Goal: Information Seeking & Learning: Learn about a topic

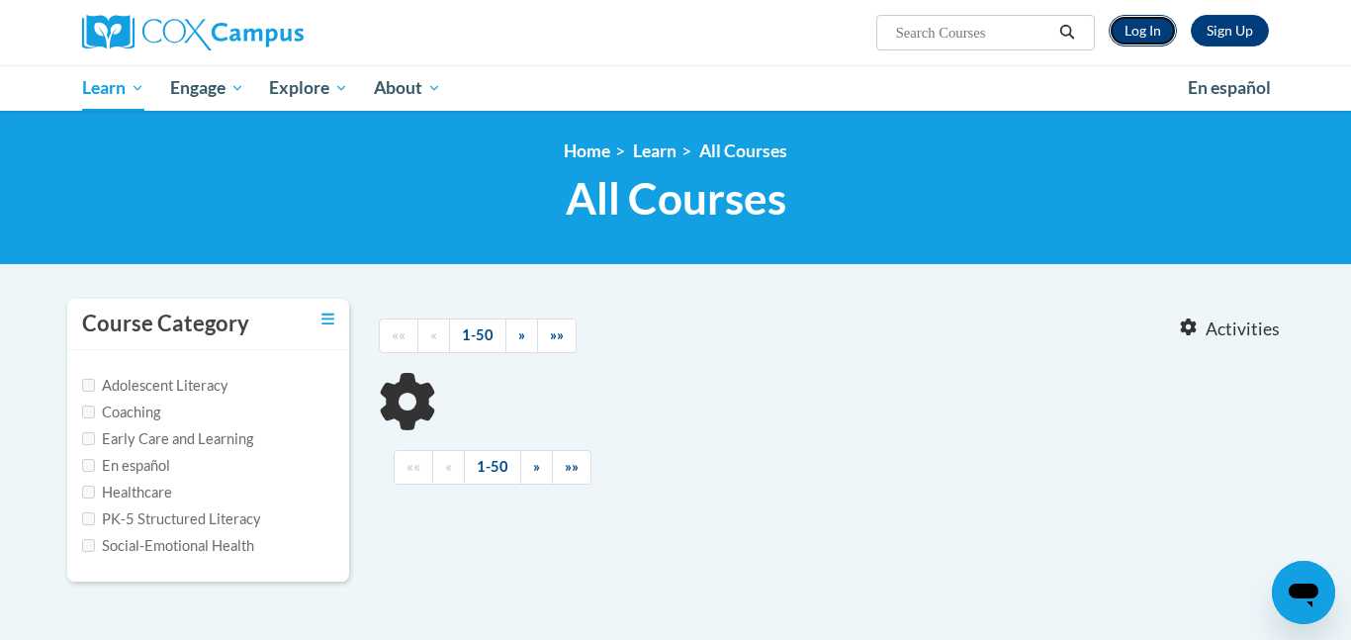
click at [1153, 36] on link "Log In" at bounding box center [1143, 31] width 68 height 32
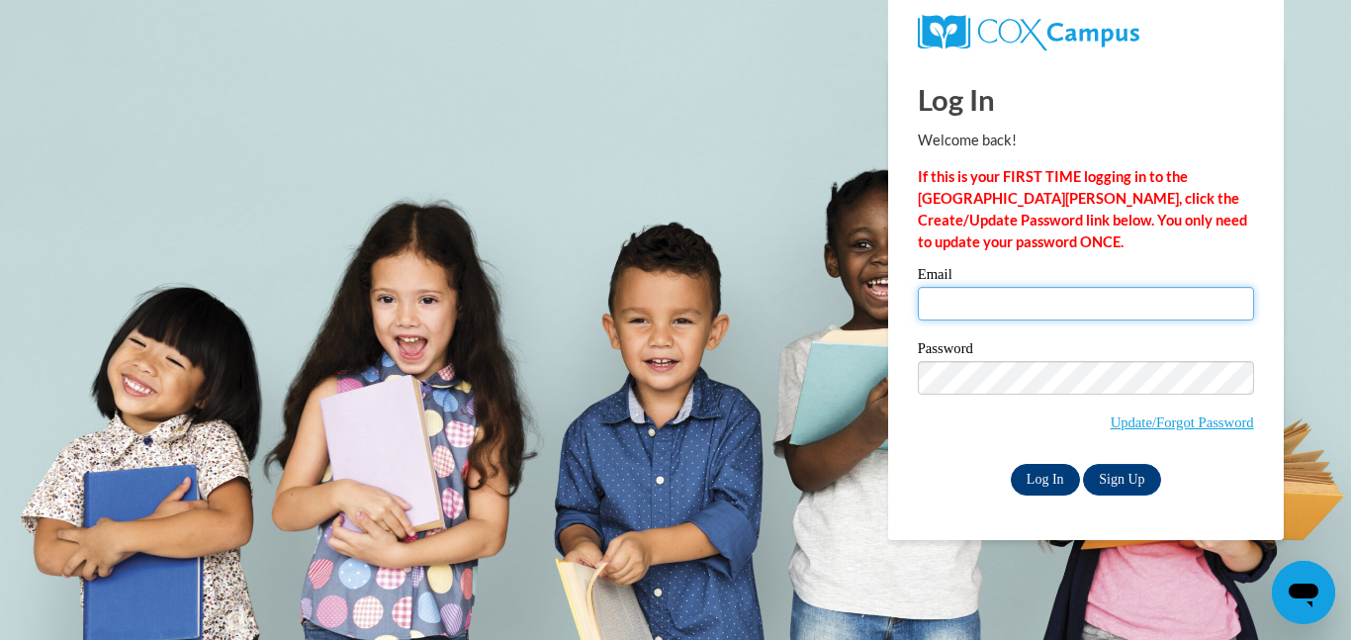
type input "jmccreery@jgsc.k12.in.us"
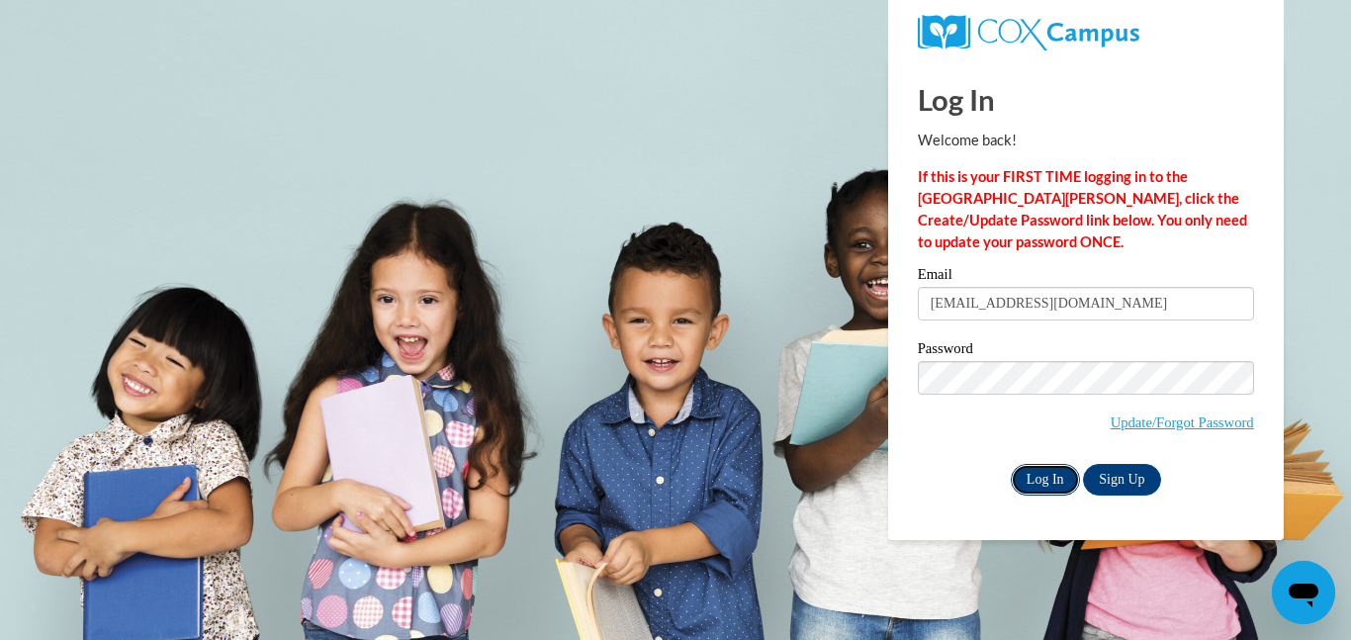
click at [1039, 477] on input "Log In" at bounding box center [1045, 480] width 69 height 32
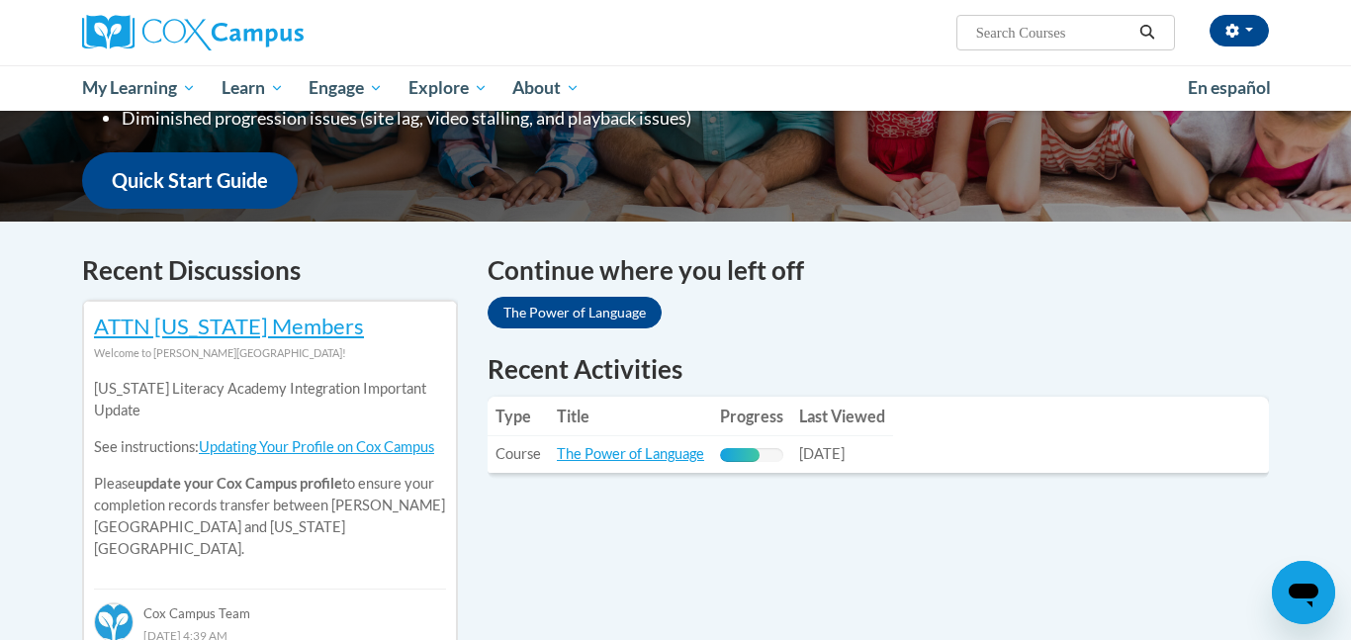
scroll to position [476, 0]
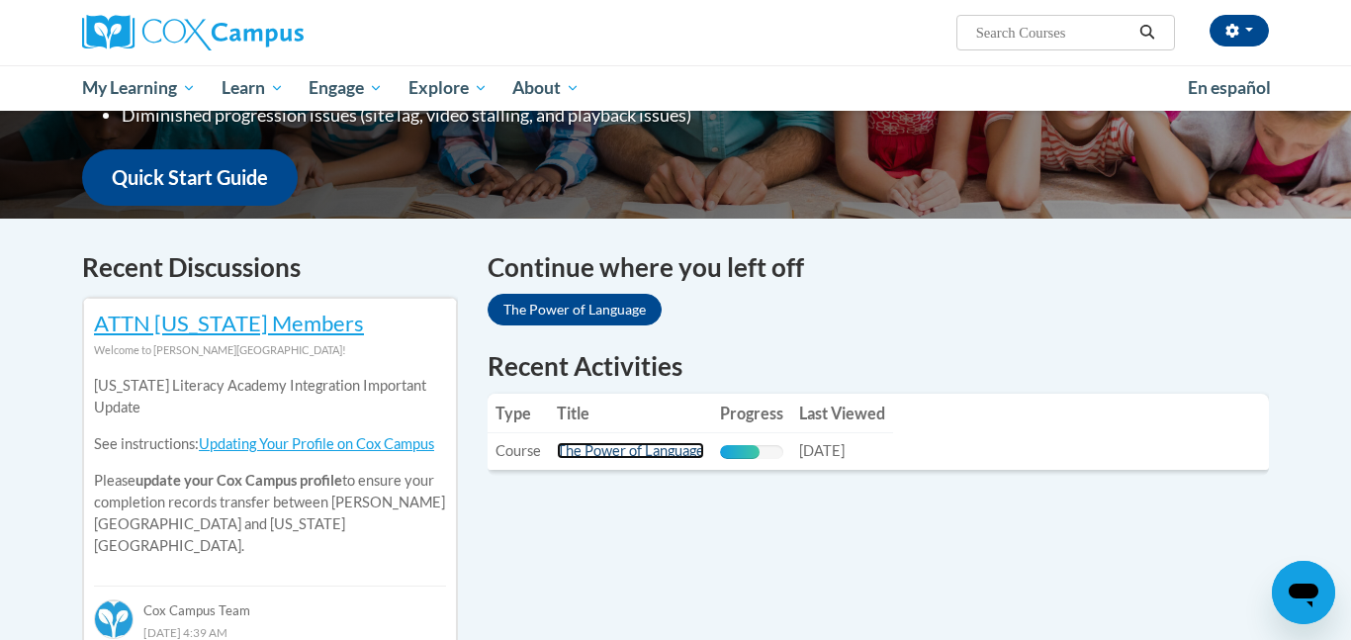
click at [605, 450] on link "The Power of Language" at bounding box center [630, 450] width 147 height 17
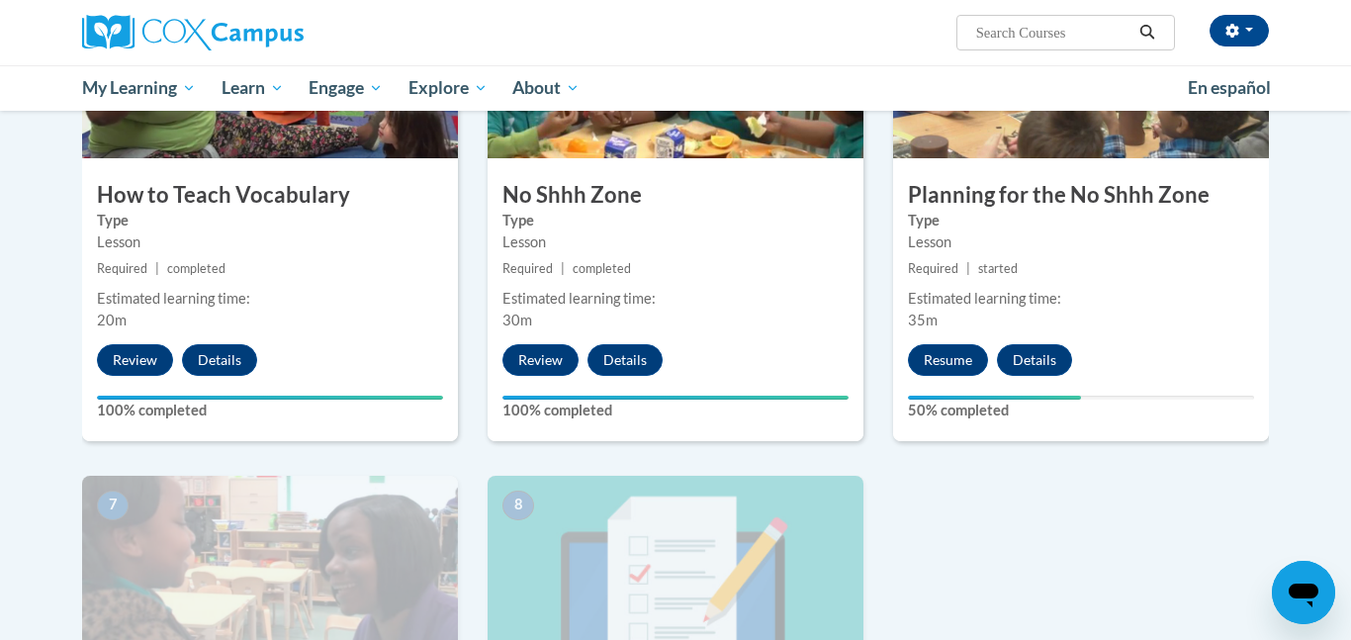
scroll to position [1067, 0]
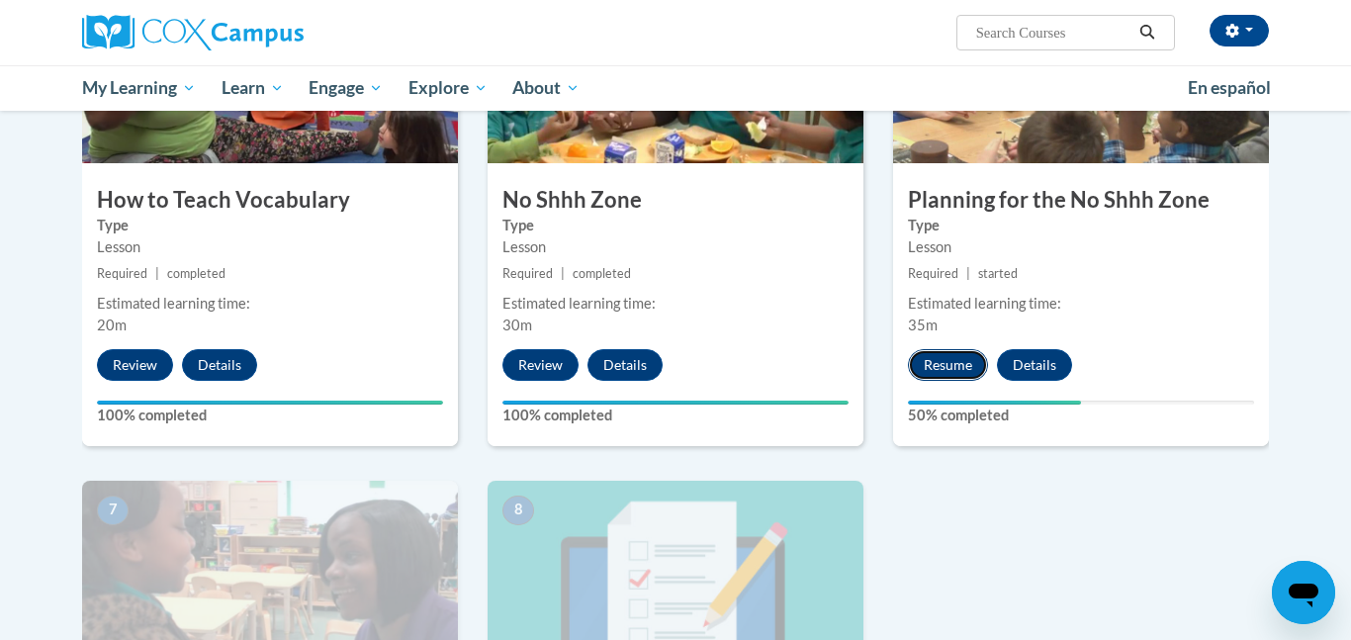
click at [937, 372] on button "Resume" at bounding box center [948, 365] width 80 height 32
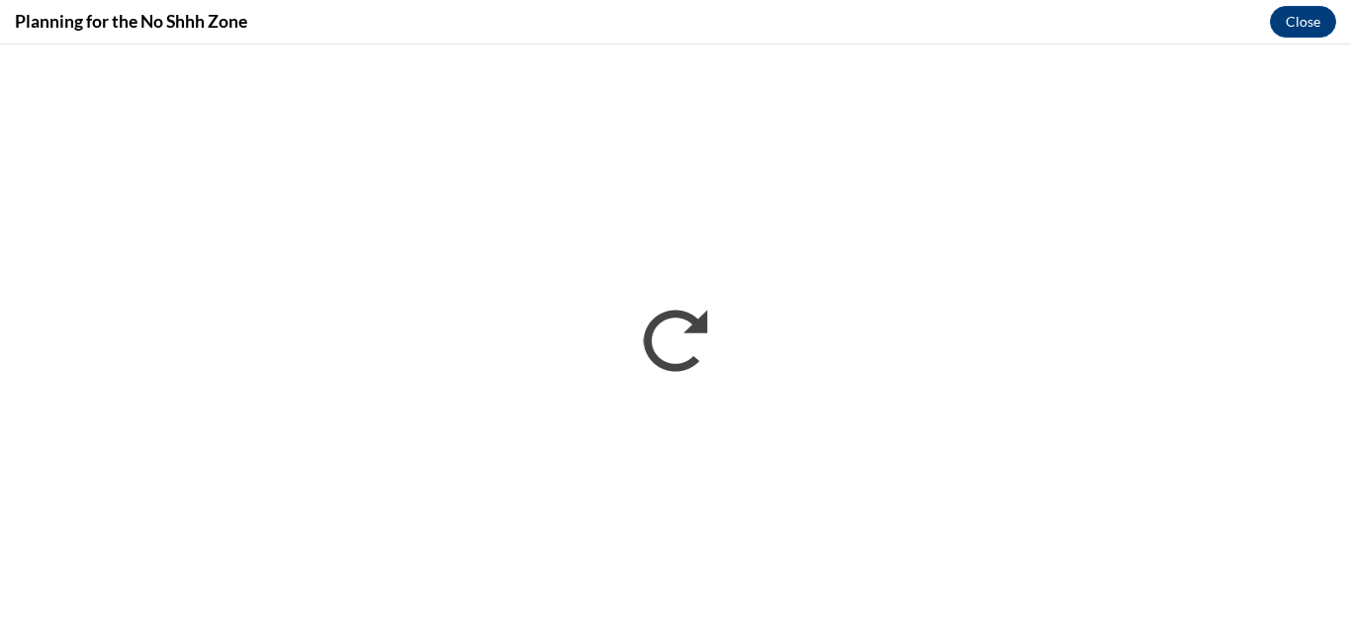
scroll to position [0, 0]
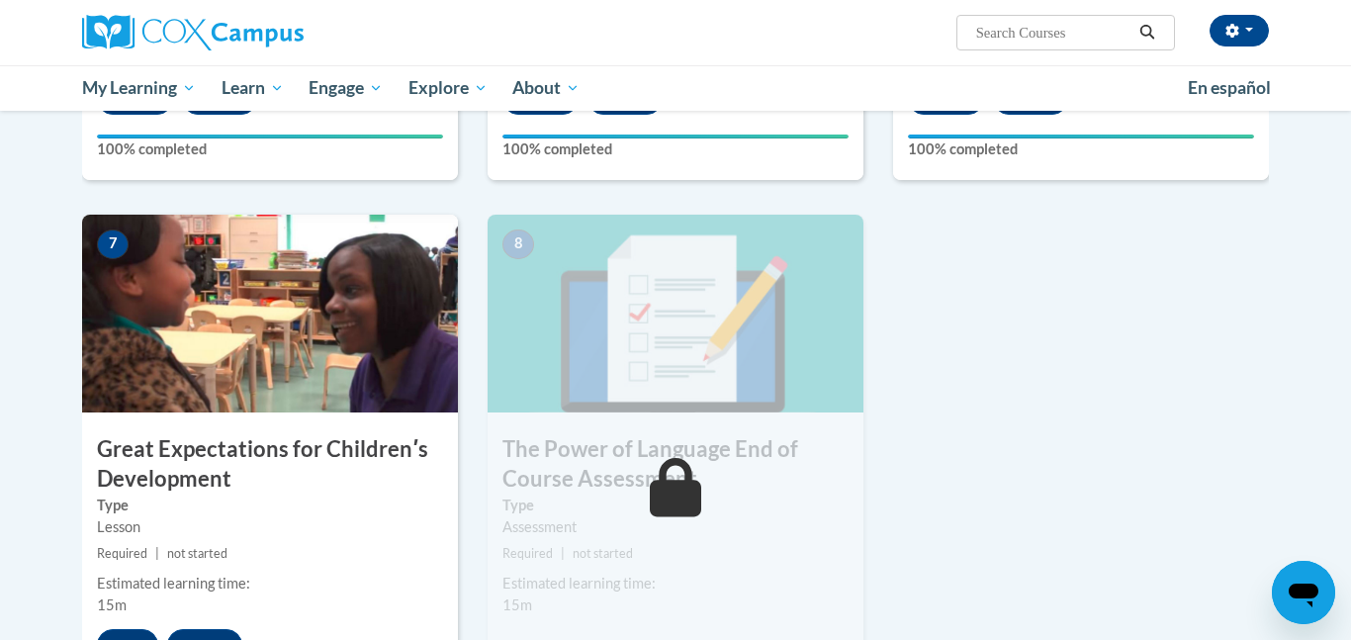
scroll to position [1390, 0]
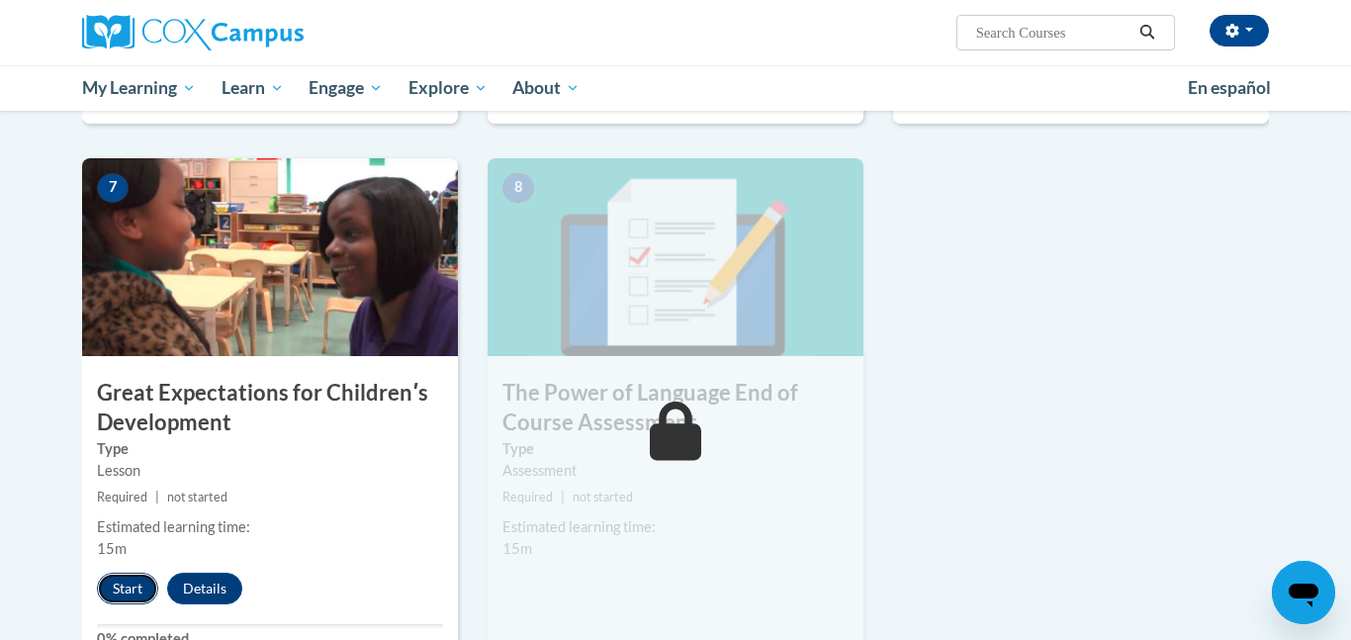
click at [128, 593] on button "Start" at bounding box center [127, 589] width 61 height 32
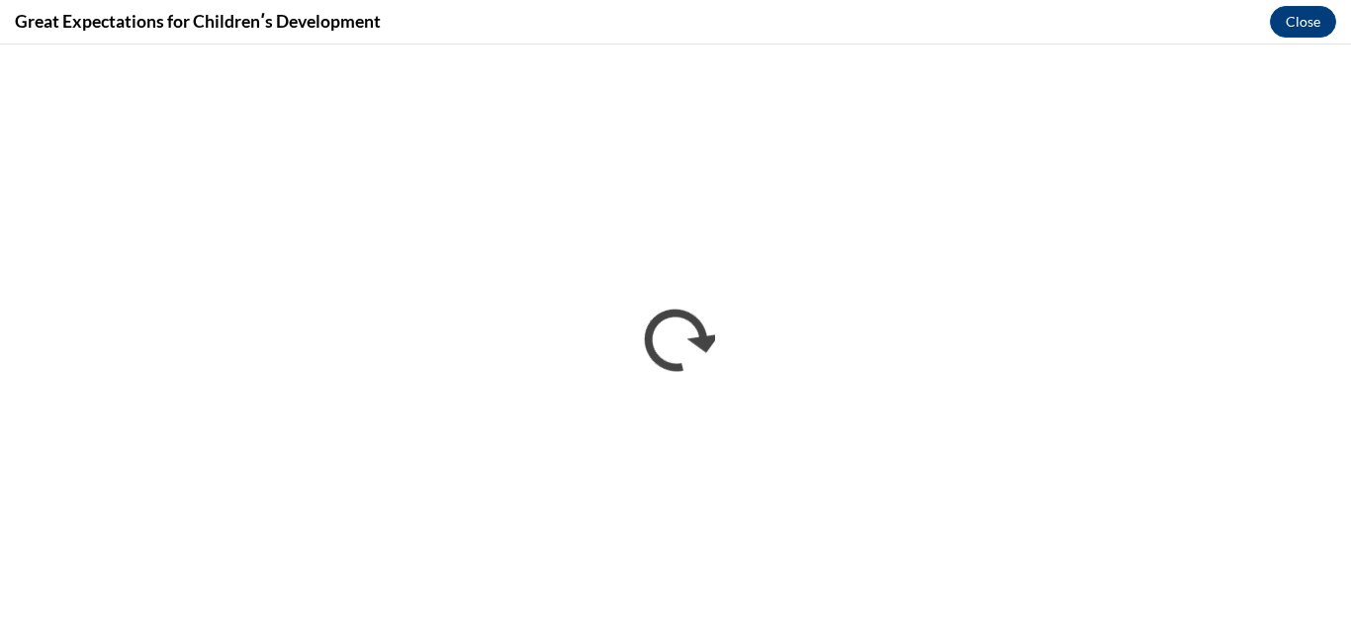
scroll to position [0, 0]
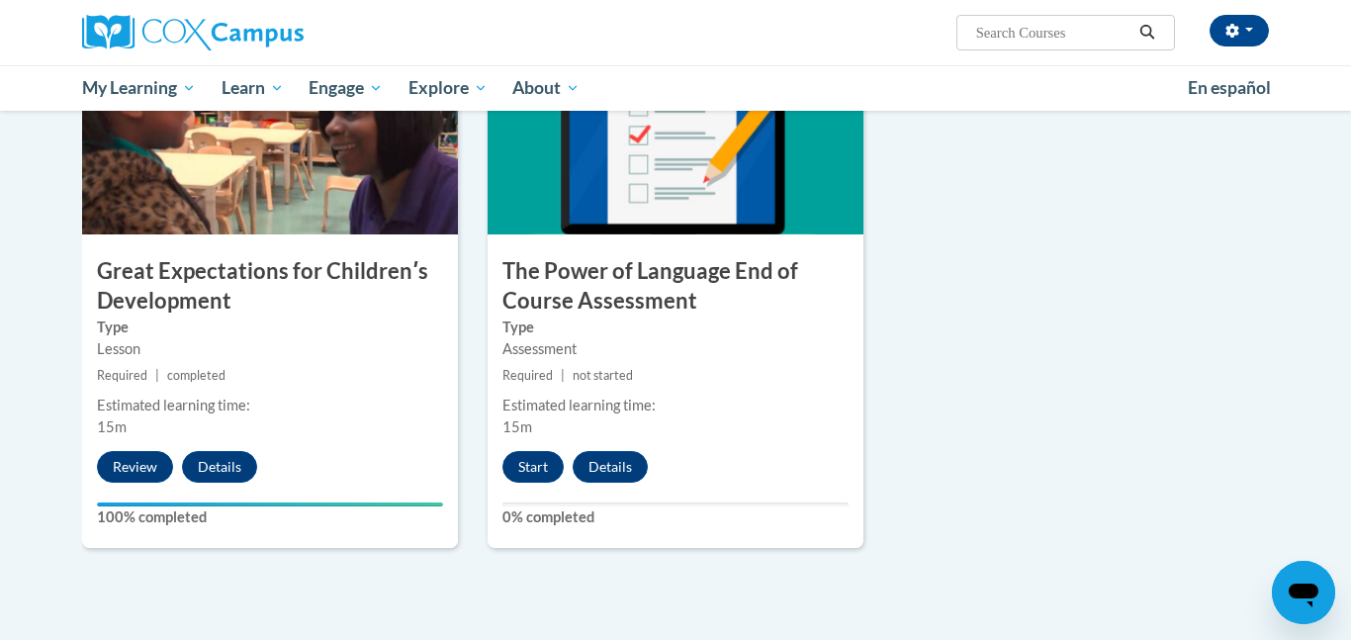
scroll to position [1514, 0]
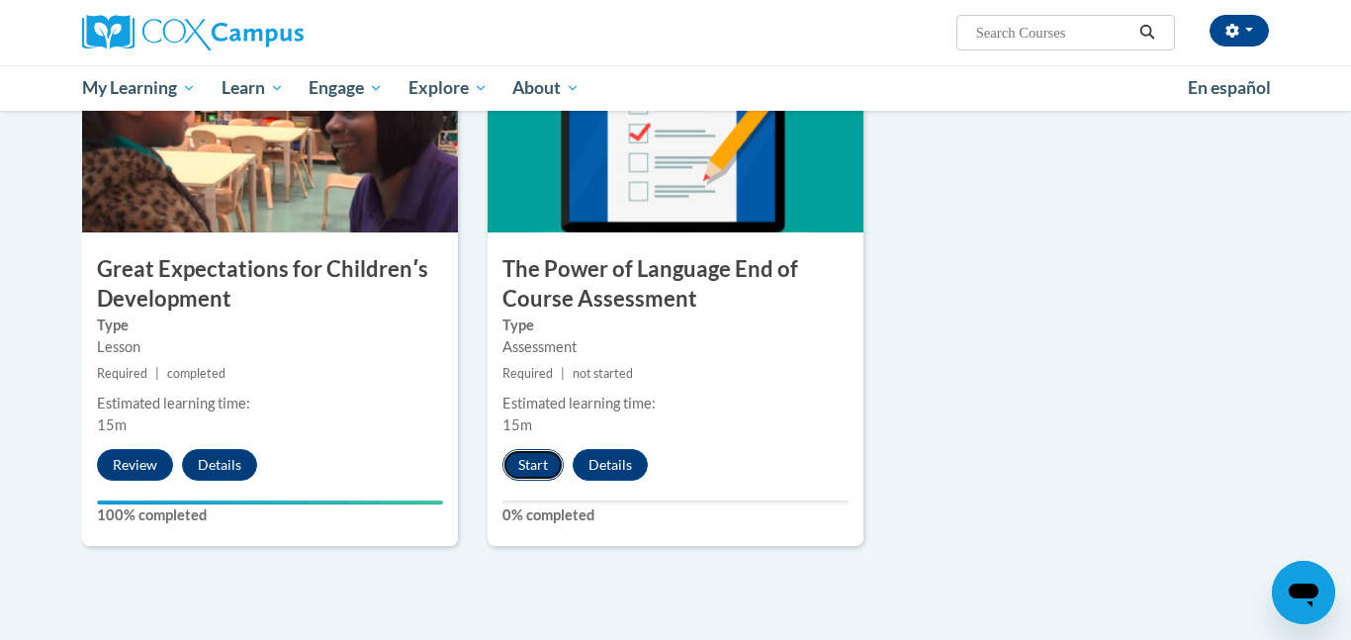
click at [544, 469] on button "Start" at bounding box center [533, 465] width 61 height 32
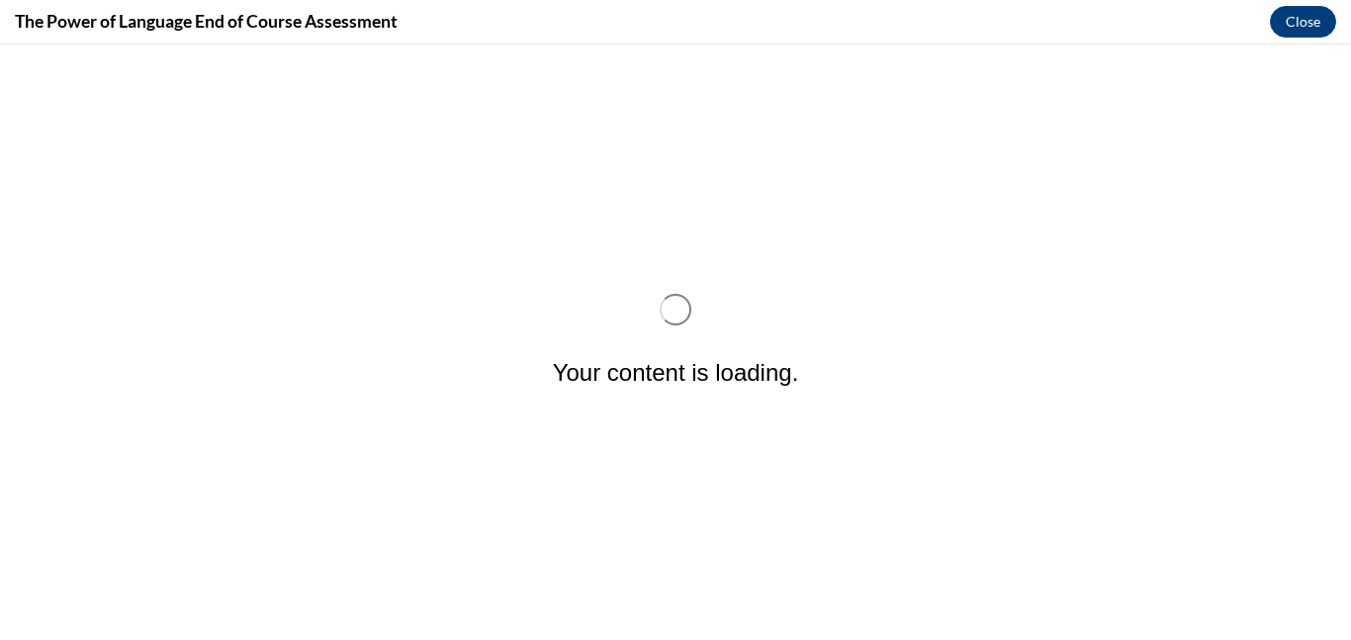
scroll to position [0, 0]
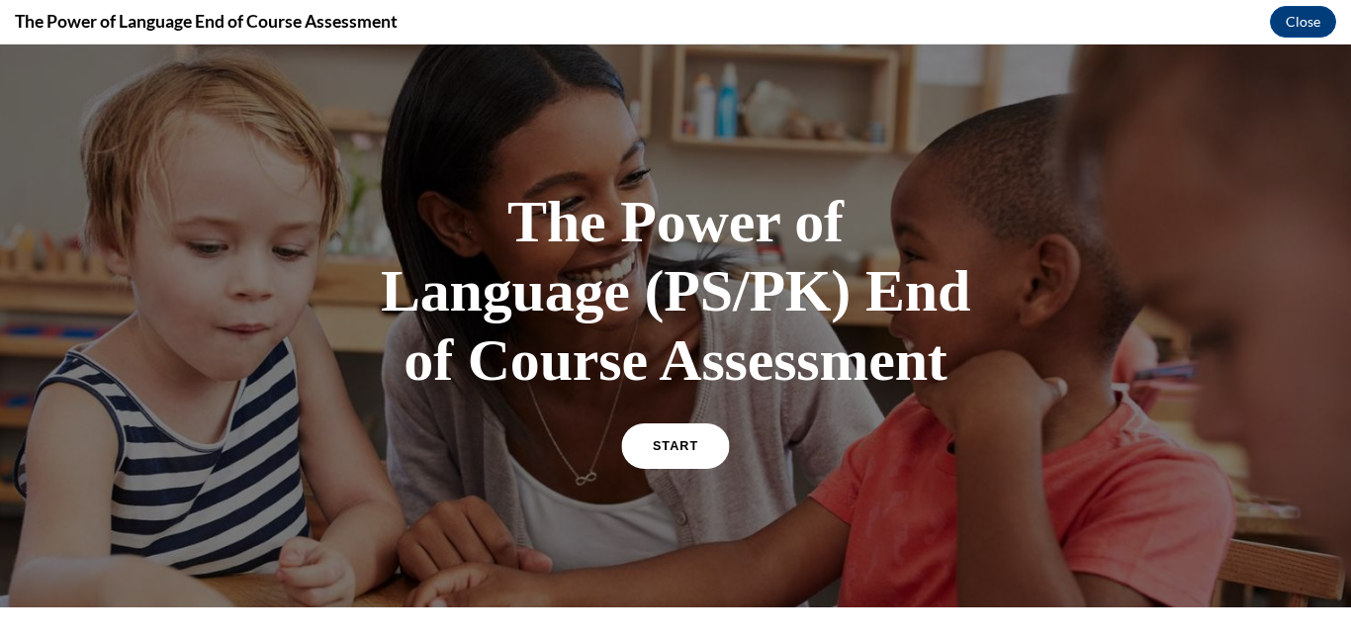
click at [680, 459] on link "START" at bounding box center [675, 446] width 108 height 46
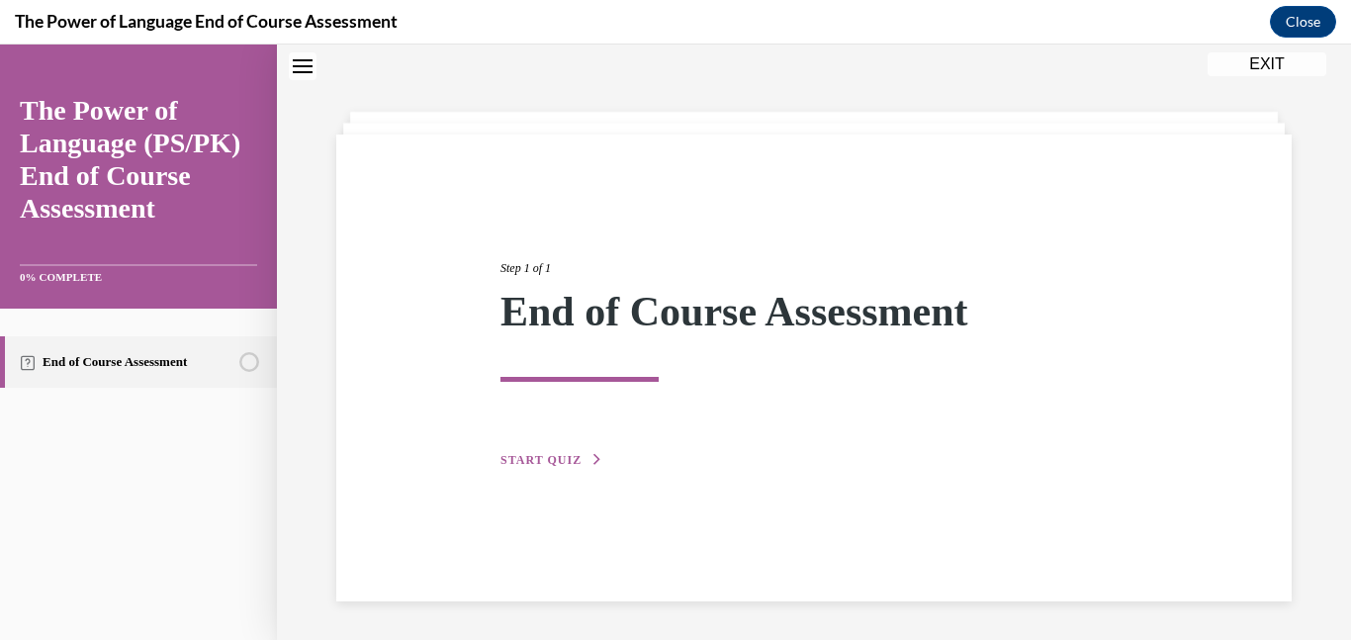
scroll to position [62, 0]
click at [592, 453] on icon "button" at bounding box center [598, 458] width 12 height 11
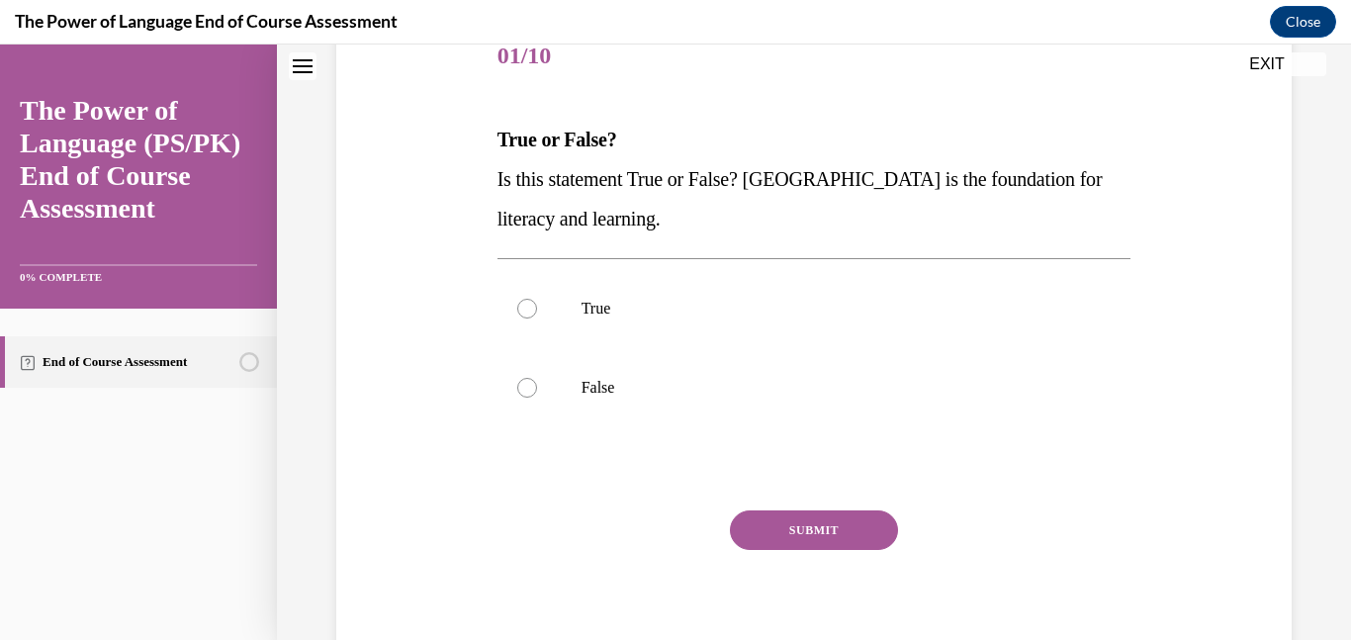
scroll to position [255, 0]
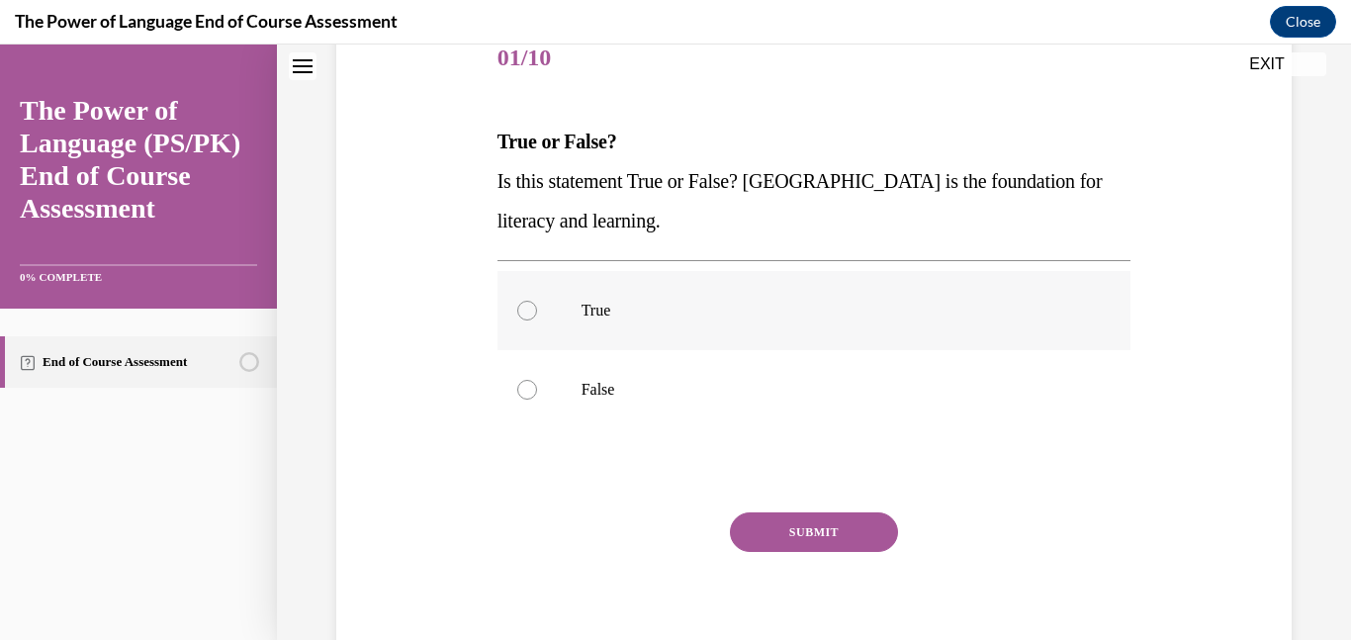
click at [640, 322] on label "True" at bounding box center [815, 310] width 634 height 79
click at [537, 321] on input "True" at bounding box center [527, 311] width 20 height 20
radio input "true"
click at [816, 523] on button "SUBMIT" at bounding box center [814, 532] width 168 height 40
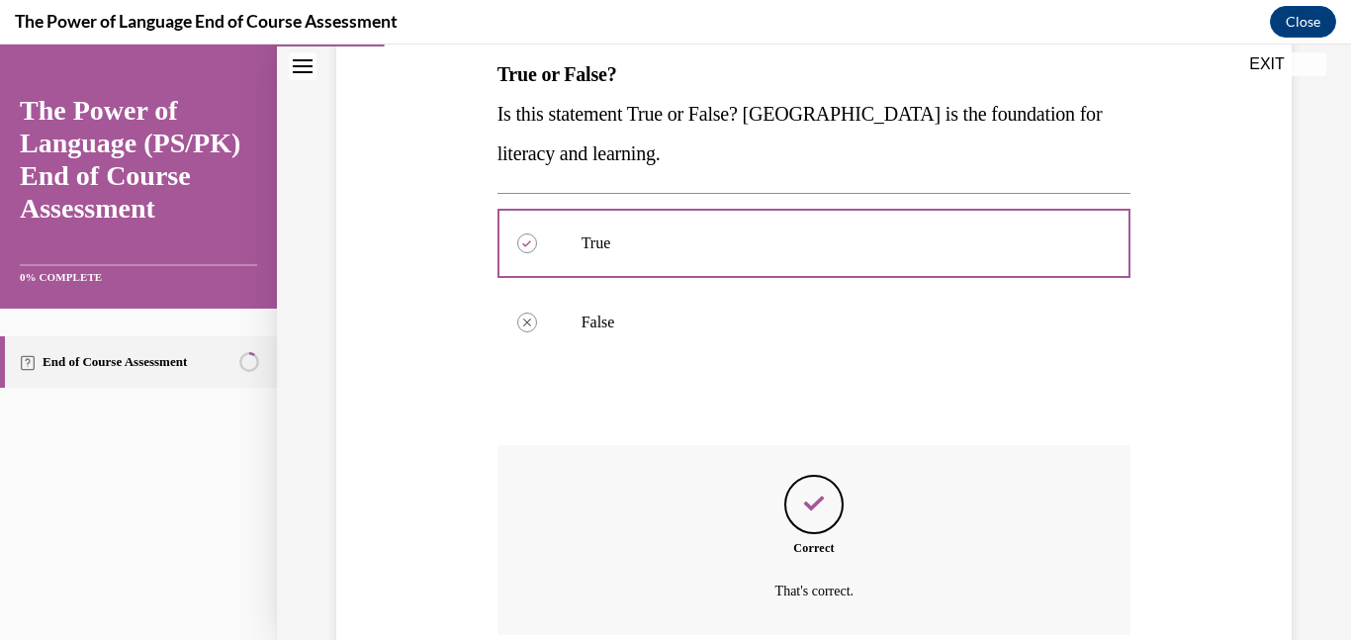
scroll to position [490, 0]
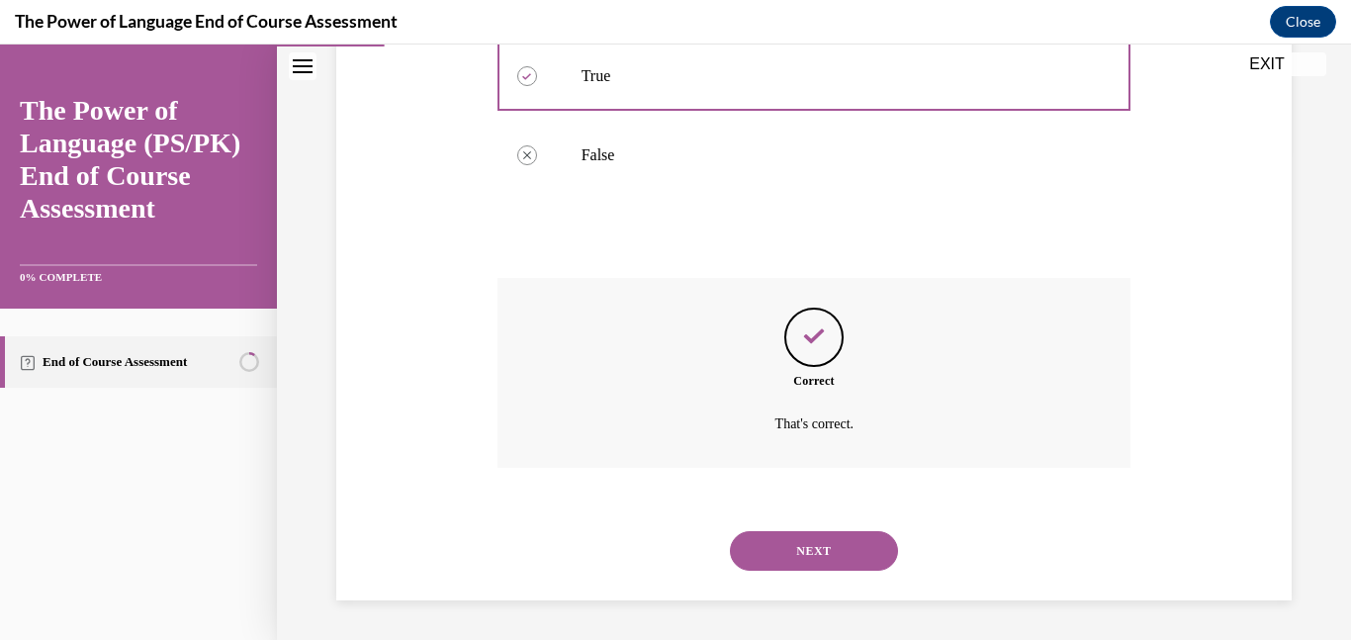
click at [812, 544] on button "NEXT" at bounding box center [814, 551] width 168 height 40
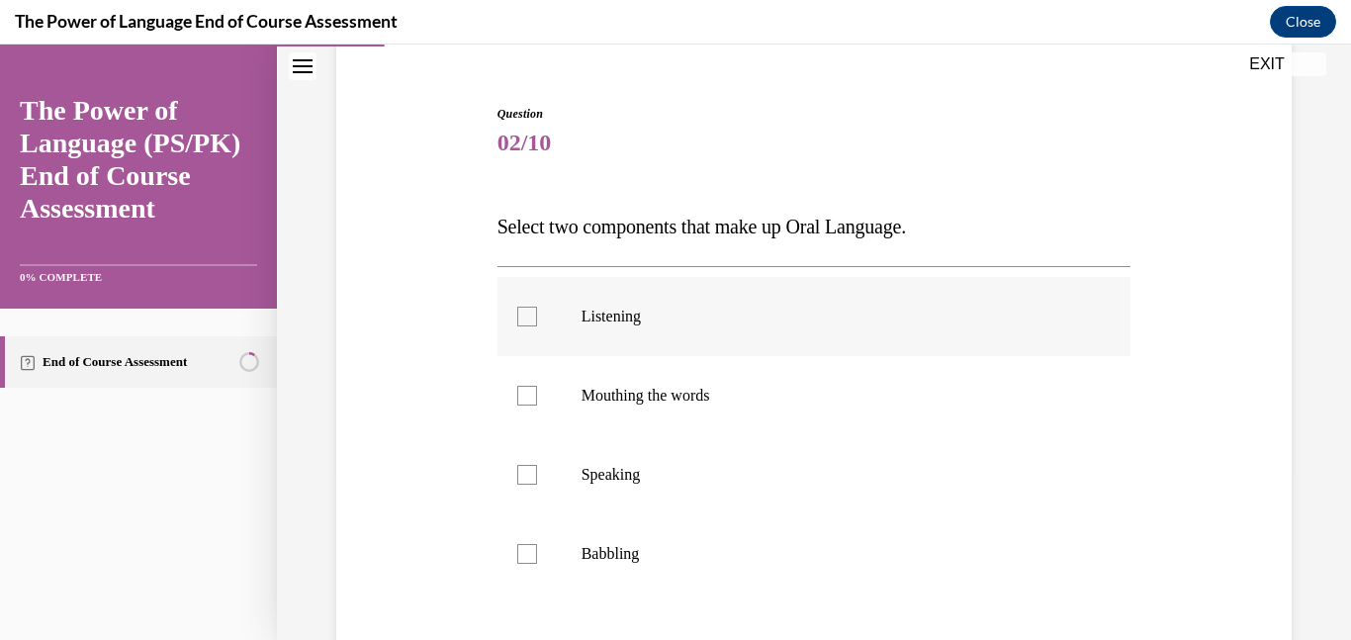
scroll to position [179, 0]
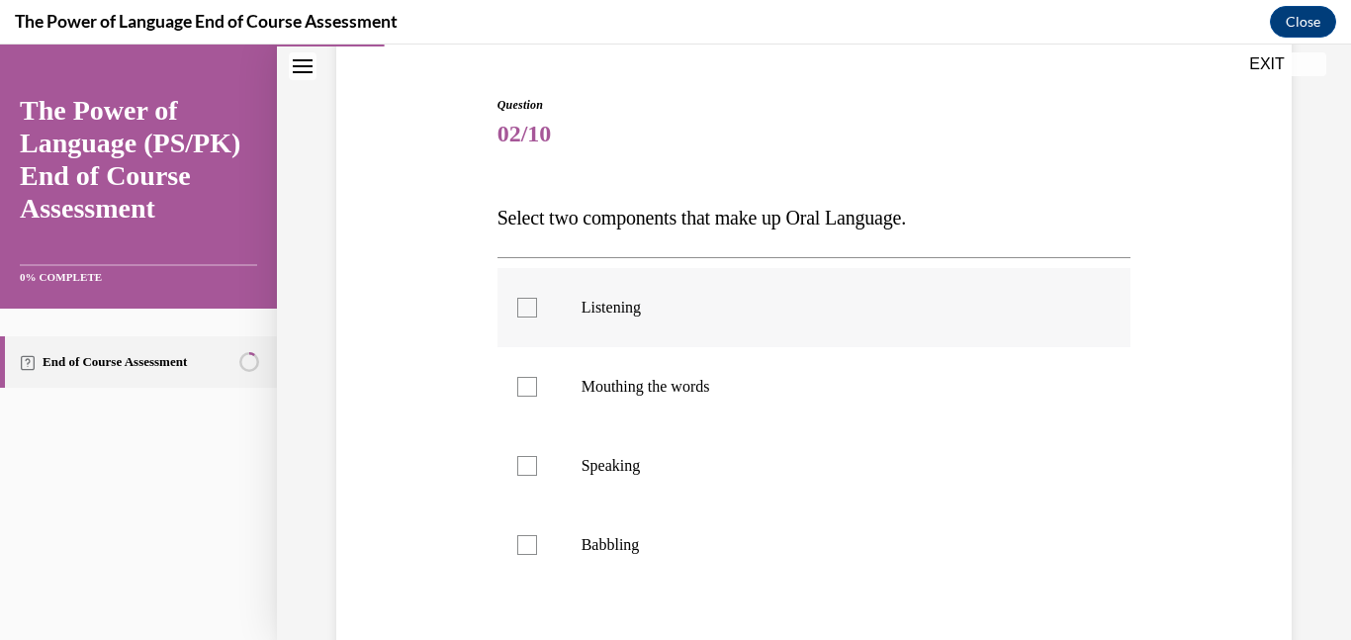
click at [748, 336] on label "Listening" at bounding box center [815, 307] width 634 height 79
click at [537, 318] on input "Listening" at bounding box center [527, 308] width 20 height 20
checkbox input "true"
click at [731, 461] on p "Speaking" at bounding box center [832, 466] width 501 height 20
click at [537, 461] on input "Speaking" at bounding box center [527, 466] width 20 height 20
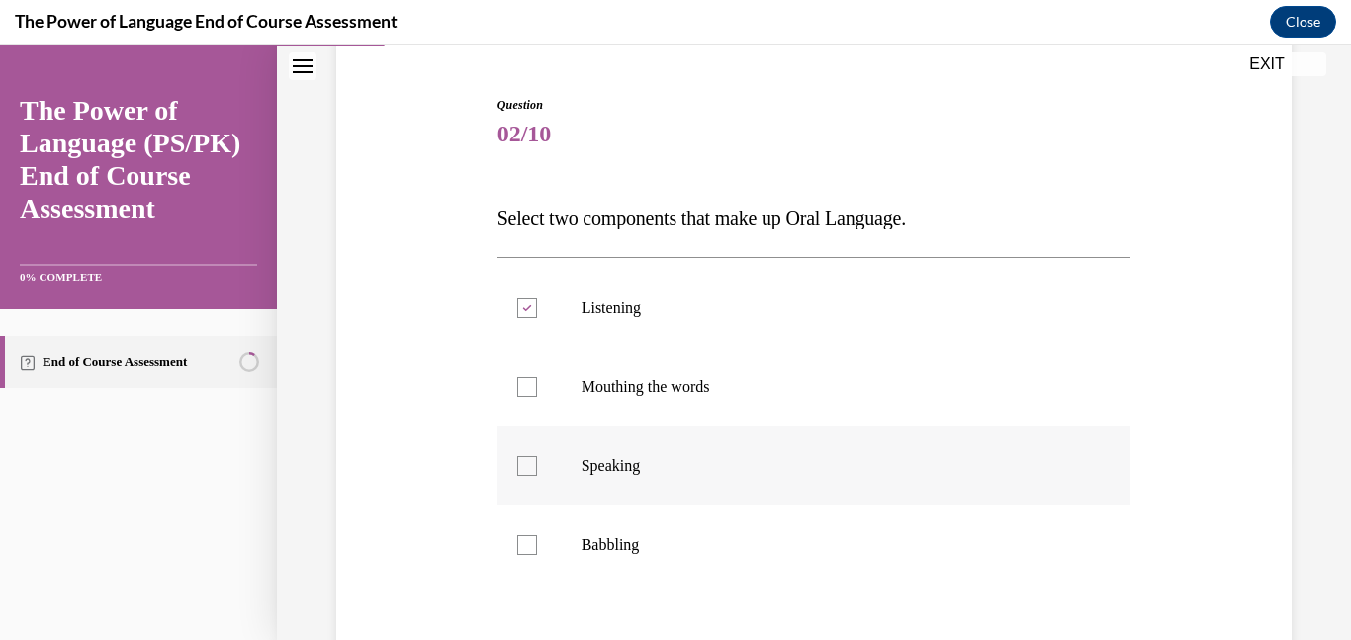
checkbox input "true"
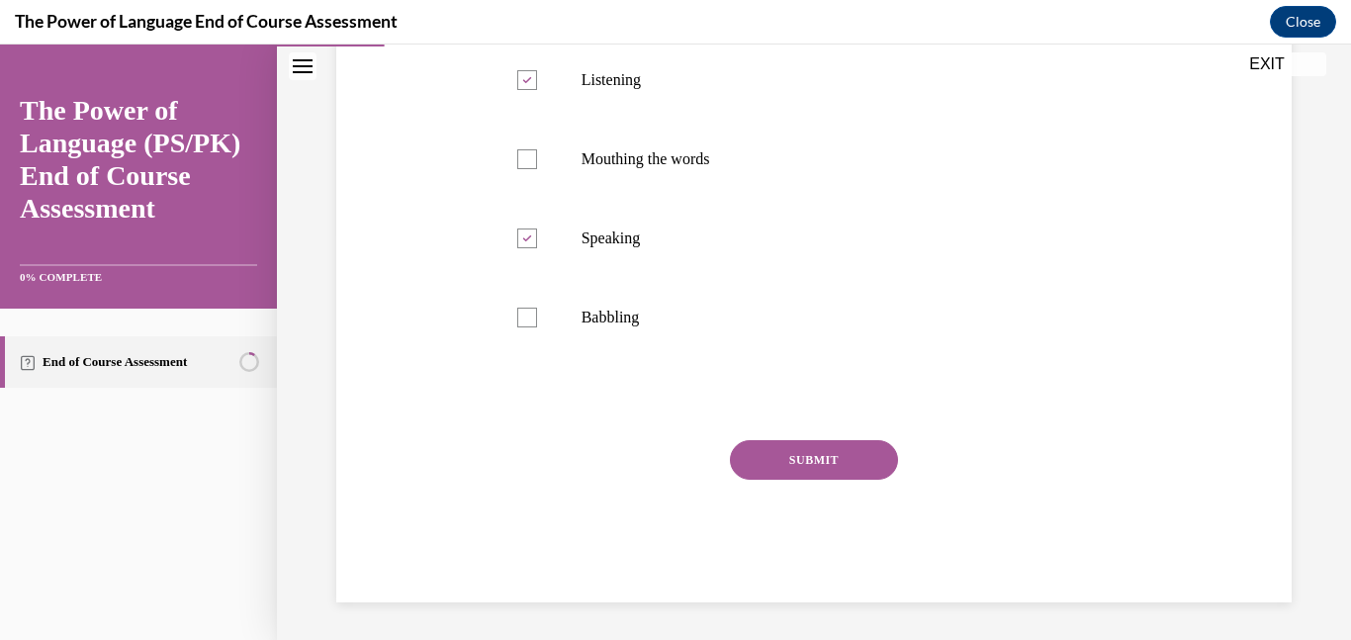
click at [748, 460] on button "SUBMIT" at bounding box center [814, 460] width 168 height 40
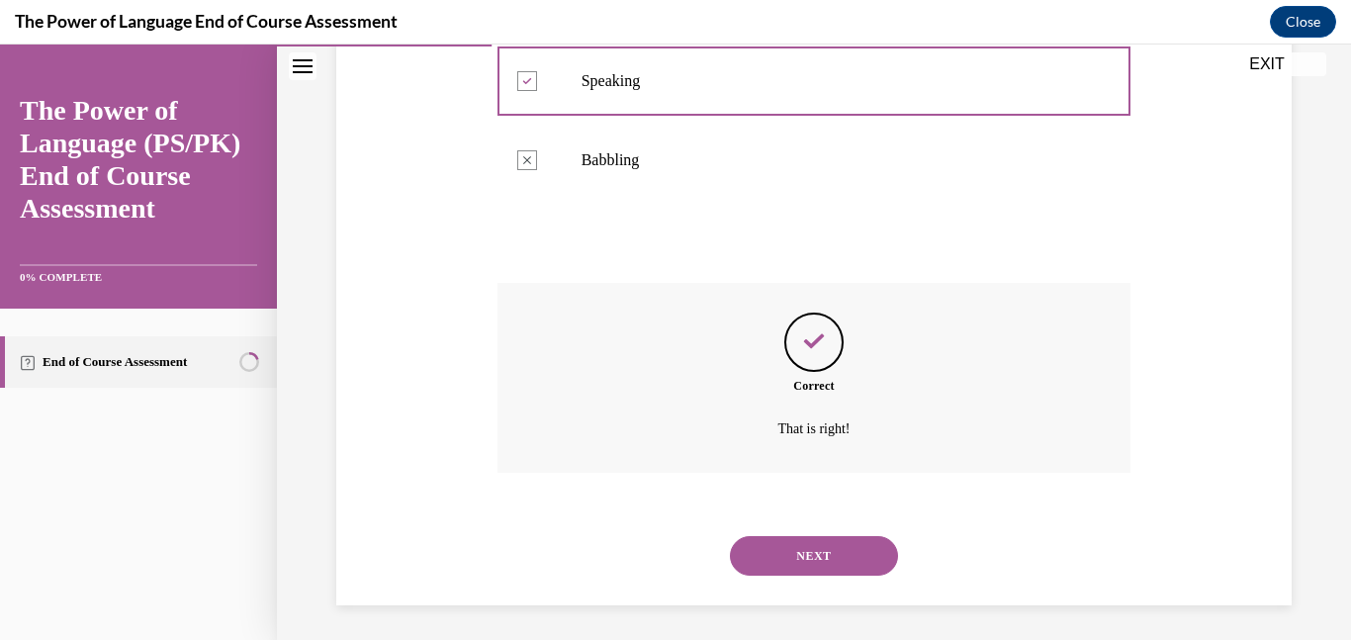
scroll to position [569, 0]
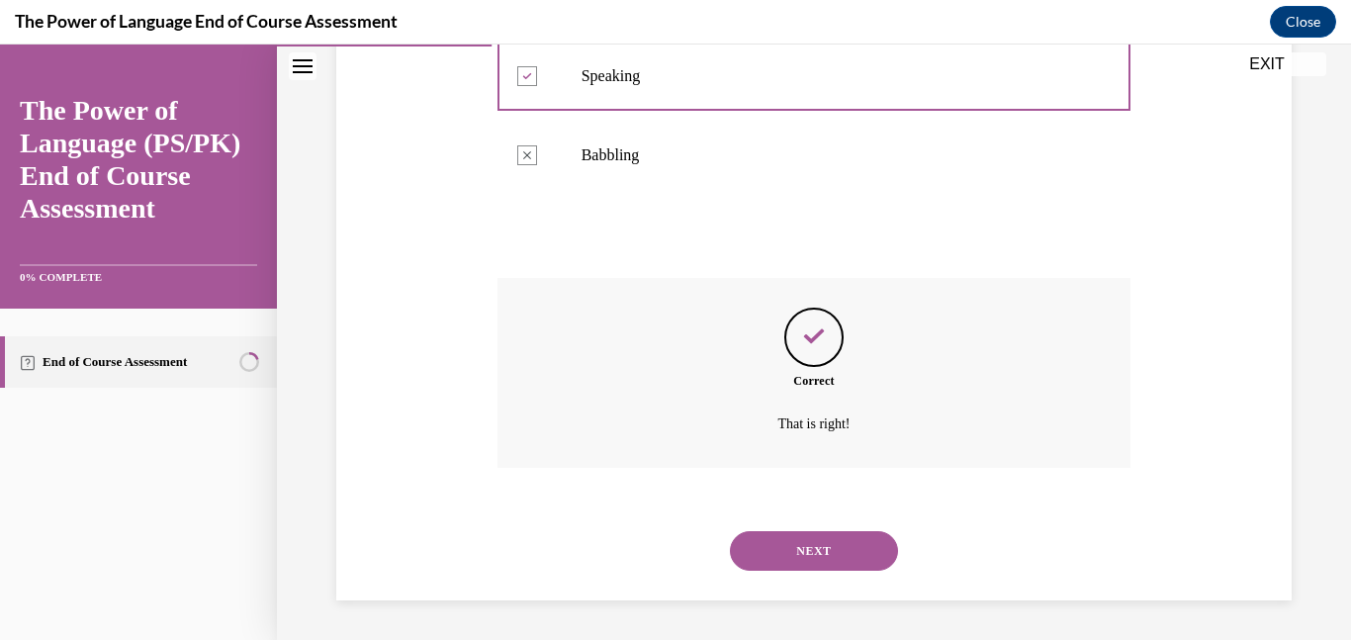
click at [788, 540] on button "NEXT" at bounding box center [814, 551] width 168 height 40
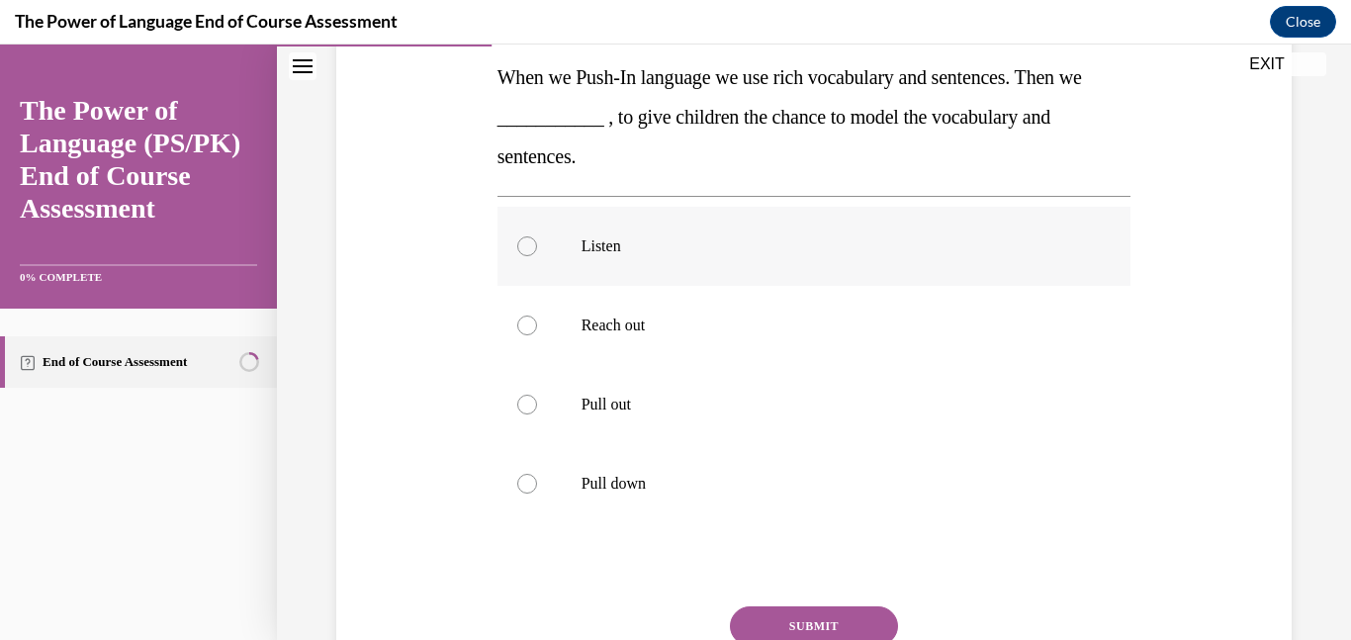
scroll to position [323, 0]
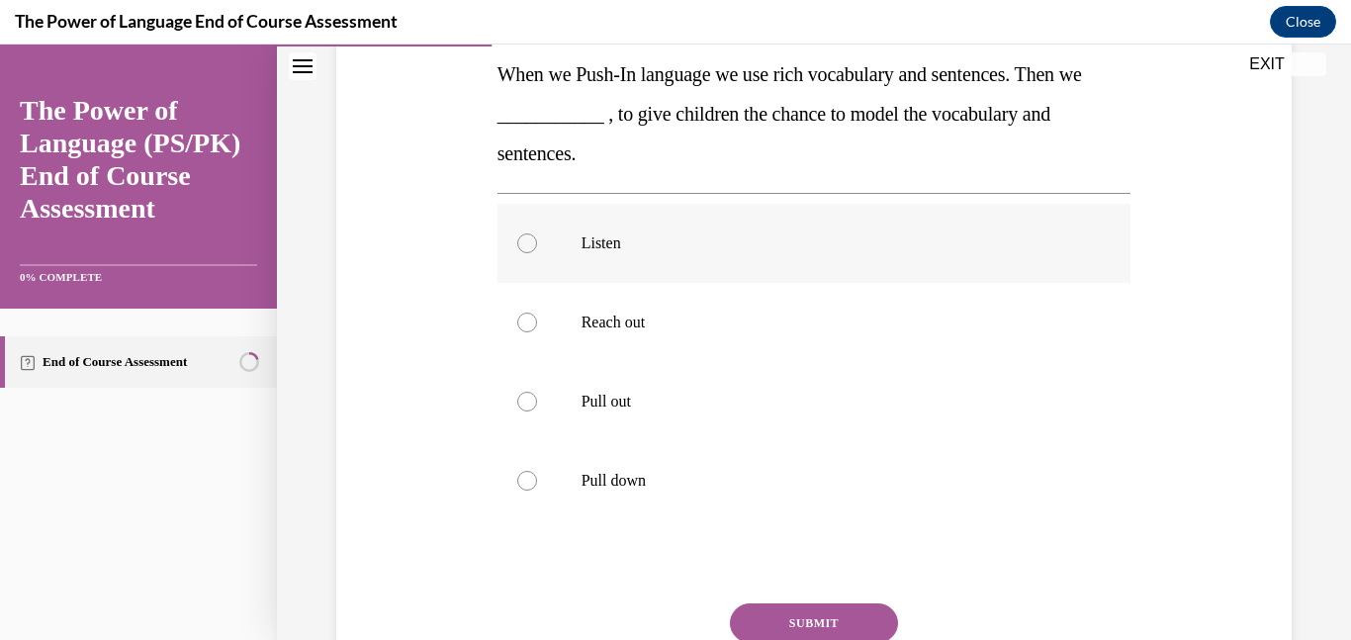
click at [643, 265] on label "Listen" at bounding box center [815, 243] width 634 height 79
click at [537, 253] on input "Listen" at bounding box center [527, 243] width 20 height 20
radio input "true"
click at [788, 613] on button "SUBMIT" at bounding box center [814, 623] width 168 height 40
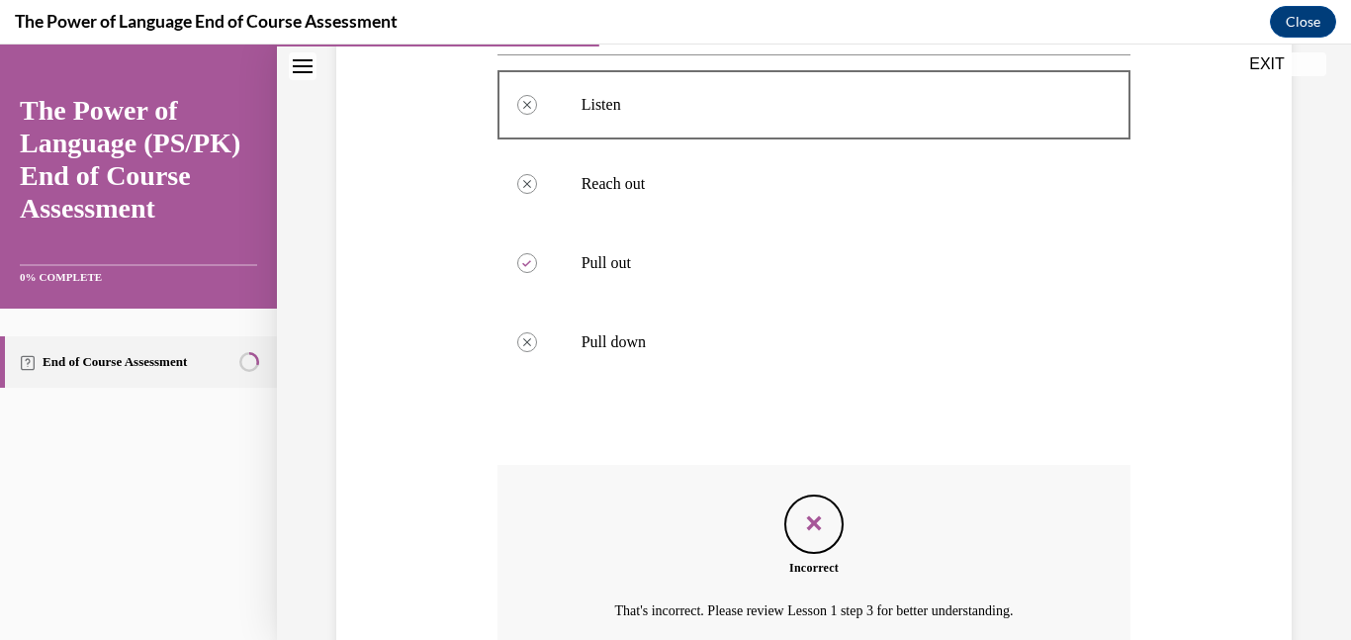
scroll to position [648, 0]
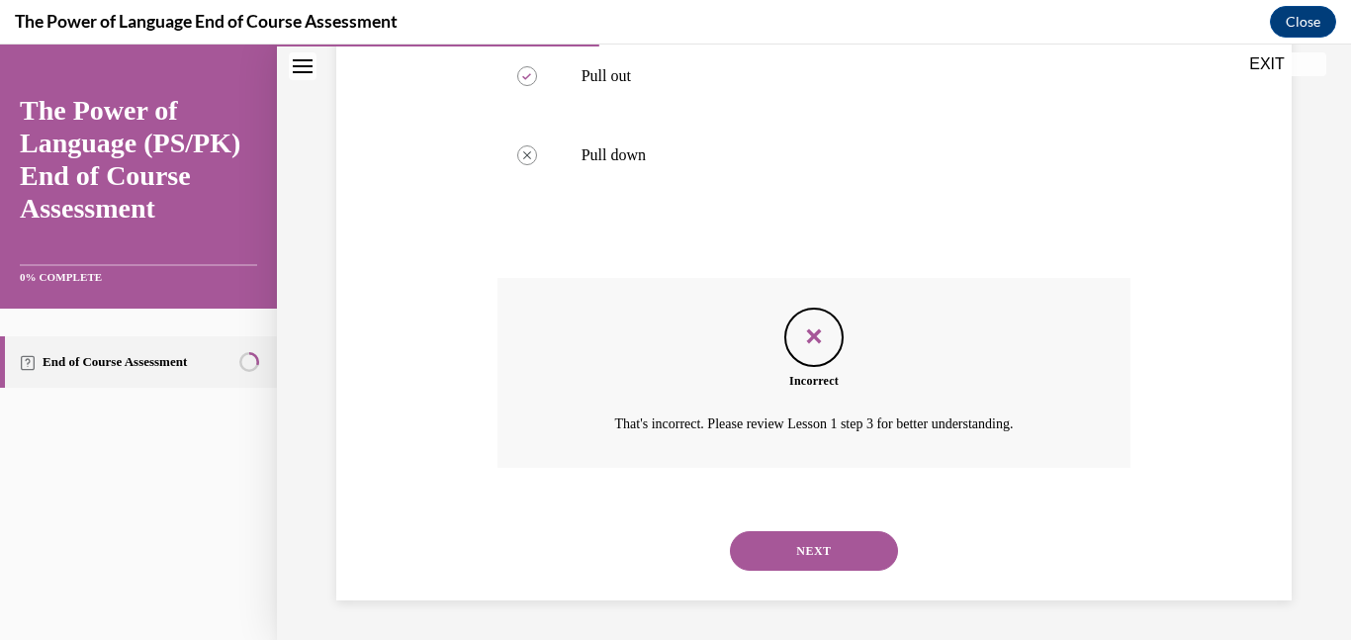
click at [771, 535] on button "NEXT" at bounding box center [814, 551] width 168 height 40
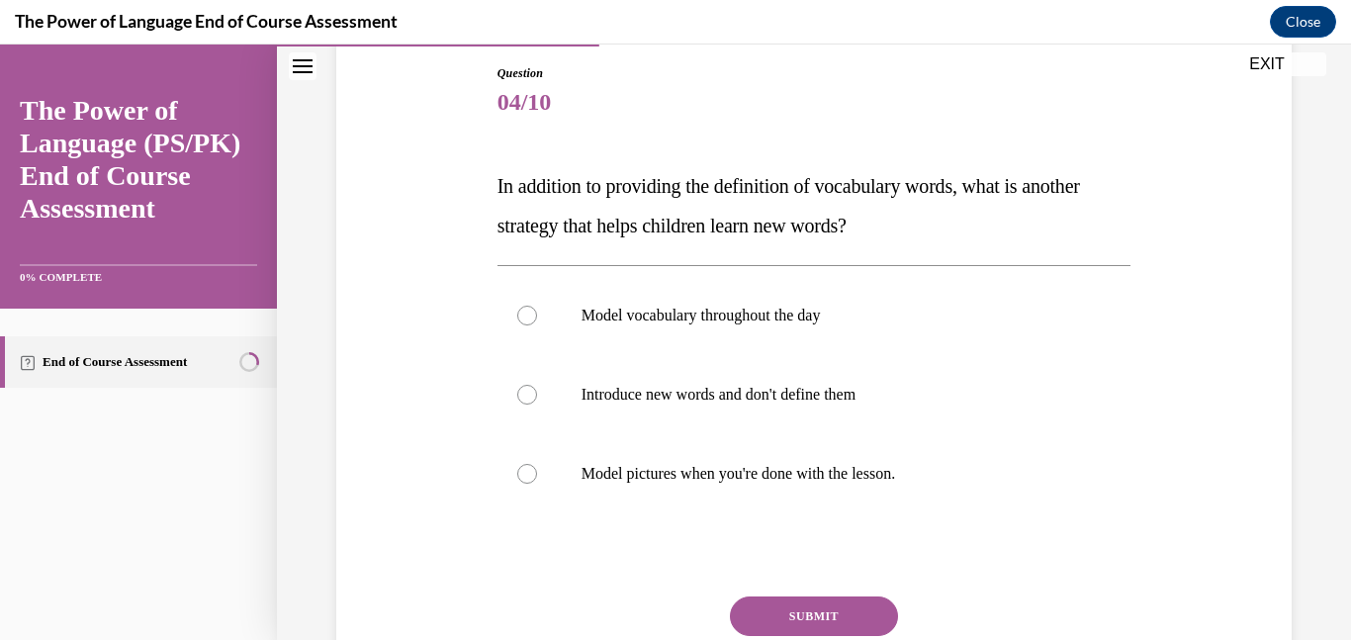
scroll to position [212, 0]
click at [726, 399] on p "Introduce new words and don't define them" at bounding box center [832, 394] width 501 height 20
click at [537, 399] on input "Introduce new words and don't define them" at bounding box center [527, 394] width 20 height 20
radio input "true"
click at [822, 618] on button "SUBMIT" at bounding box center [814, 616] width 168 height 40
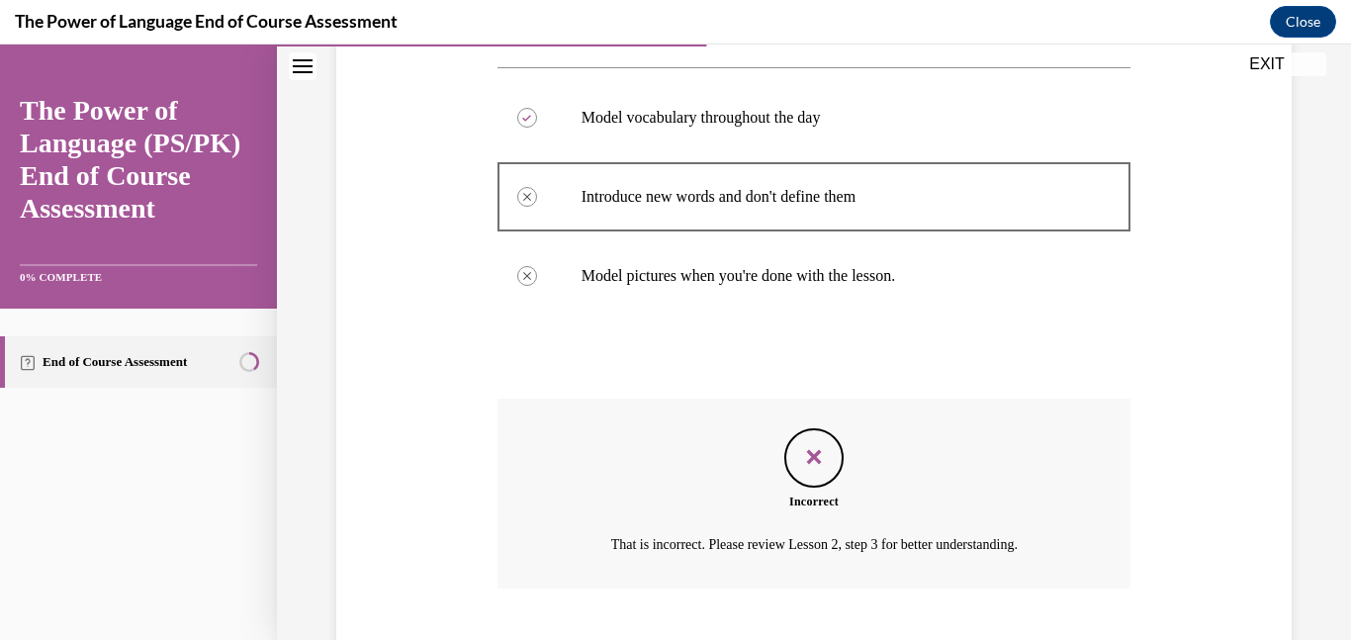
scroll to position [529, 0]
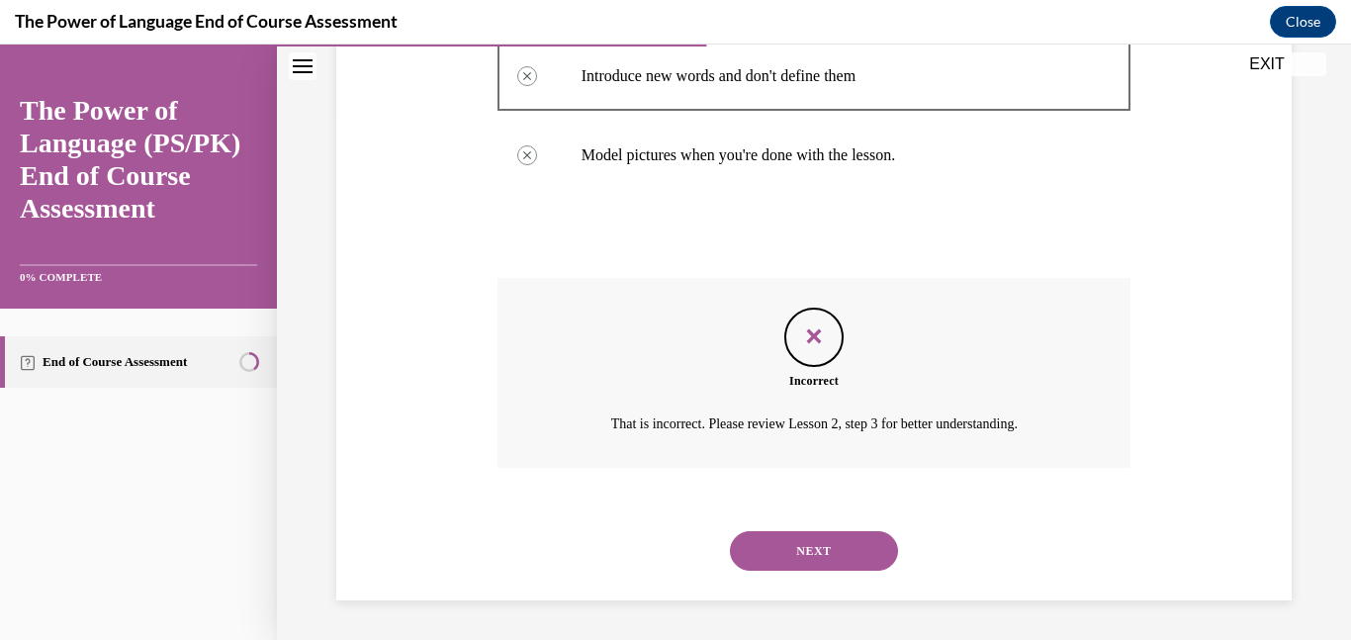
click at [801, 544] on button "NEXT" at bounding box center [814, 551] width 168 height 40
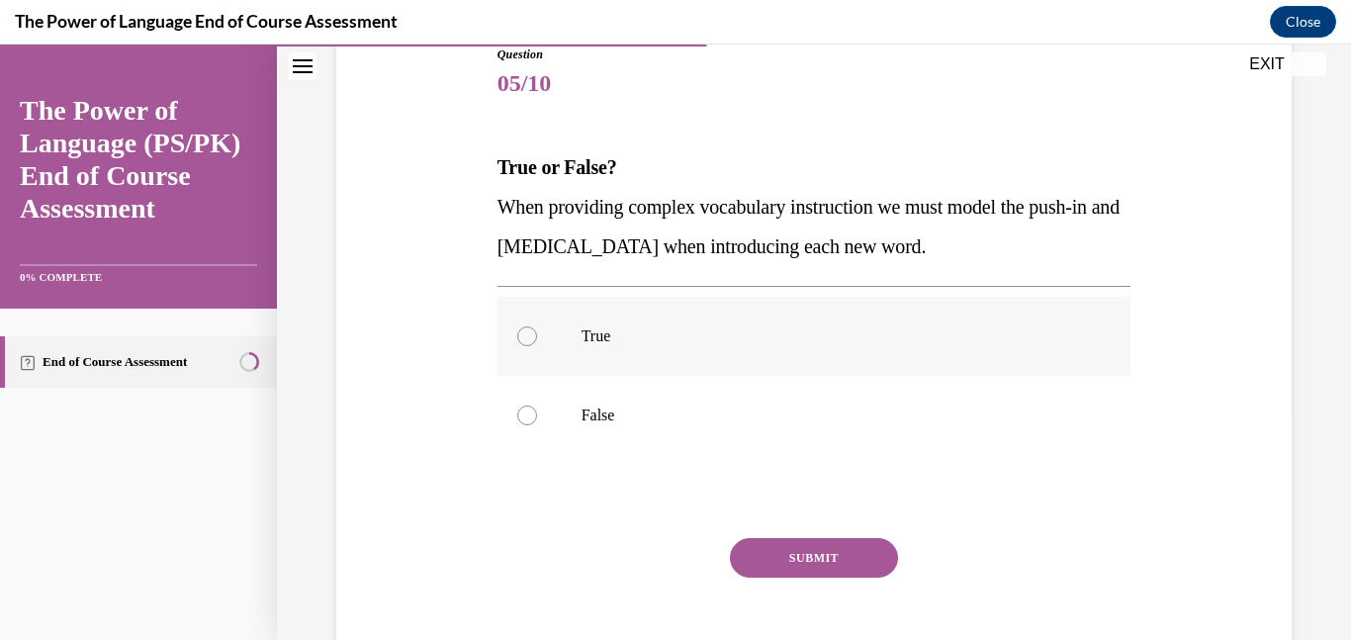
scroll to position [232, 0]
click at [652, 385] on label "False" at bounding box center [815, 413] width 634 height 79
click at [537, 404] on input "False" at bounding box center [527, 414] width 20 height 20
radio input "true"
click at [824, 558] on button "SUBMIT" at bounding box center [814, 556] width 168 height 40
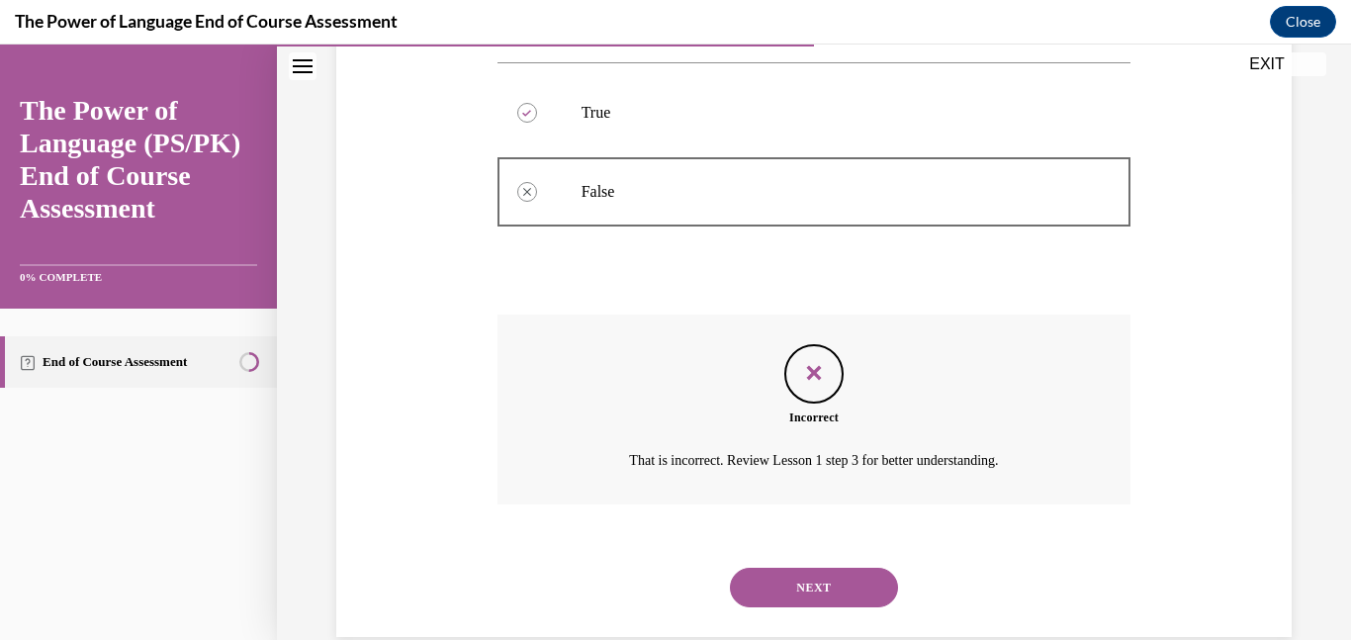
scroll to position [490, 0]
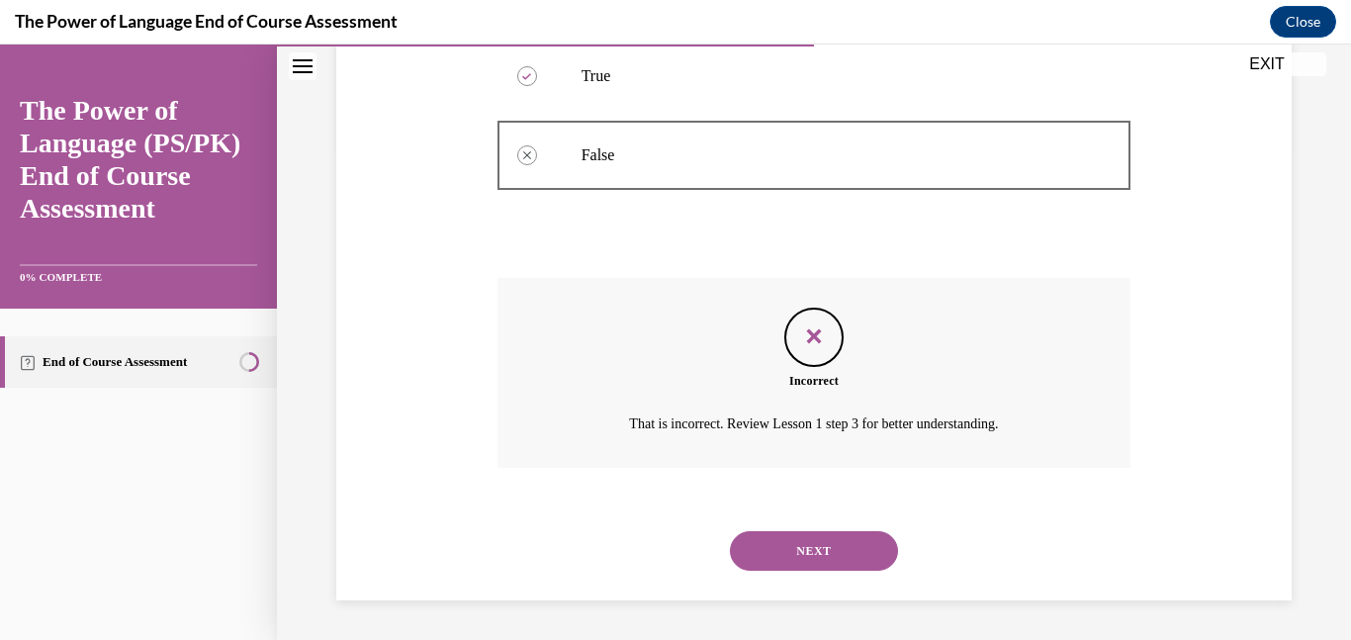
click at [832, 551] on button "NEXT" at bounding box center [814, 551] width 168 height 40
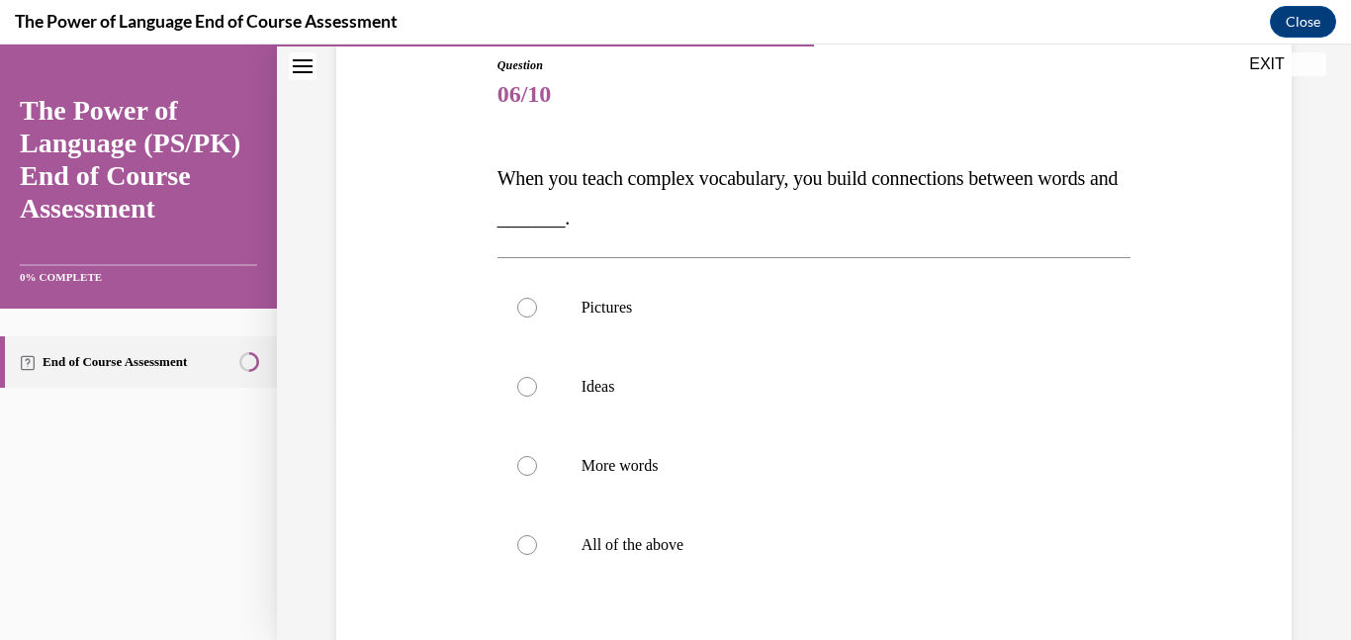
scroll to position [220, 0]
click at [744, 323] on label "Pictures" at bounding box center [815, 306] width 634 height 79
click at [537, 317] on input "Pictures" at bounding box center [527, 307] width 20 height 20
radio input "true"
click at [763, 561] on label "All of the above" at bounding box center [815, 544] width 634 height 79
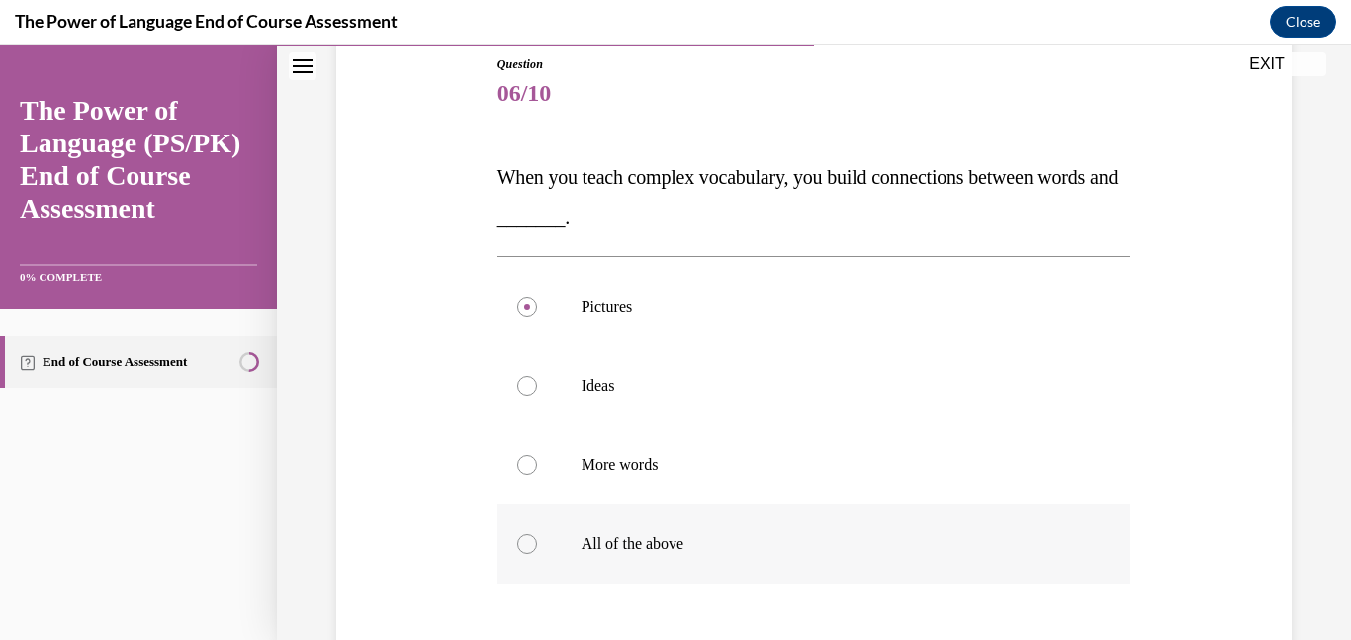
click at [537, 554] on input "All of the above" at bounding box center [527, 544] width 20 height 20
radio input "true"
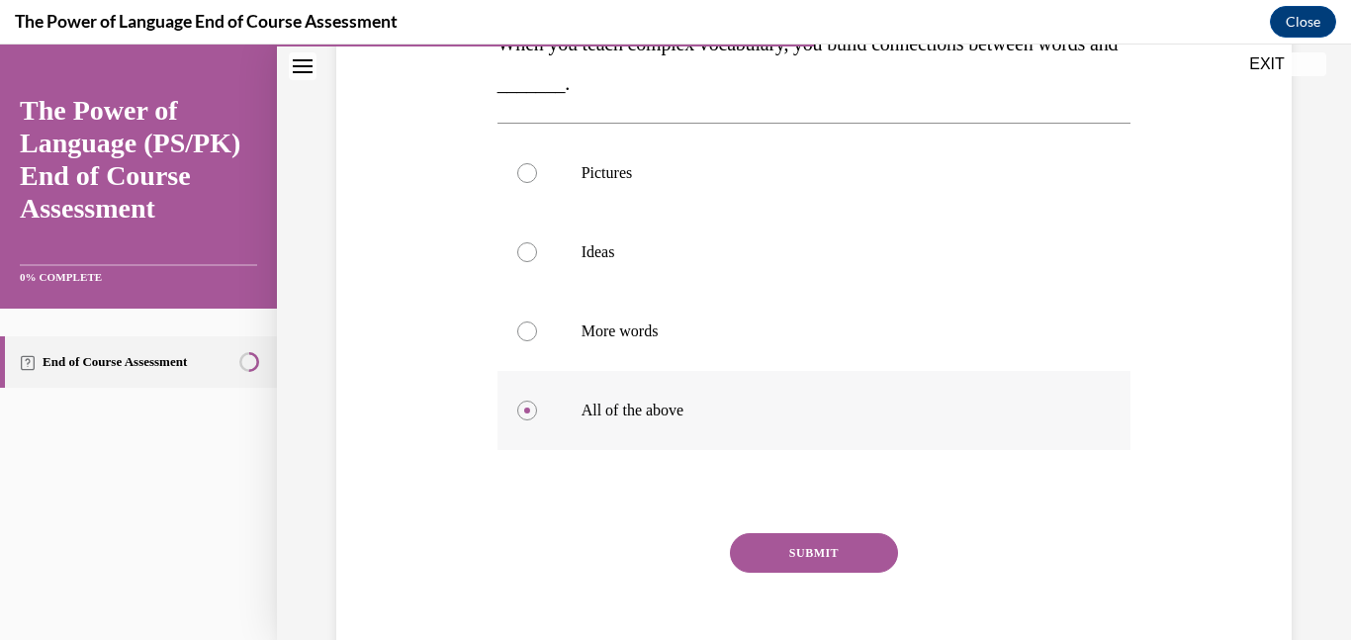
click at [763, 561] on button "SUBMIT" at bounding box center [814, 553] width 168 height 40
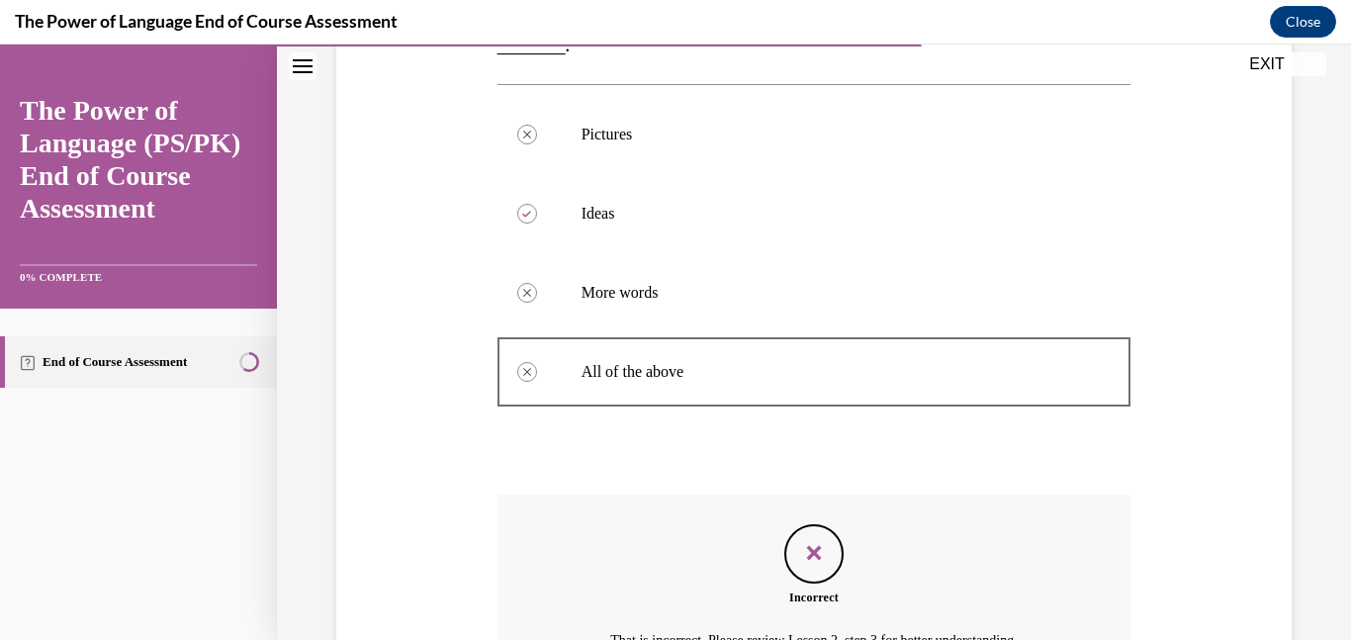
scroll to position [608, 0]
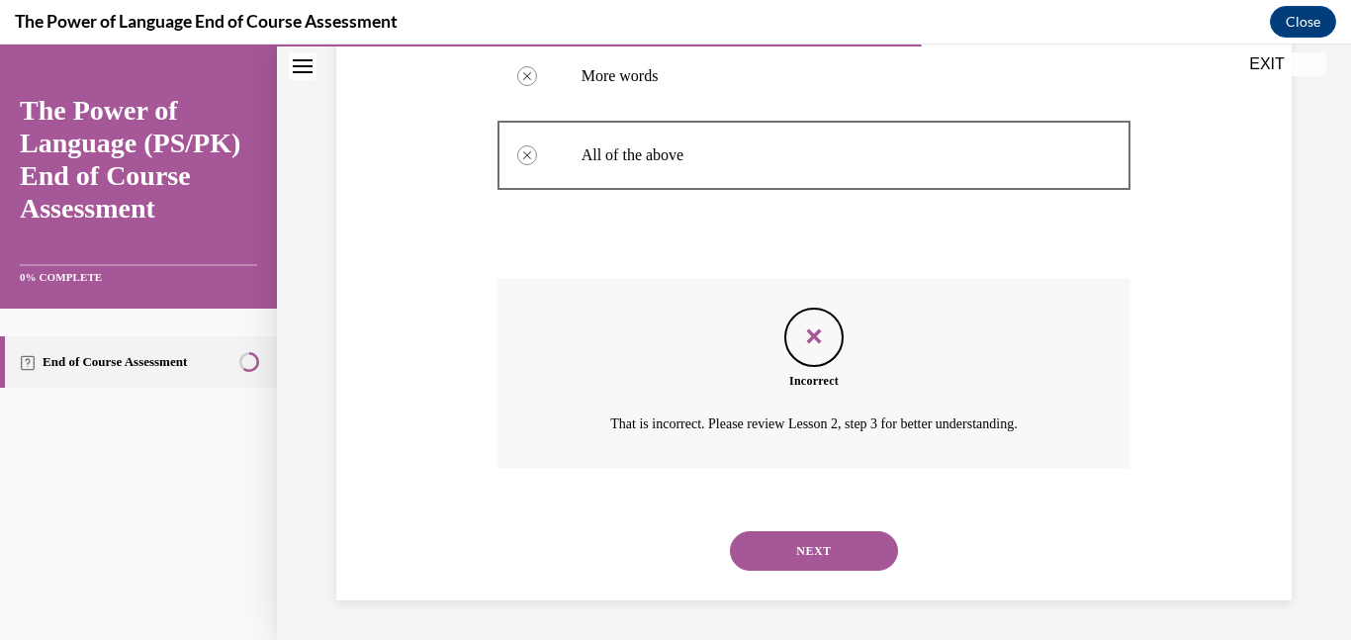
click at [816, 549] on button "NEXT" at bounding box center [814, 551] width 168 height 40
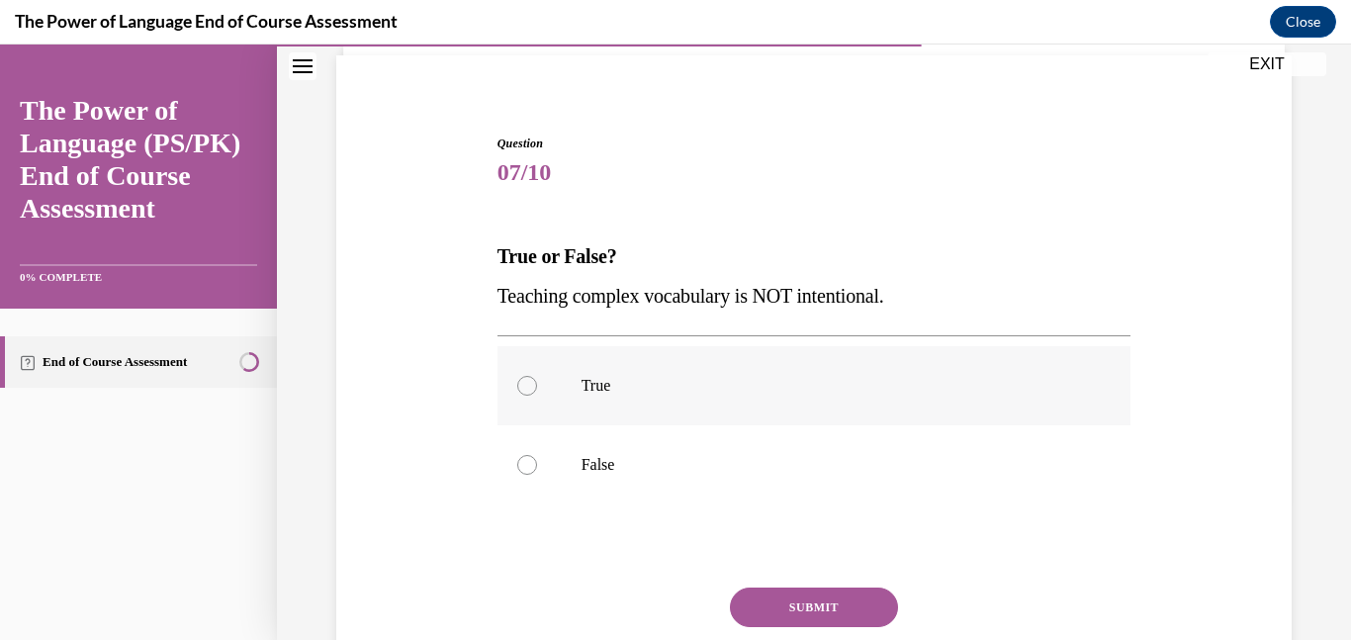
scroll to position [143, 0]
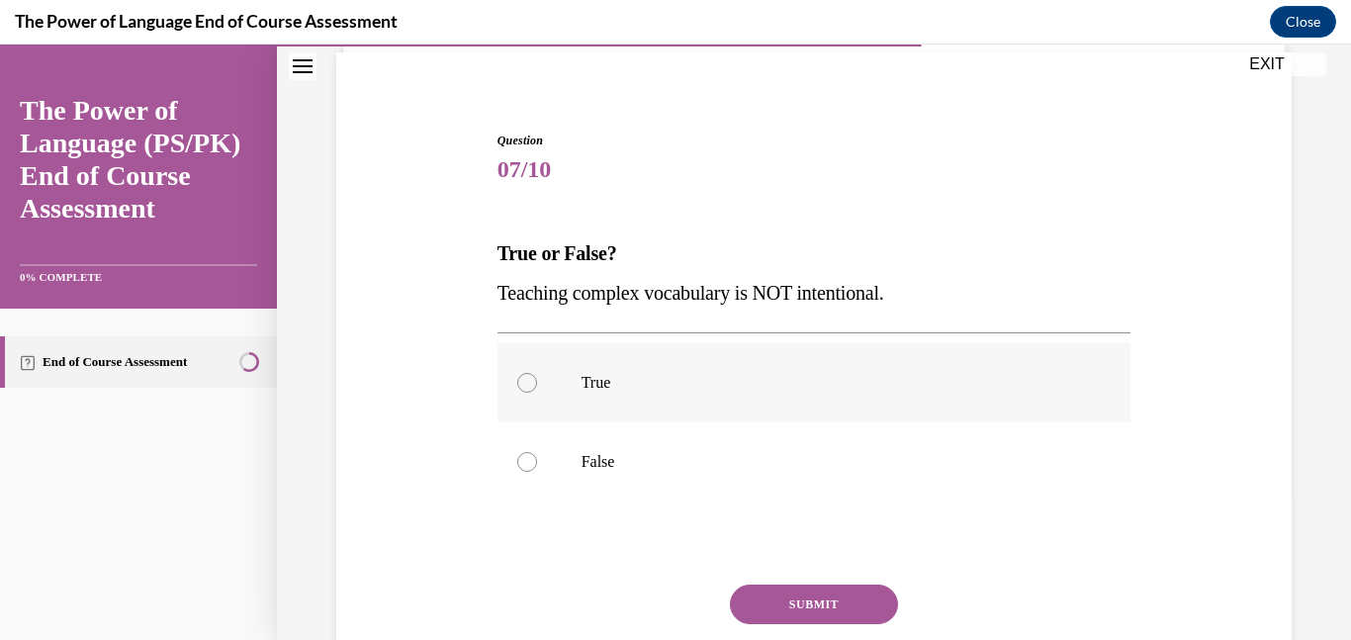
click at [746, 368] on label "True" at bounding box center [815, 382] width 634 height 79
click at [537, 373] on input "True" at bounding box center [527, 383] width 20 height 20
radio input "true"
click at [855, 605] on button "SUBMIT" at bounding box center [814, 605] width 168 height 40
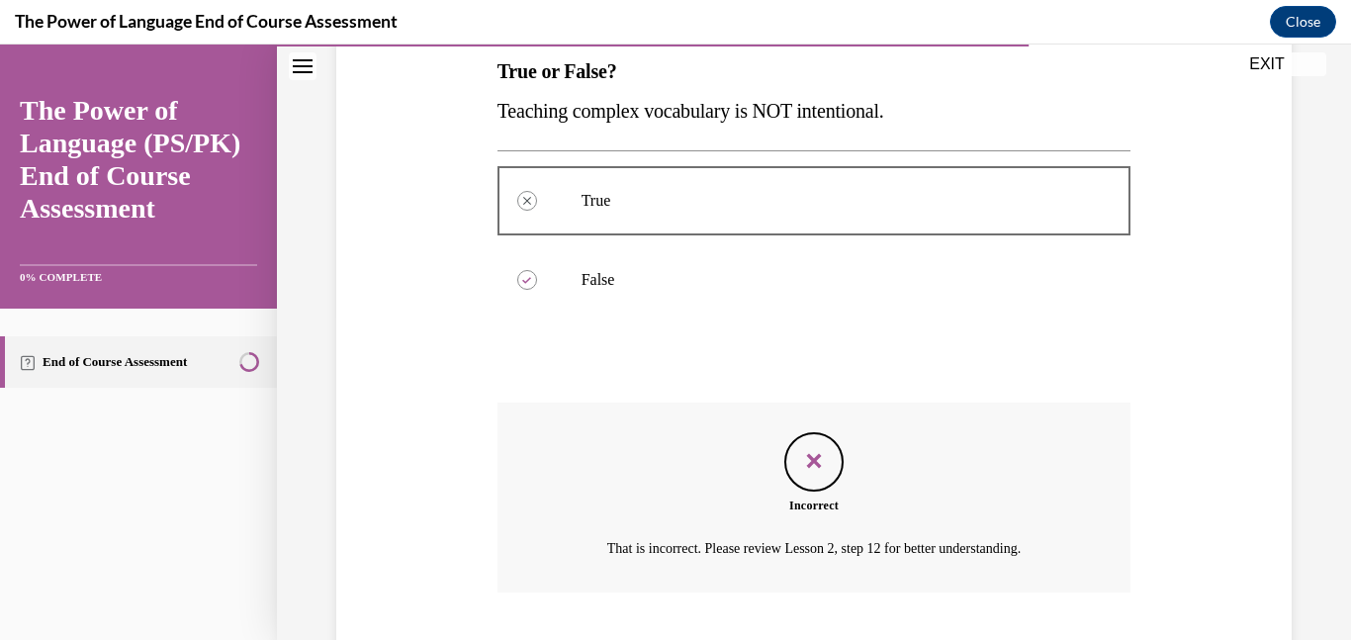
scroll to position [450, 0]
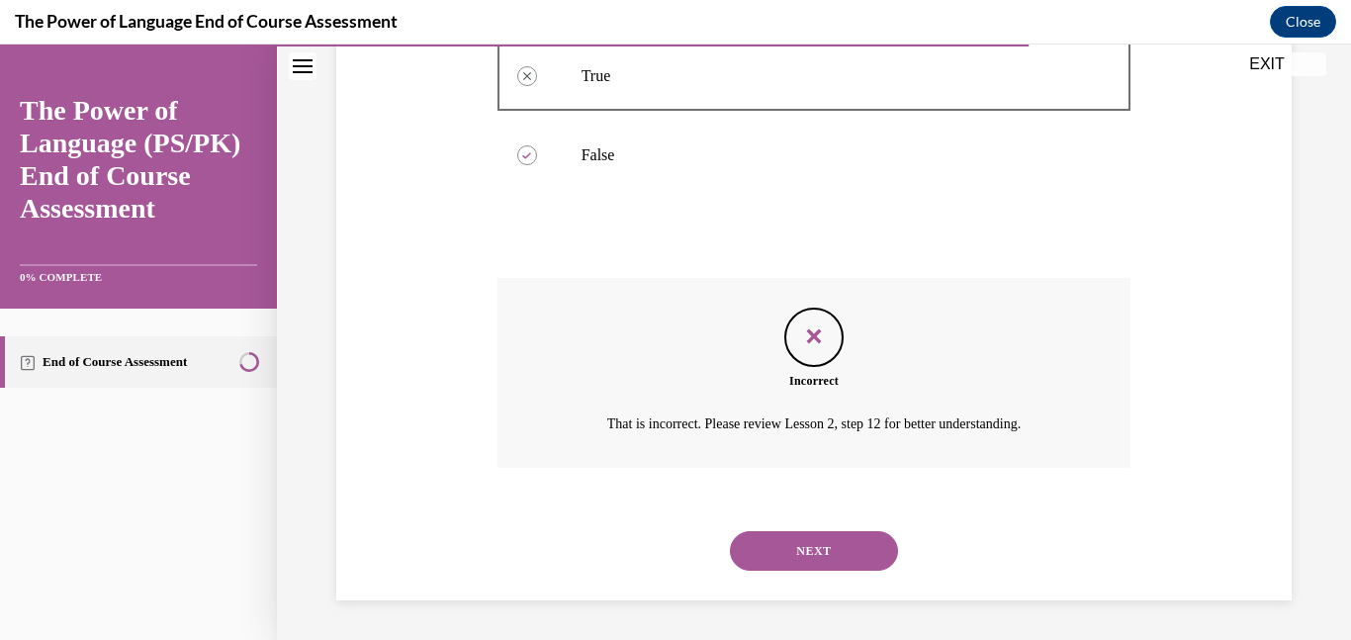
click at [824, 546] on button "NEXT" at bounding box center [814, 551] width 168 height 40
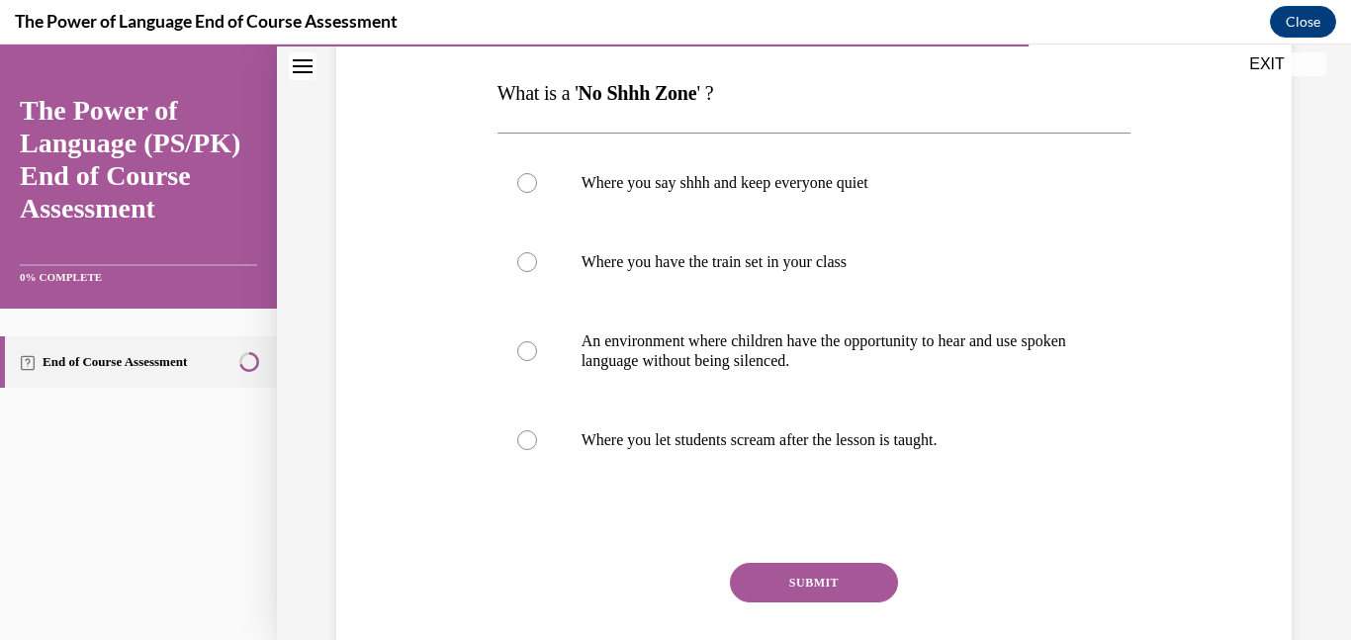
scroll to position [314, 0]
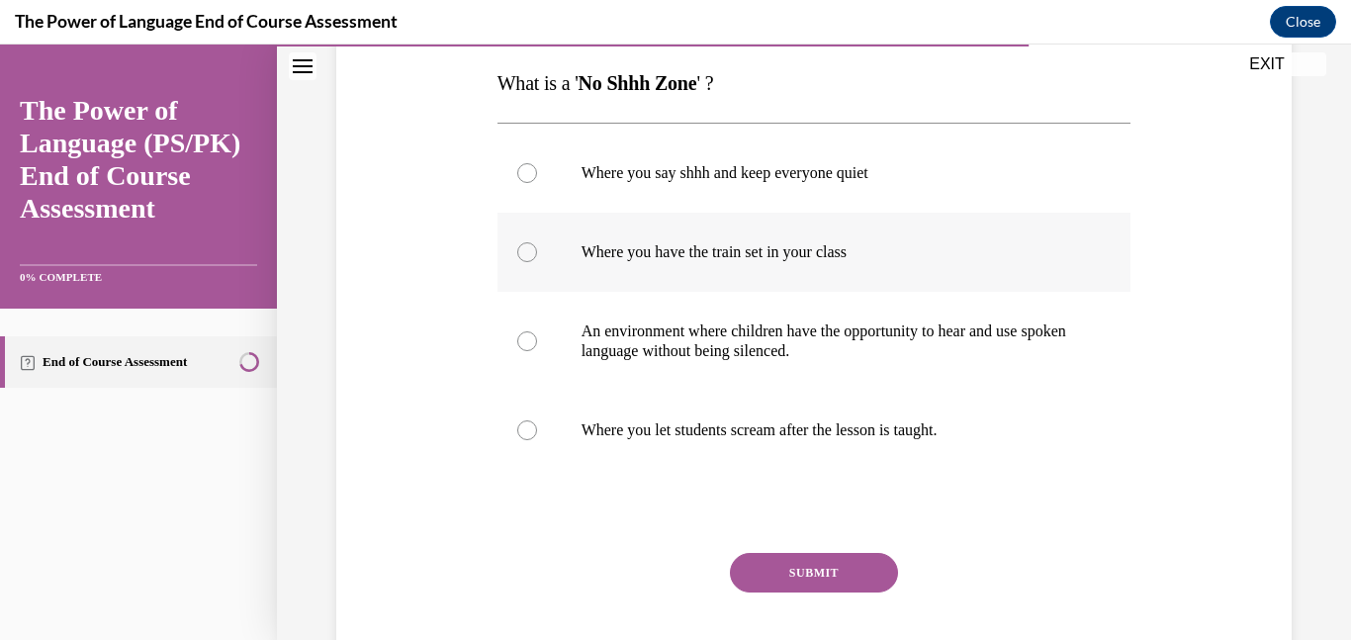
click at [800, 280] on label "Where you have the train set in your class" at bounding box center [815, 252] width 634 height 79
click at [537, 262] on input "Where you have the train set in your class" at bounding box center [527, 252] width 20 height 20
radio input "true"
click at [850, 575] on button "SUBMIT" at bounding box center [814, 573] width 168 height 40
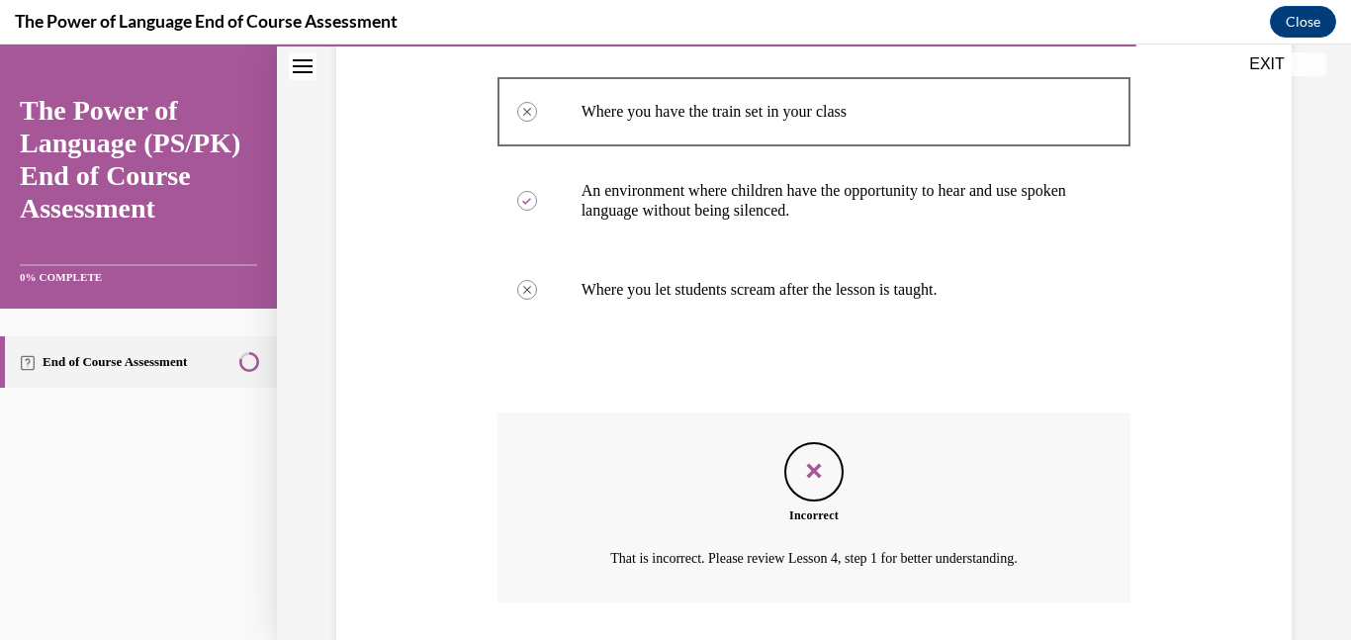
scroll to position [589, 0]
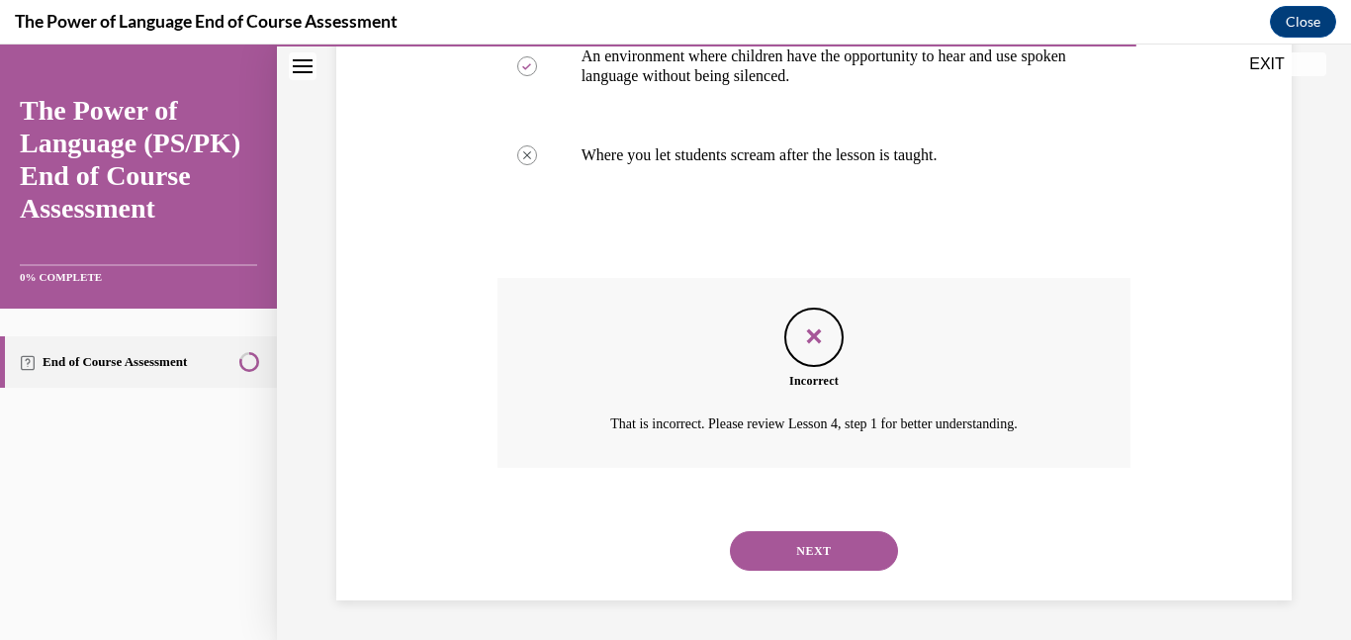
click at [838, 561] on button "NEXT" at bounding box center [814, 551] width 168 height 40
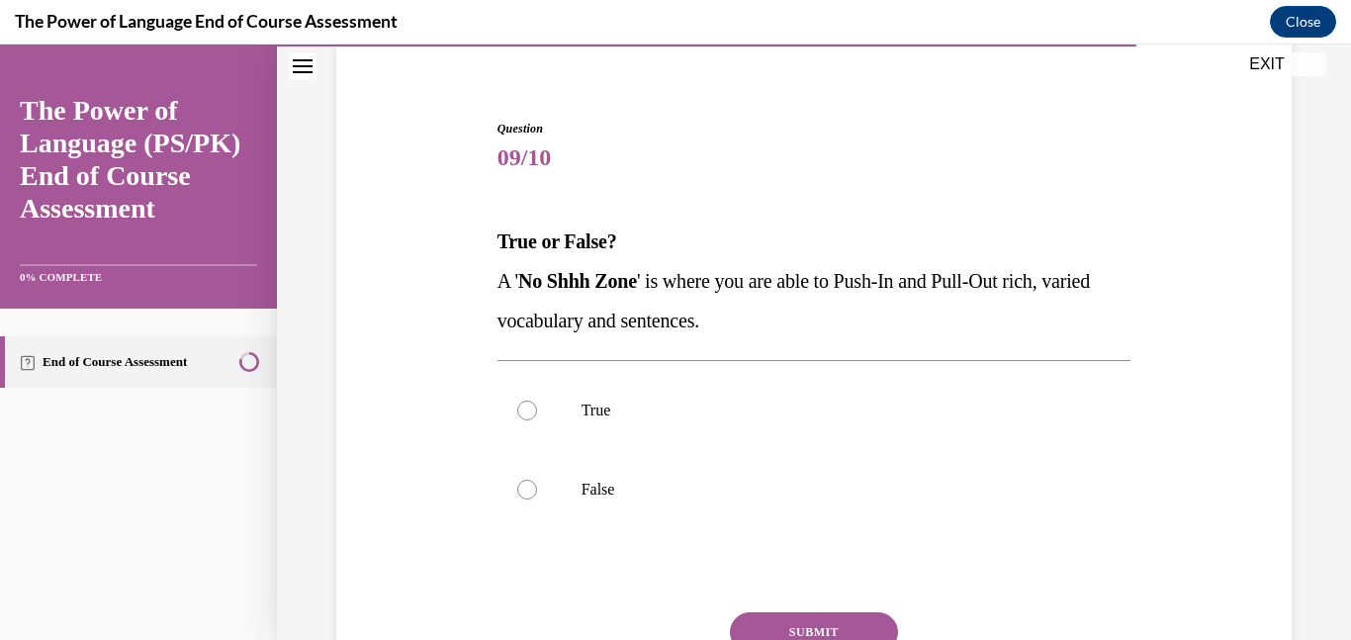
scroll to position [168, 0]
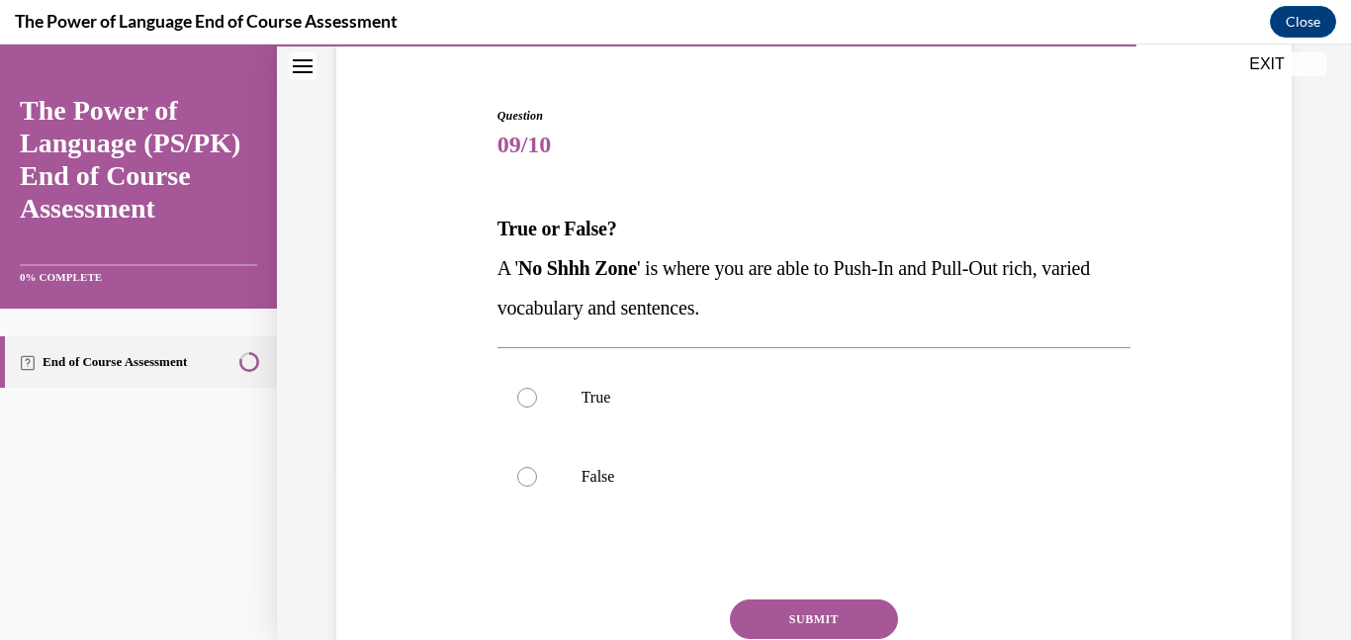
click at [804, 384] on label "True" at bounding box center [815, 397] width 634 height 79
click at [537, 388] on input "True" at bounding box center [527, 398] width 20 height 20
radio input "true"
click at [838, 608] on button "SUBMIT" at bounding box center [814, 620] width 168 height 40
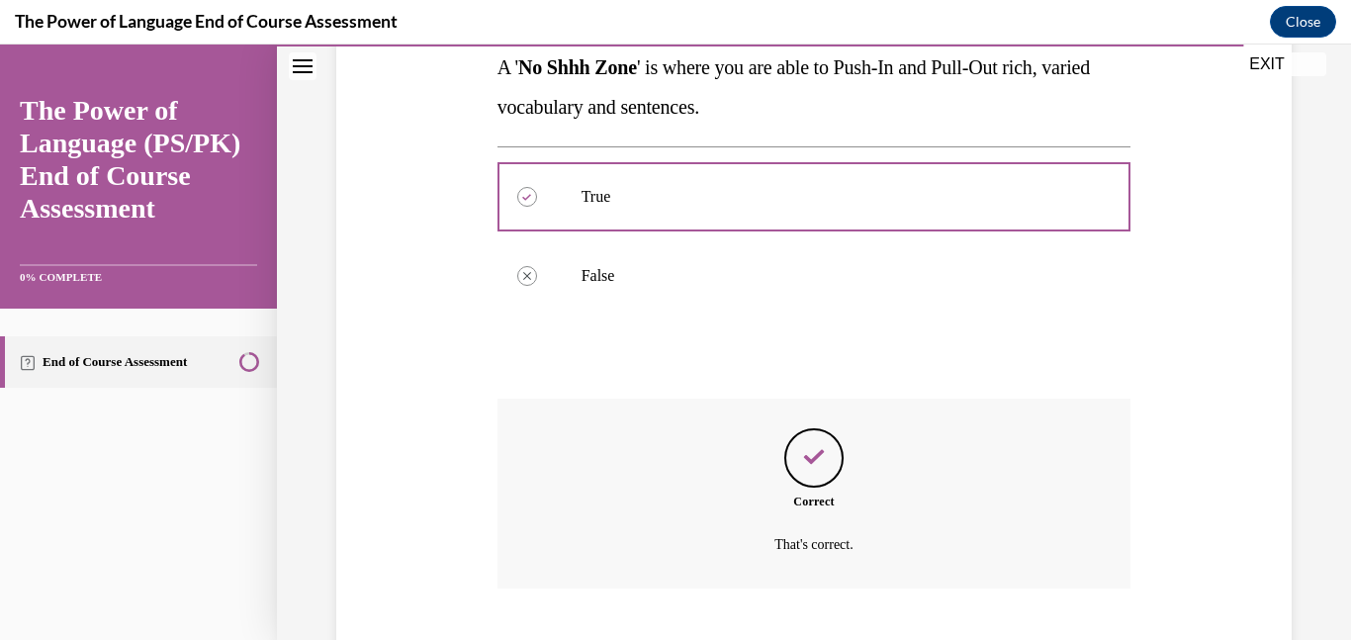
scroll to position [490, 0]
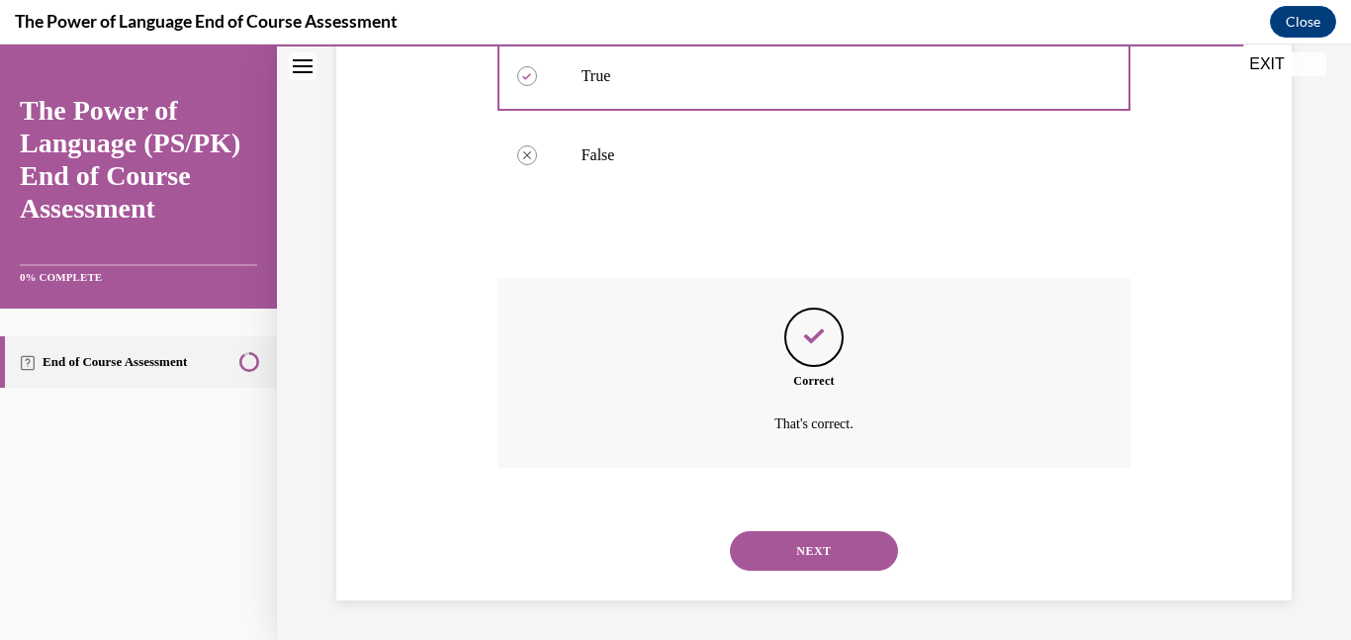
click at [829, 542] on button "NEXT" at bounding box center [814, 551] width 168 height 40
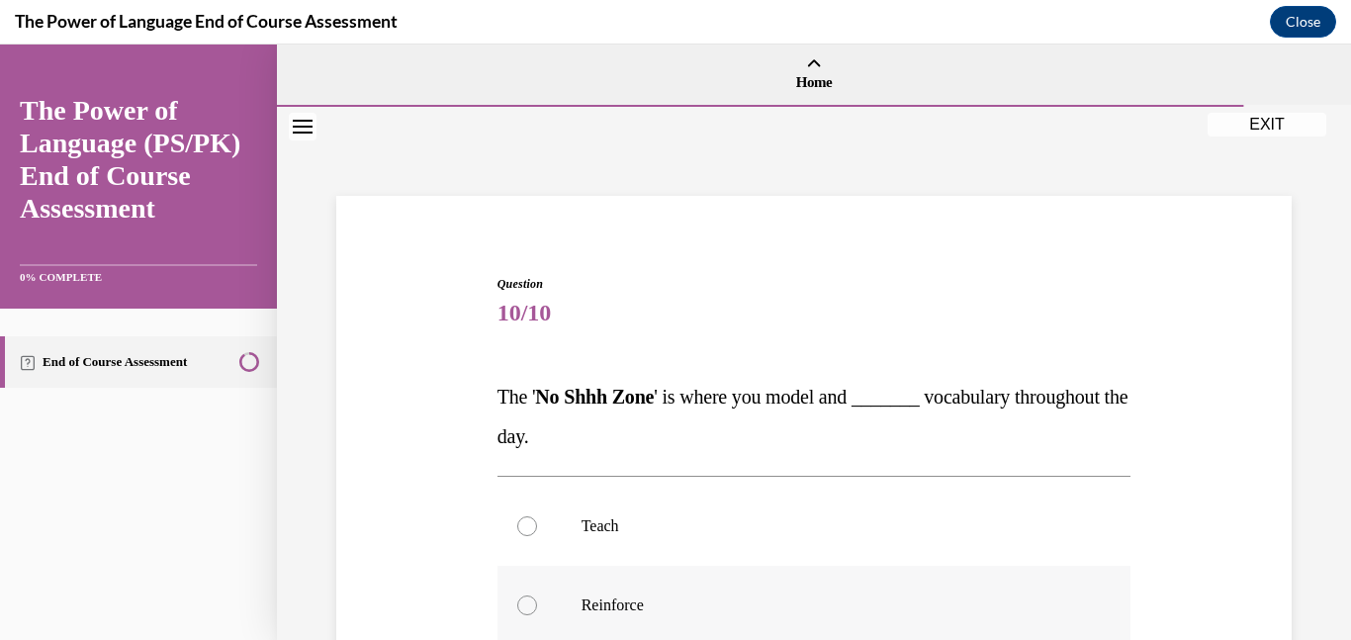
click at [799, 608] on p "Reinforce" at bounding box center [832, 606] width 501 height 20
click at [537, 608] on input "Reinforce" at bounding box center [527, 606] width 20 height 20
radio input "true"
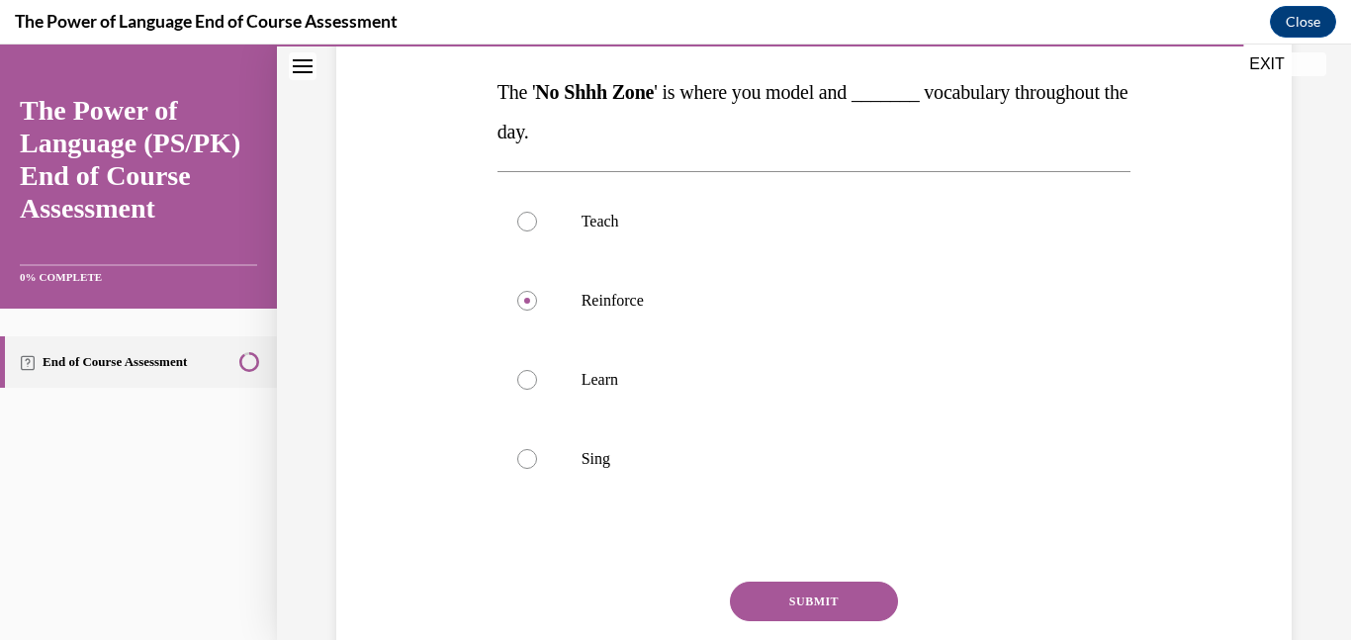
scroll to position [309, 0]
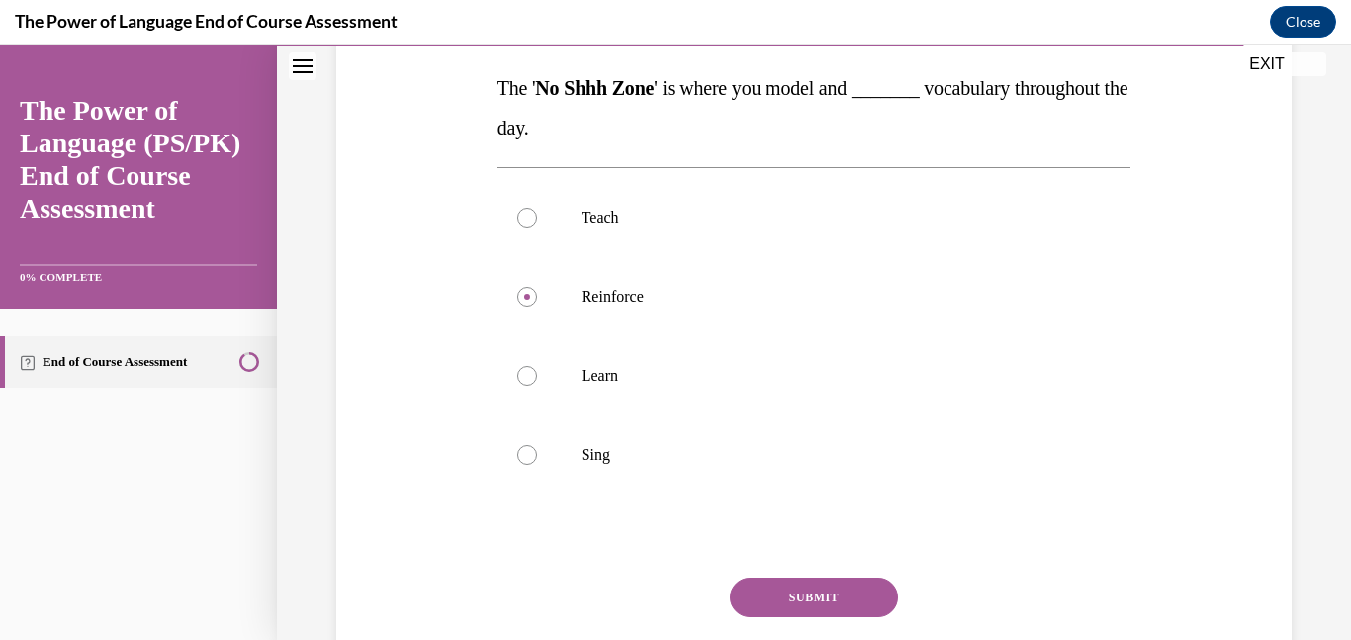
click at [796, 593] on button "SUBMIT" at bounding box center [814, 598] width 168 height 40
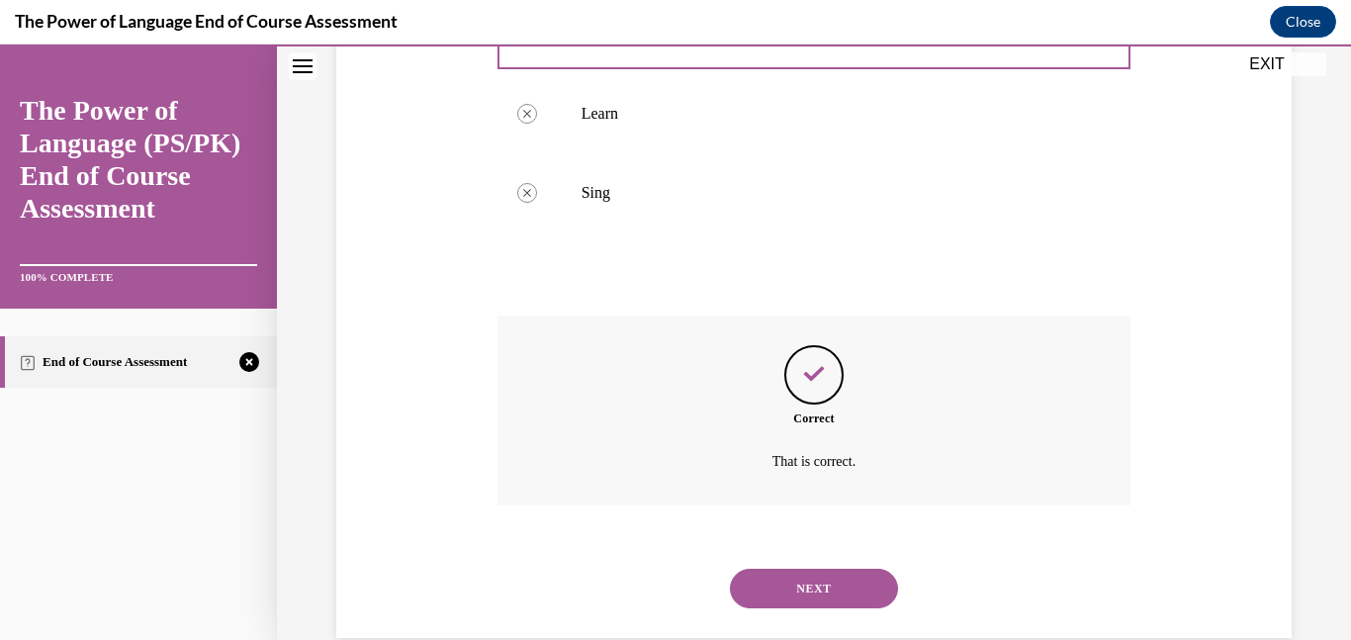
scroll to position [608, 0]
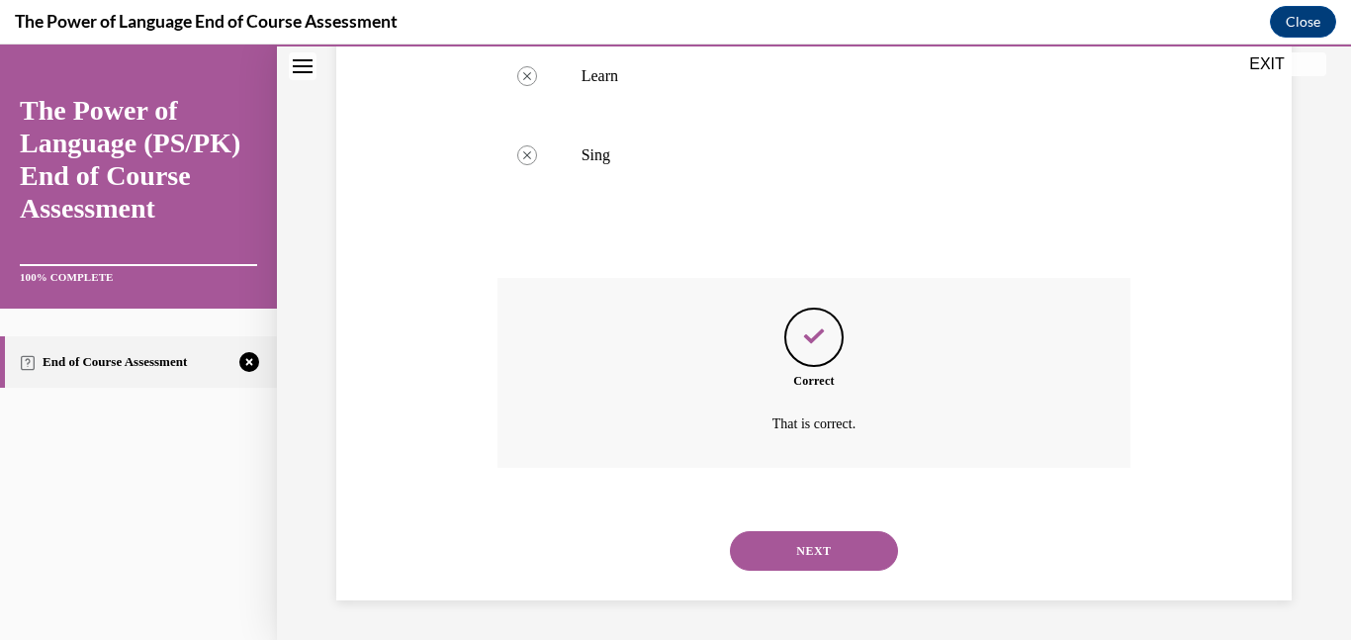
click at [793, 534] on button "NEXT" at bounding box center [814, 551] width 168 height 40
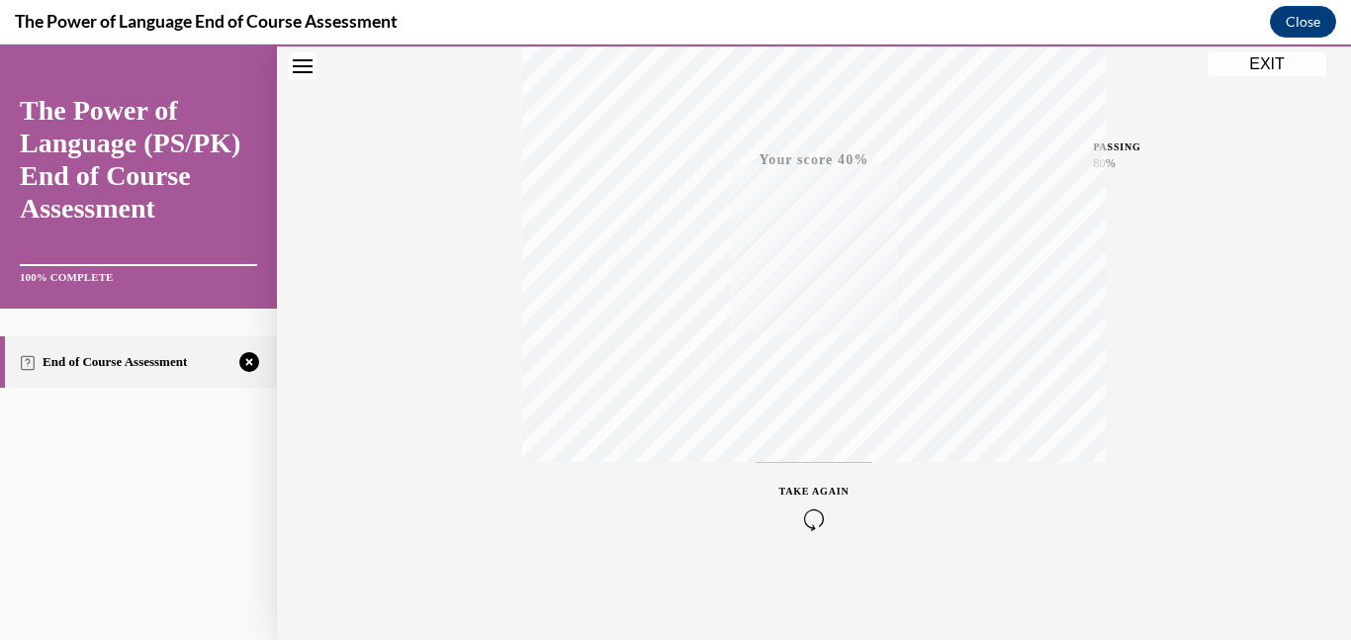
click at [813, 480] on button "TAKE AGAIN" at bounding box center [815, 506] width 118 height 89
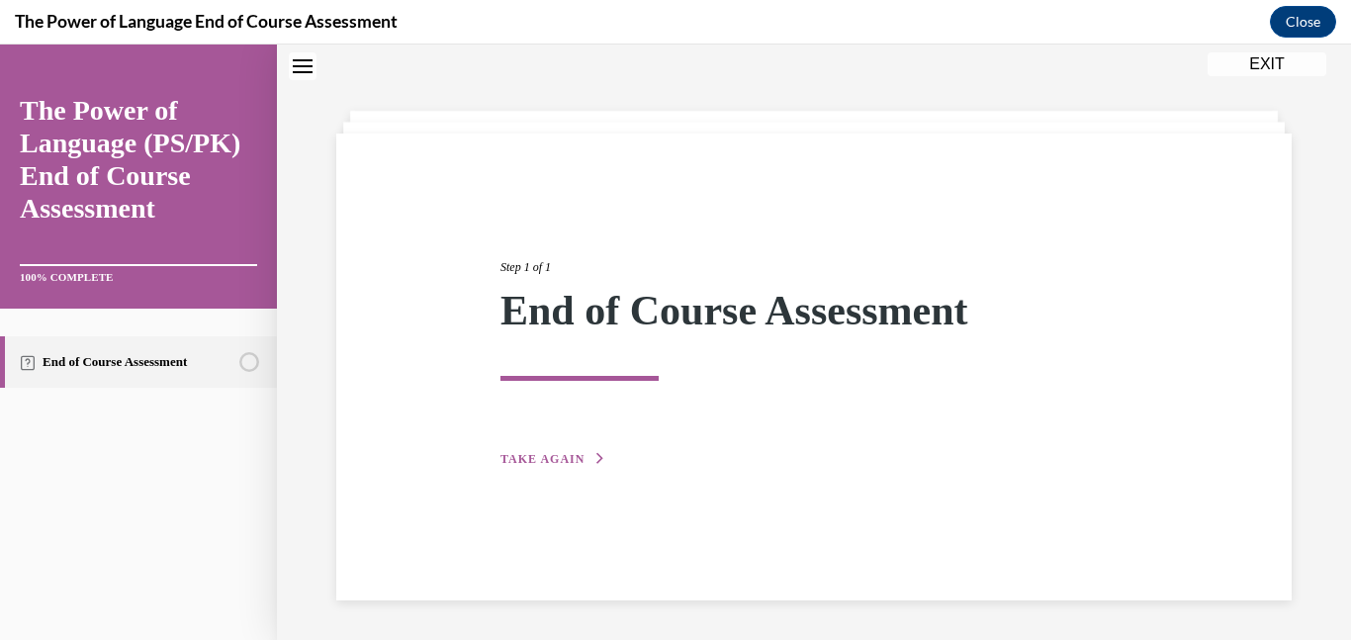
scroll to position [62, 0]
click at [551, 453] on span "TAKE AGAIN" at bounding box center [543, 459] width 84 height 14
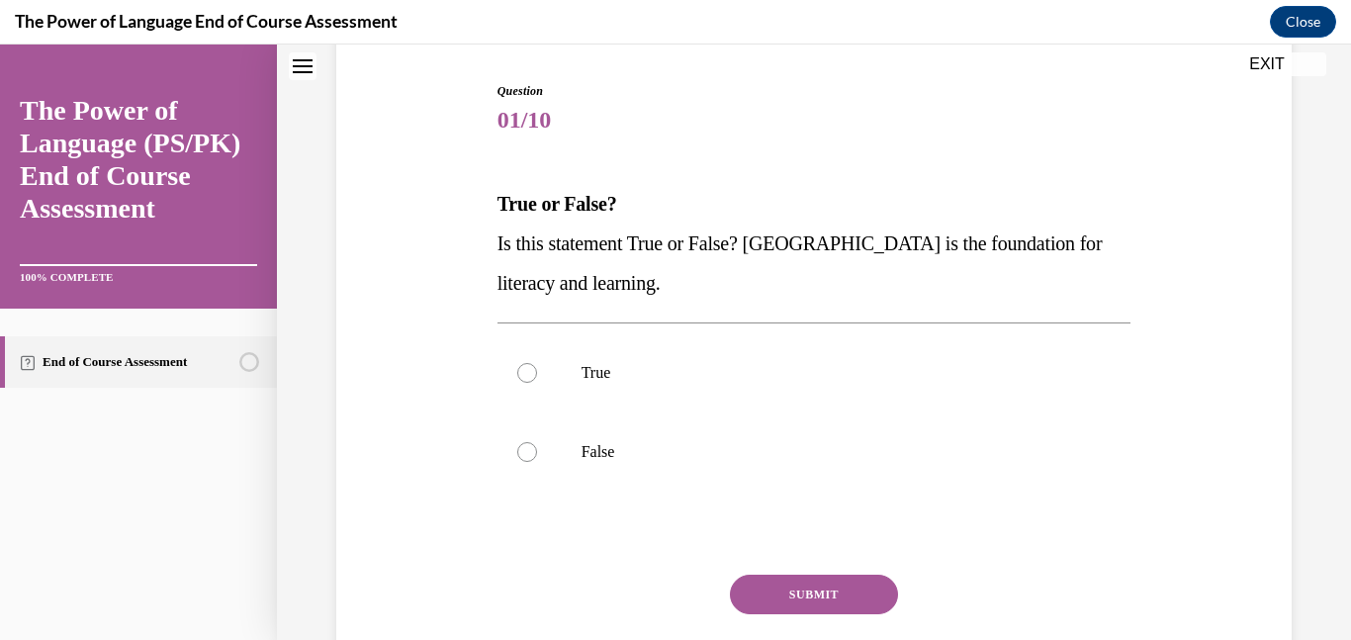
scroll to position [201, 0]
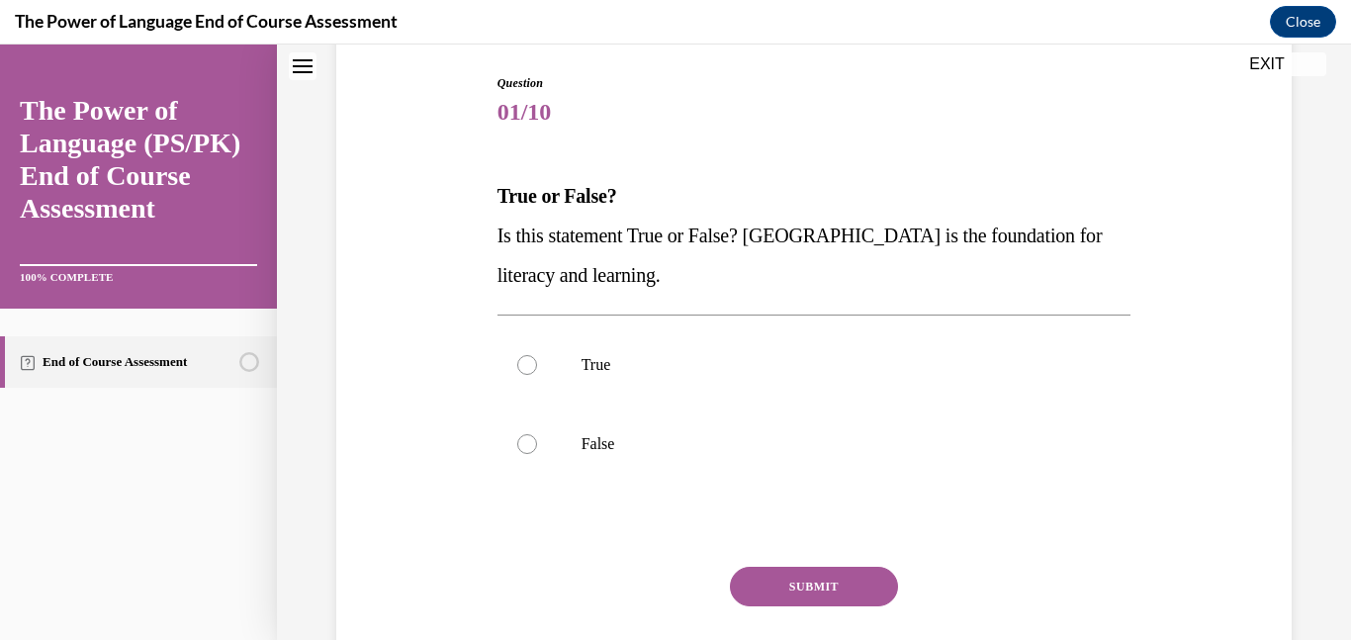
click at [682, 366] on p "True" at bounding box center [832, 365] width 501 height 20
click at [537, 366] on input "True" at bounding box center [527, 365] width 20 height 20
radio input "true"
click at [821, 581] on button "SUBMIT" at bounding box center [814, 587] width 168 height 40
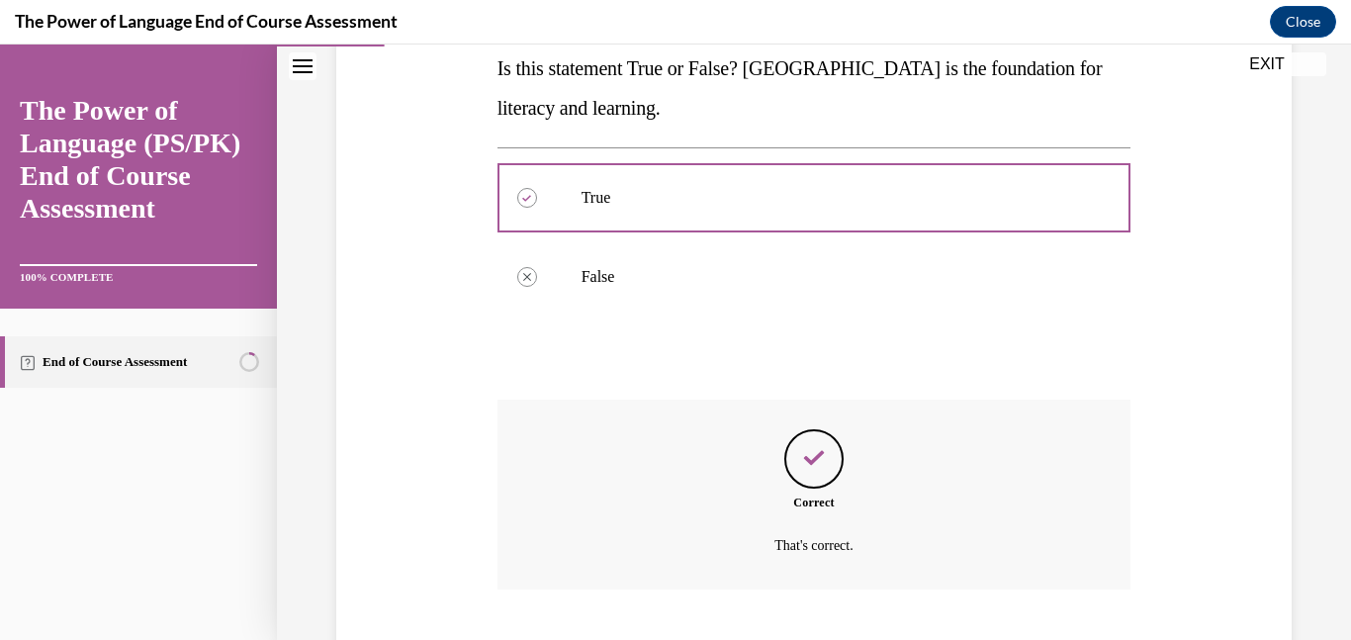
scroll to position [490, 0]
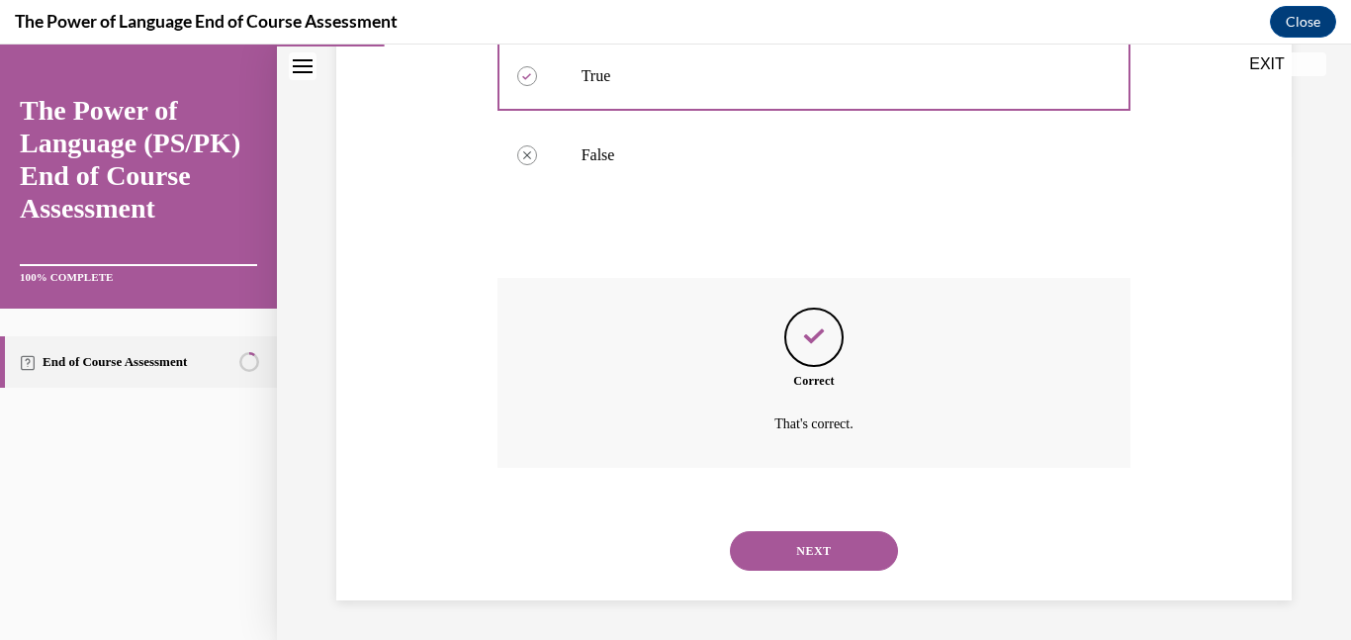
click at [821, 572] on div "NEXT" at bounding box center [815, 550] width 634 height 79
click at [821, 566] on button "NEXT" at bounding box center [814, 551] width 168 height 40
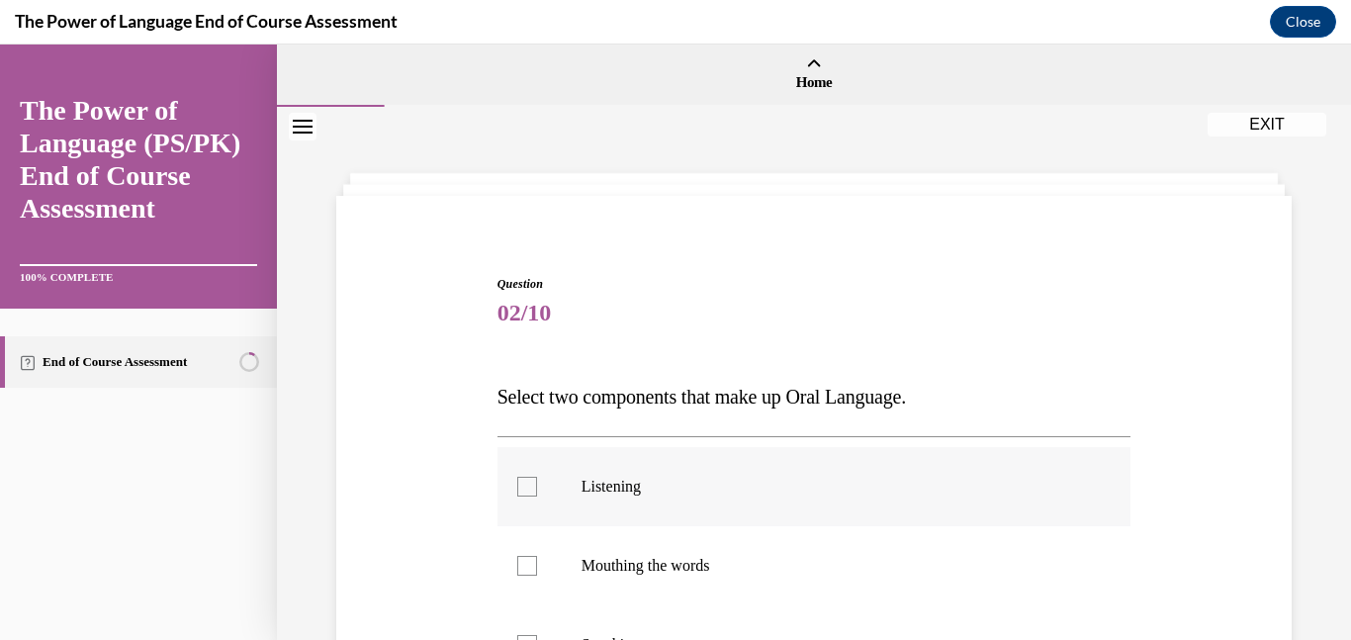
click at [837, 493] on p "Listening" at bounding box center [832, 487] width 501 height 20
click at [537, 493] on input "Listening" at bounding box center [527, 487] width 20 height 20
checkbox input "true"
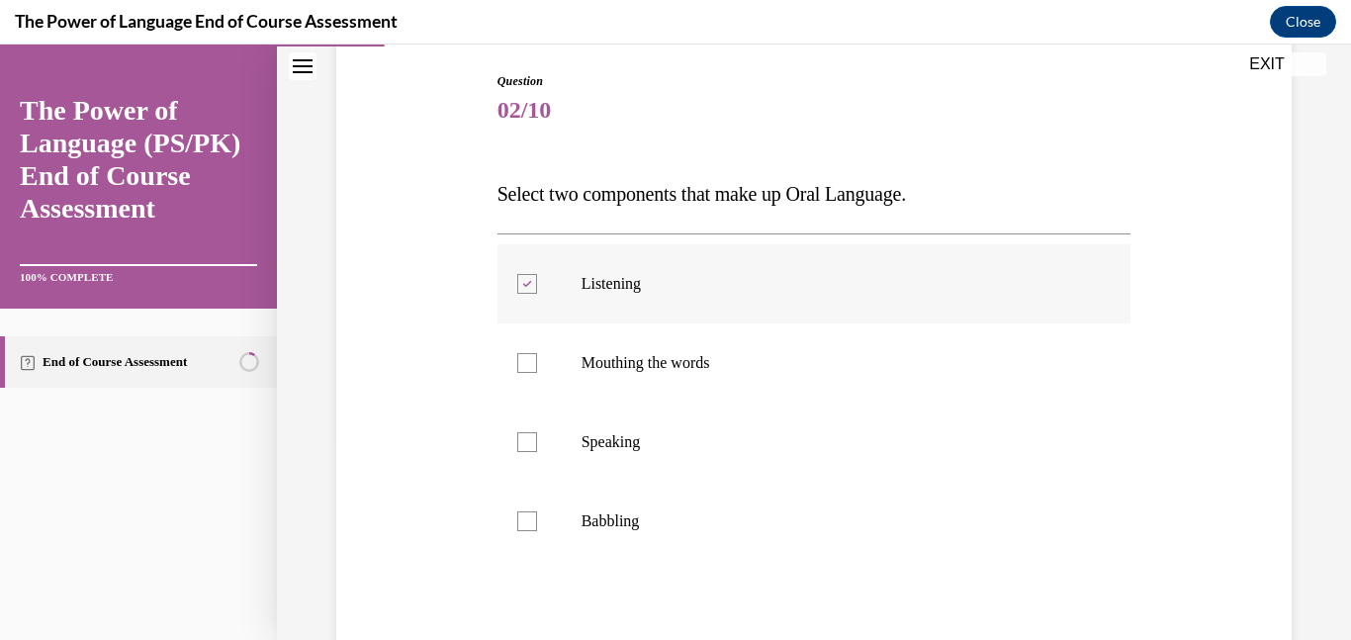
scroll to position [208, 0]
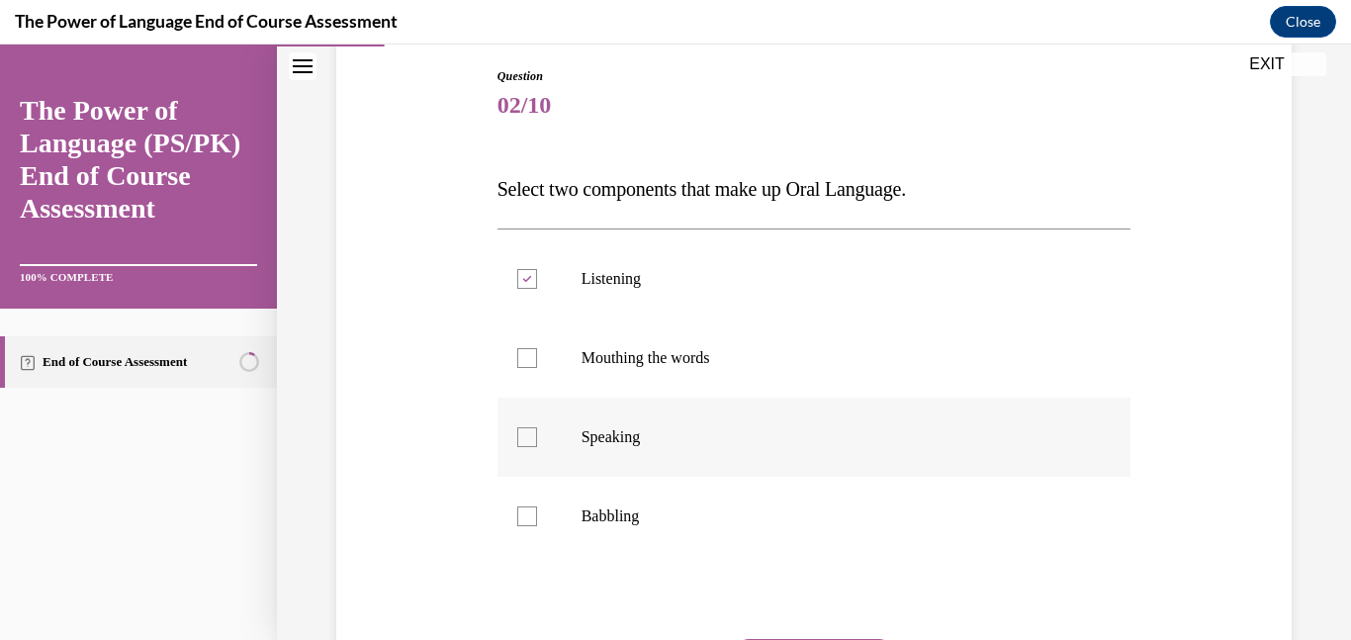
click at [810, 449] on label "Speaking" at bounding box center [815, 437] width 634 height 79
click at [537, 447] on input "Speaking" at bounding box center [527, 437] width 20 height 20
checkbox input "true"
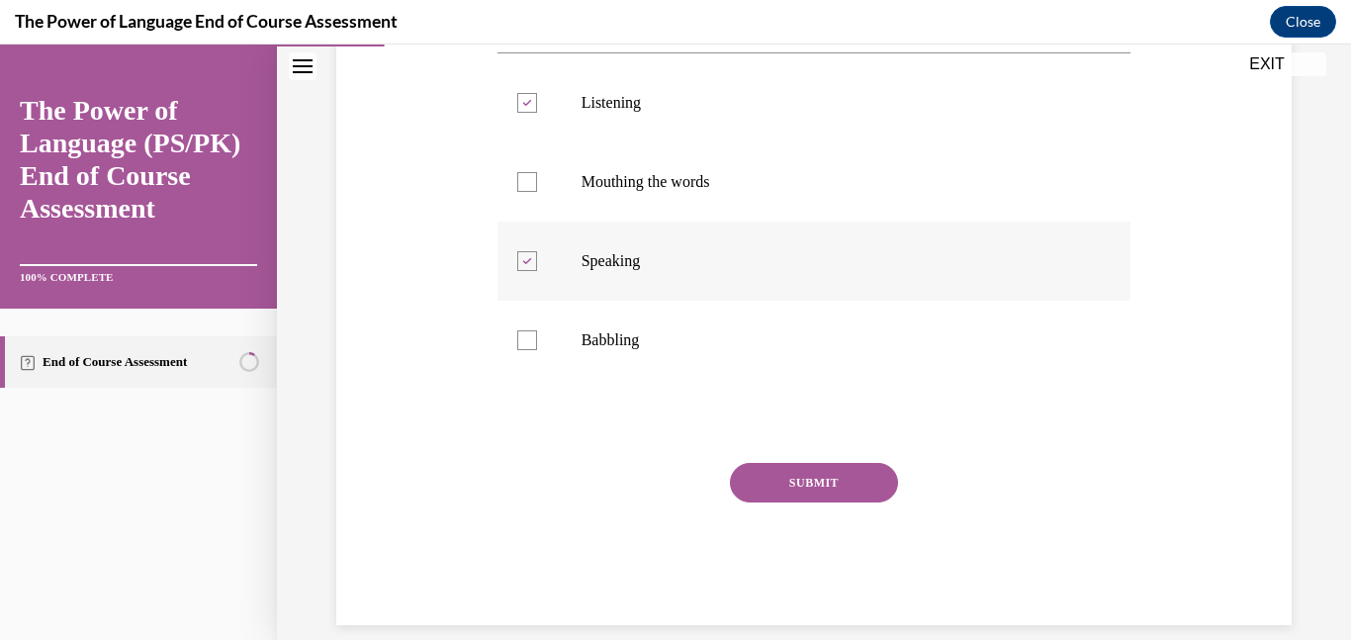
scroll to position [389, 0]
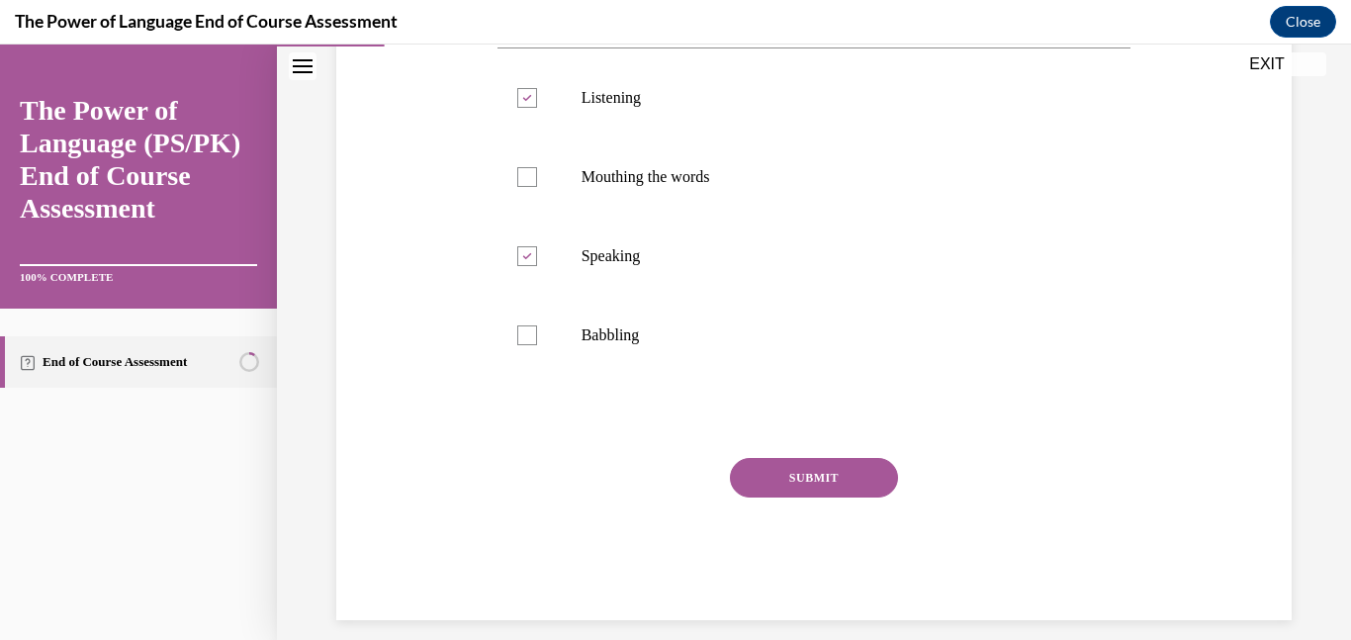
click at [815, 480] on button "SUBMIT" at bounding box center [814, 478] width 168 height 40
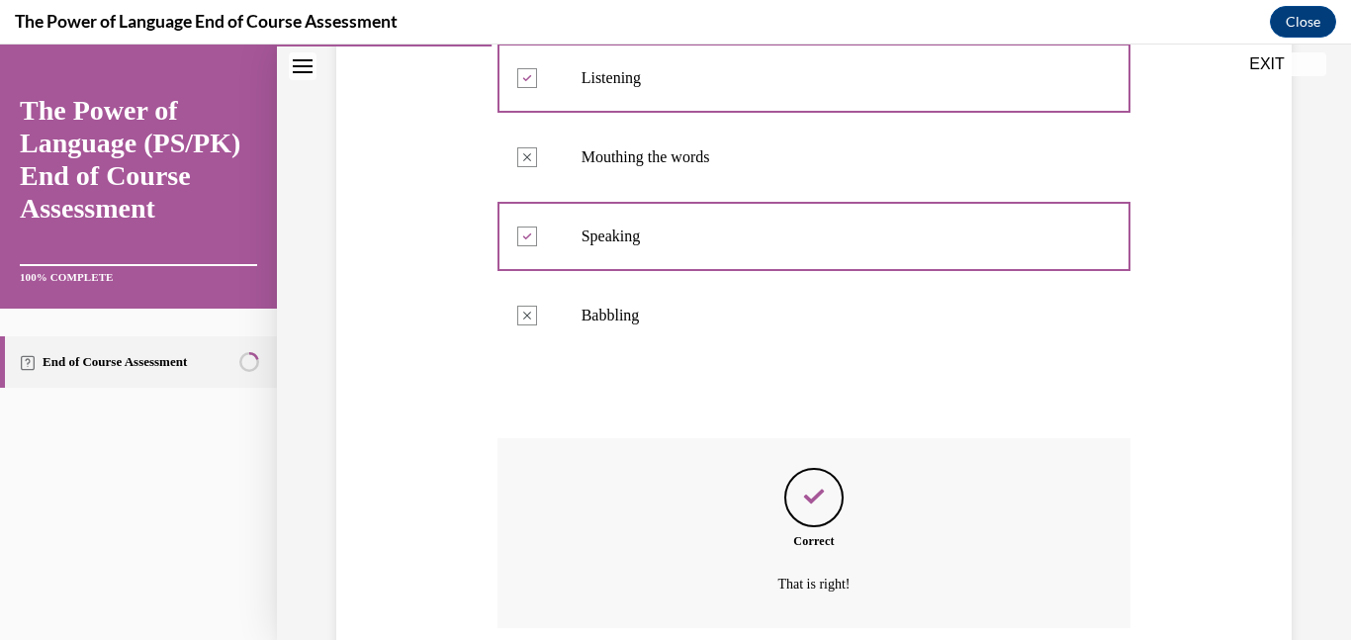
scroll to position [569, 0]
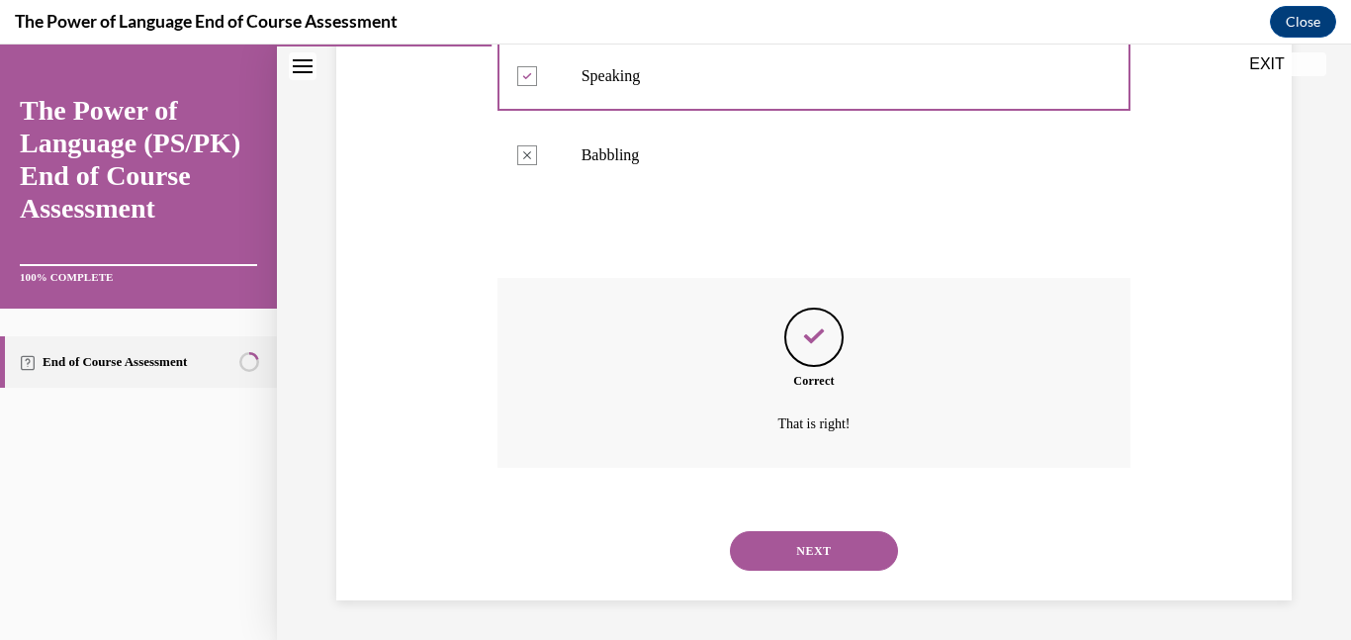
click at [824, 538] on button "NEXT" at bounding box center [814, 551] width 168 height 40
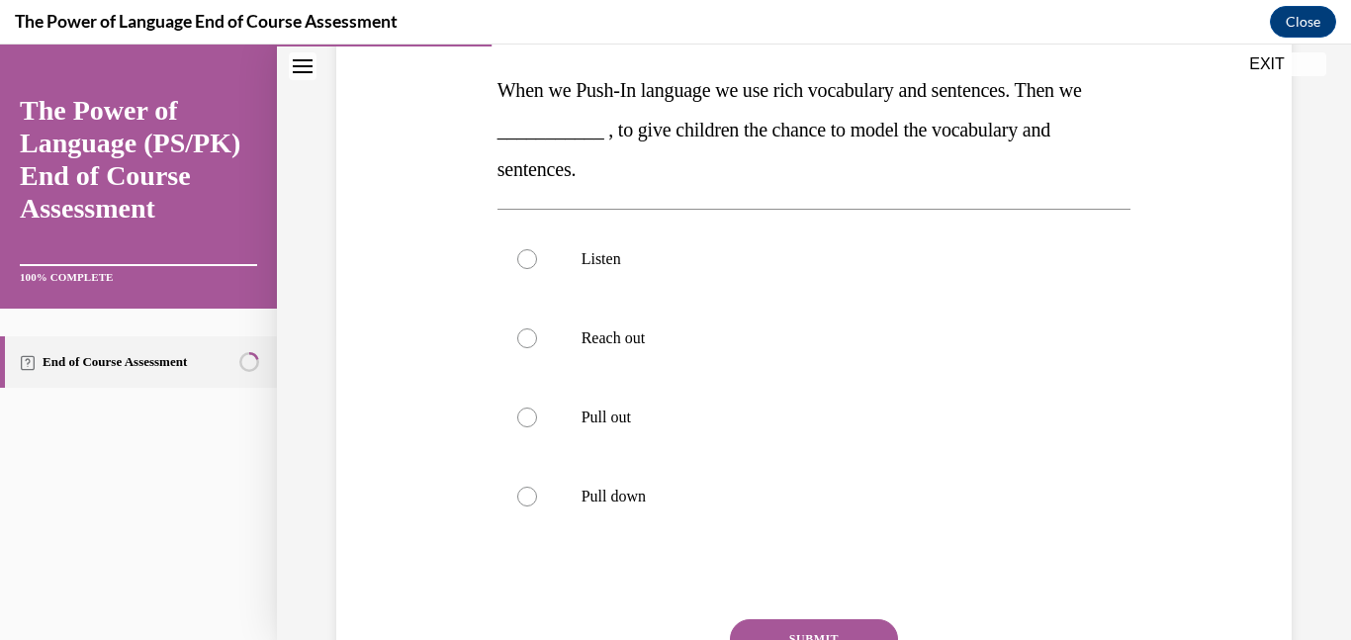
scroll to position [322, 0]
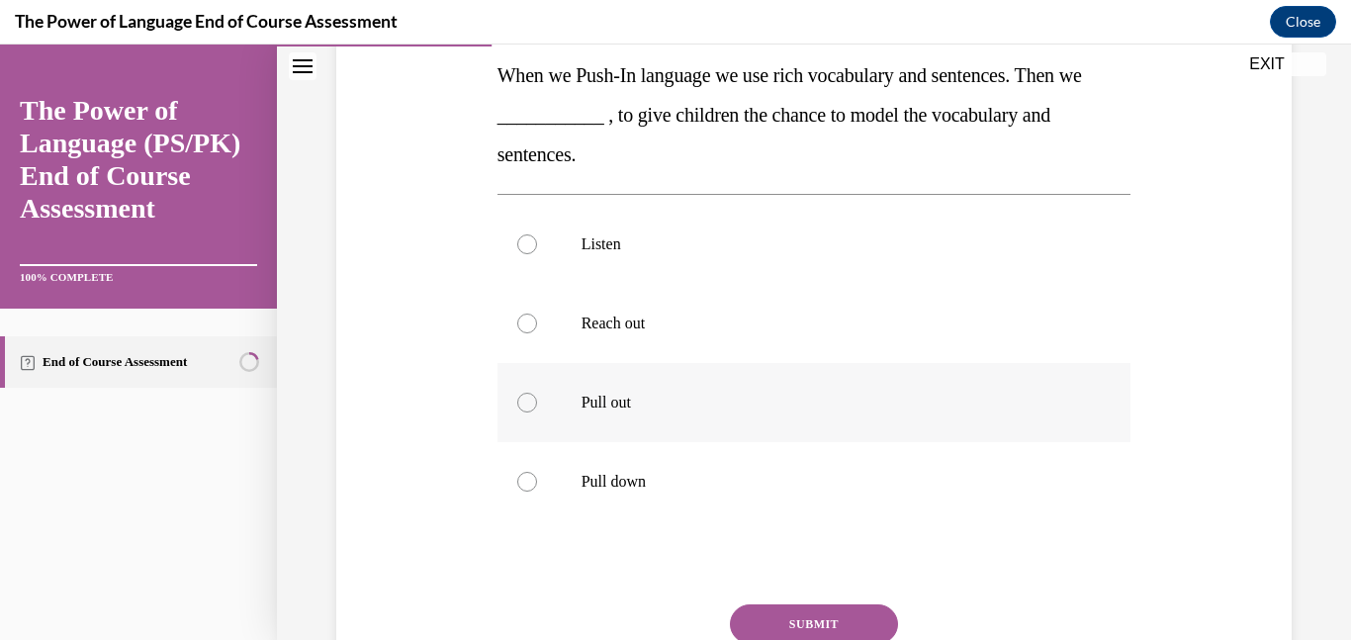
click at [778, 408] on p "Pull out" at bounding box center [832, 403] width 501 height 20
click at [537, 408] on input "Pull out" at bounding box center [527, 403] width 20 height 20
radio input "true"
click at [875, 620] on button "SUBMIT" at bounding box center [814, 624] width 168 height 40
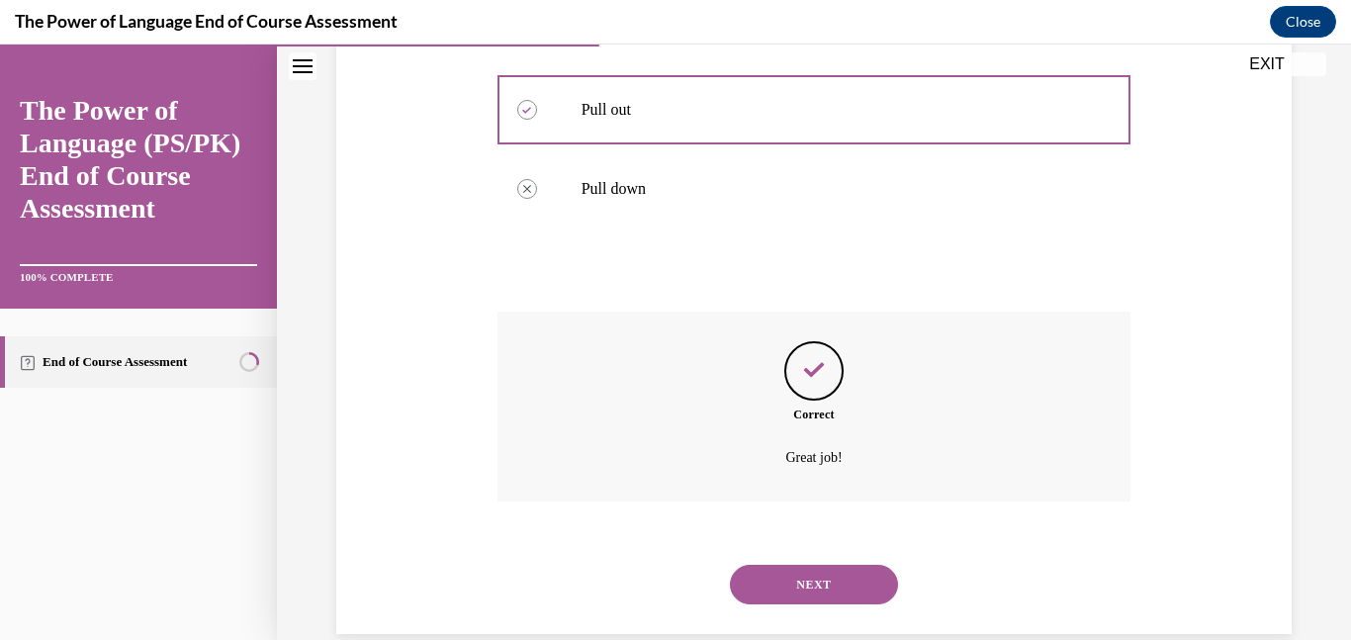
scroll to position [648, 0]
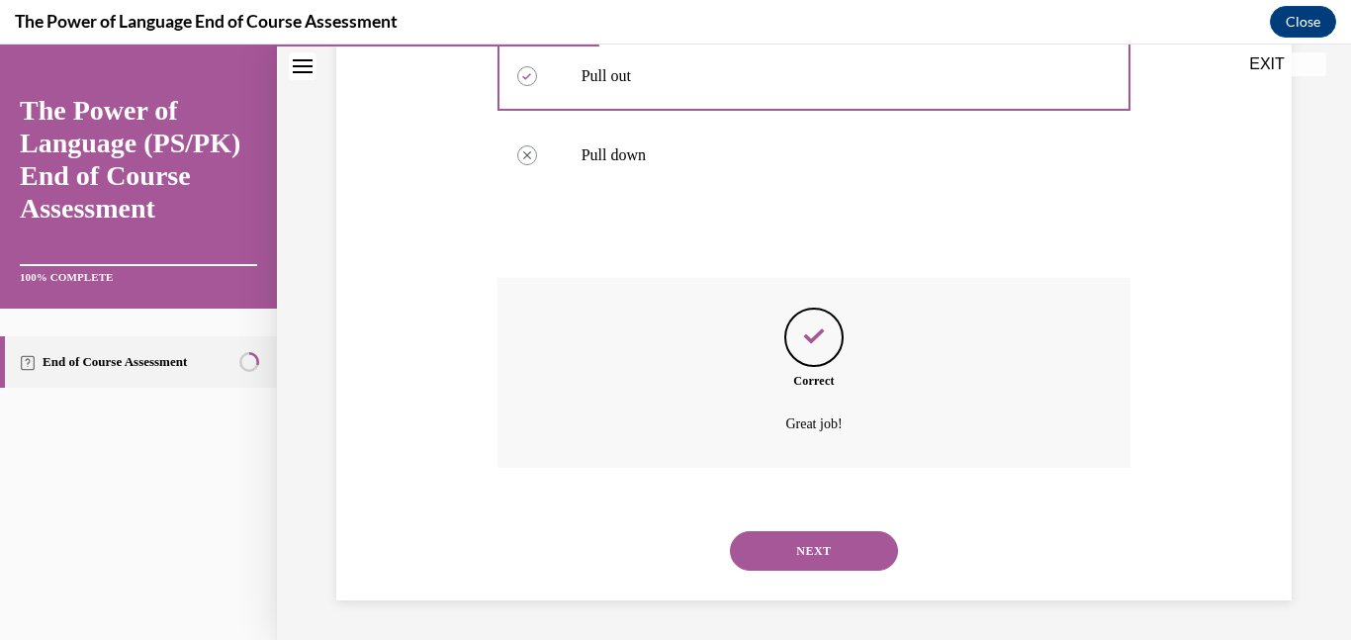
click at [853, 539] on button "NEXT" at bounding box center [814, 551] width 168 height 40
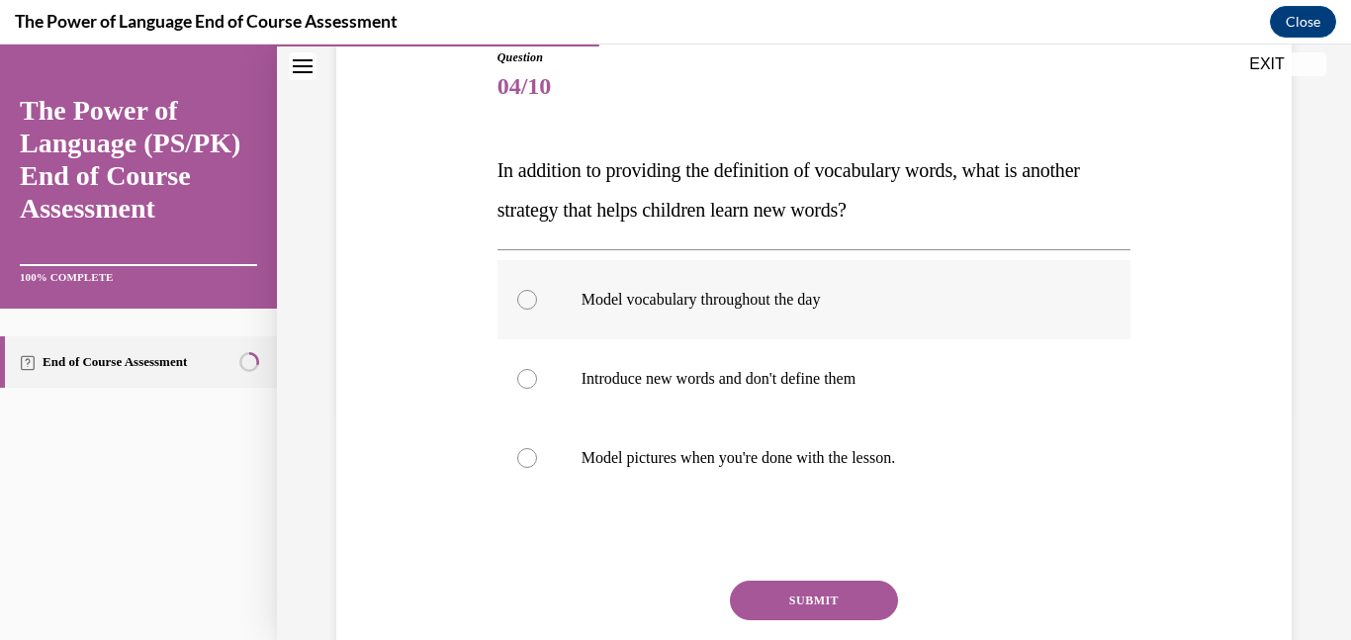
scroll to position [229, 0]
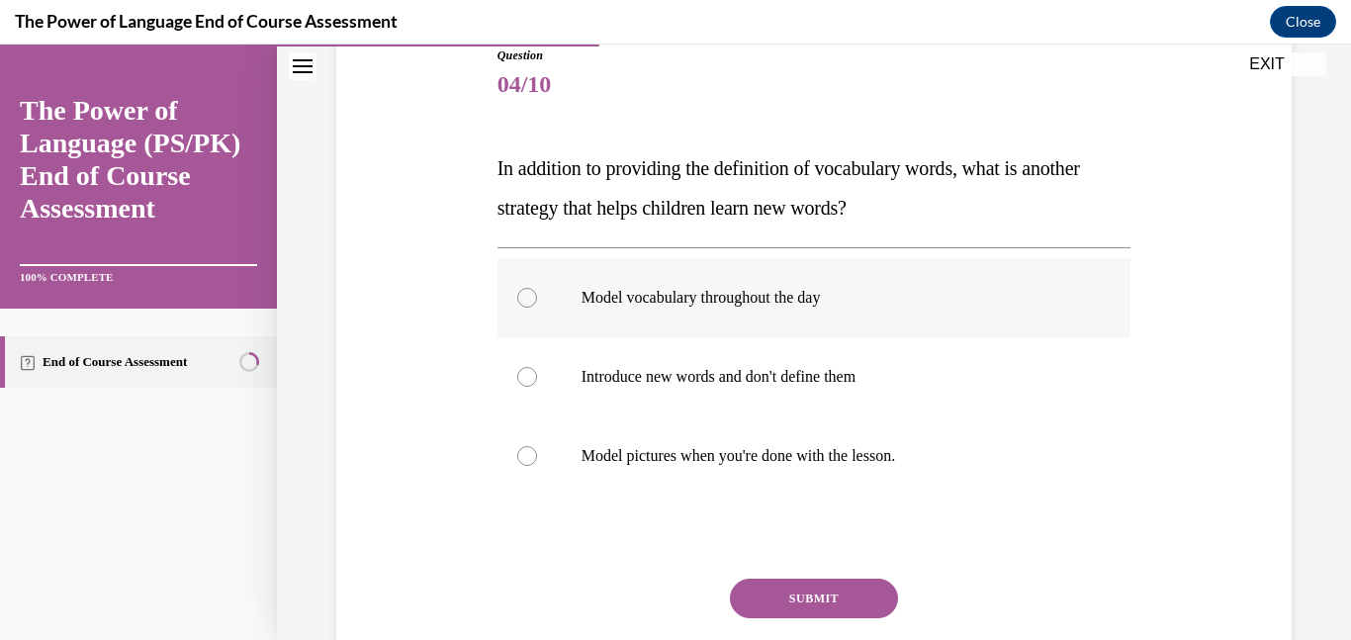
click at [817, 294] on p "Model vocabulary throughout the day" at bounding box center [832, 298] width 501 height 20
click at [537, 294] on input "Model vocabulary throughout the day" at bounding box center [527, 298] width 20 height 20
radio input "true"
click at [831, 593] on button "SUBMIT" at bounding box center [814, 599] width 168 height 40
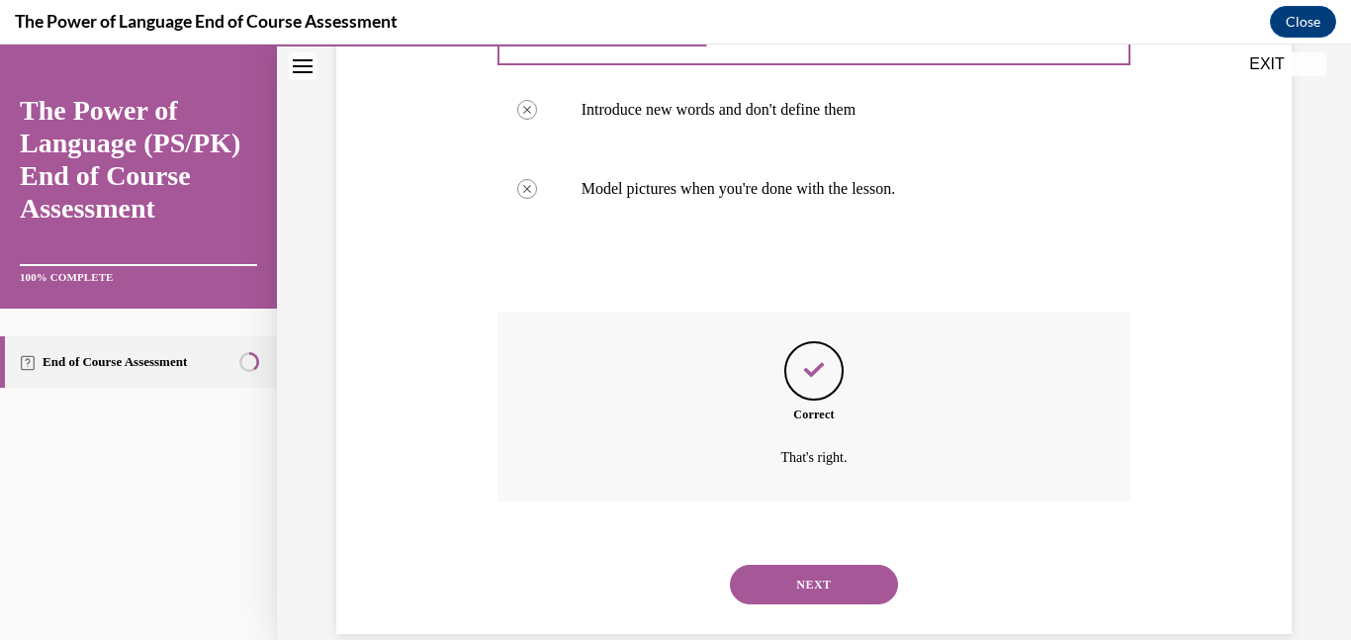
scroll to position [529, 0]
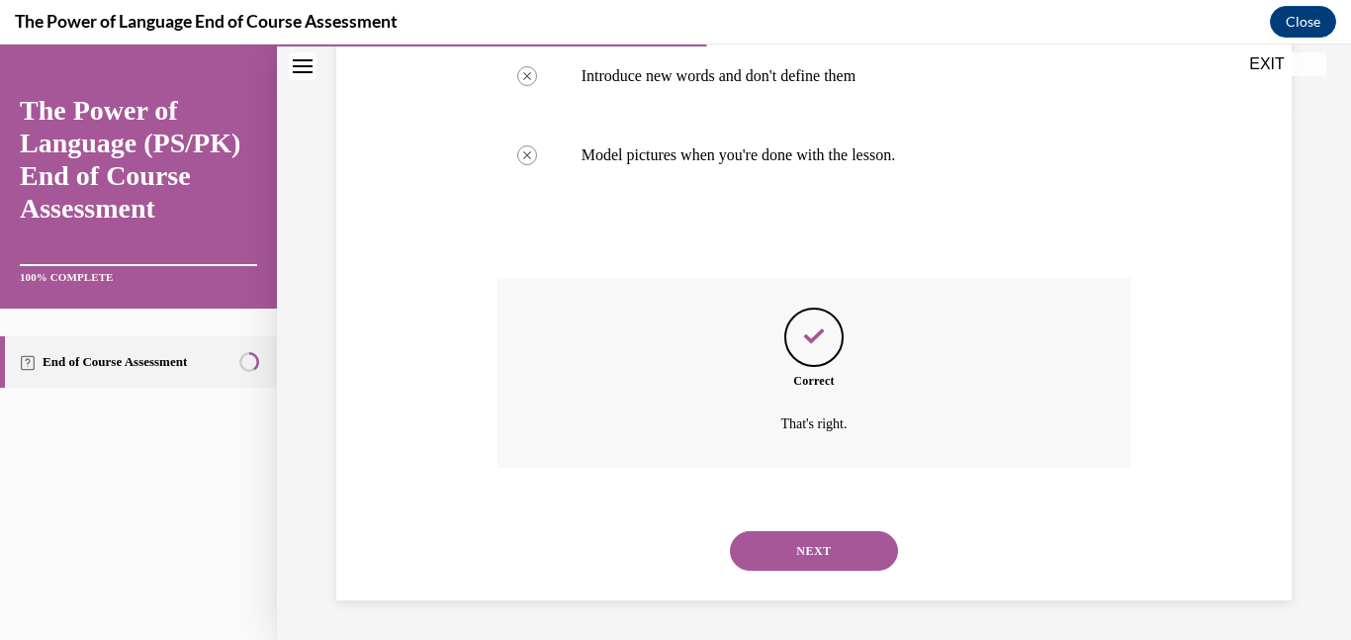
click at [818, 559] on button "NEXT" at bounding box center [814, 551] width 168 height 40
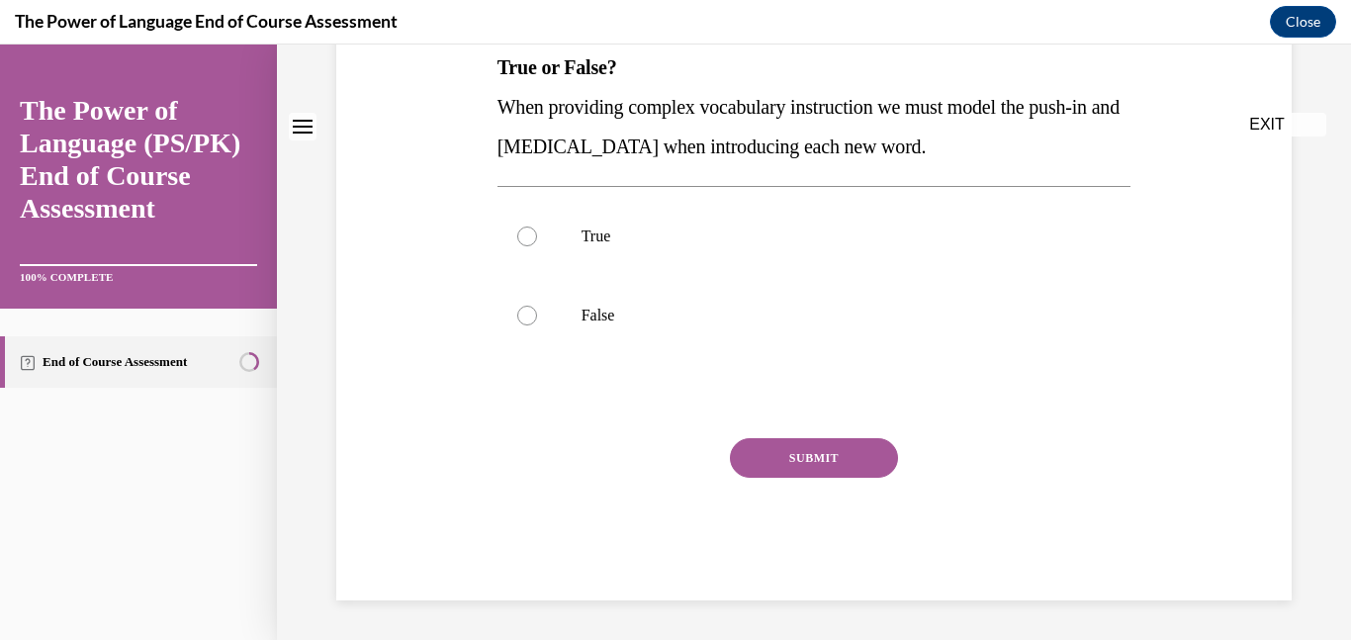
scroll to position [0, 0]
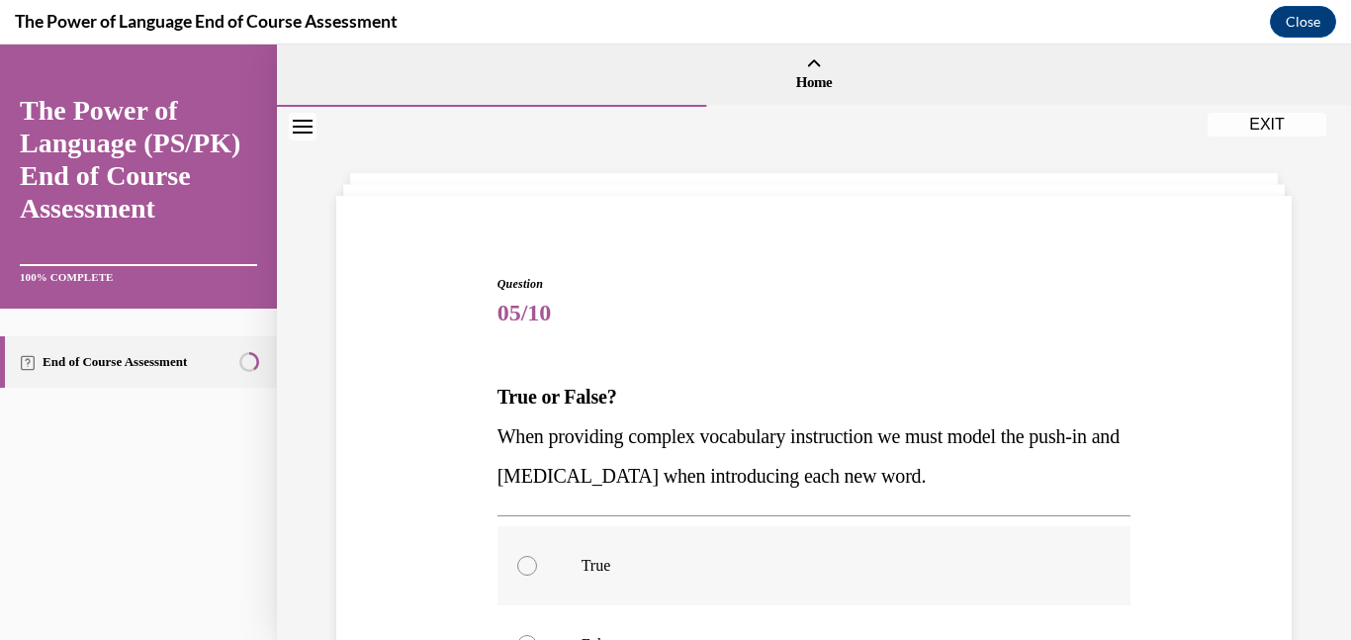
click at [788, 593] on label "True" at bounding box center [815, 565] width 634 height 79
click at [537, 576] on input "True" at bounding box center [527, 566] width 20 height 20
radio input "true"
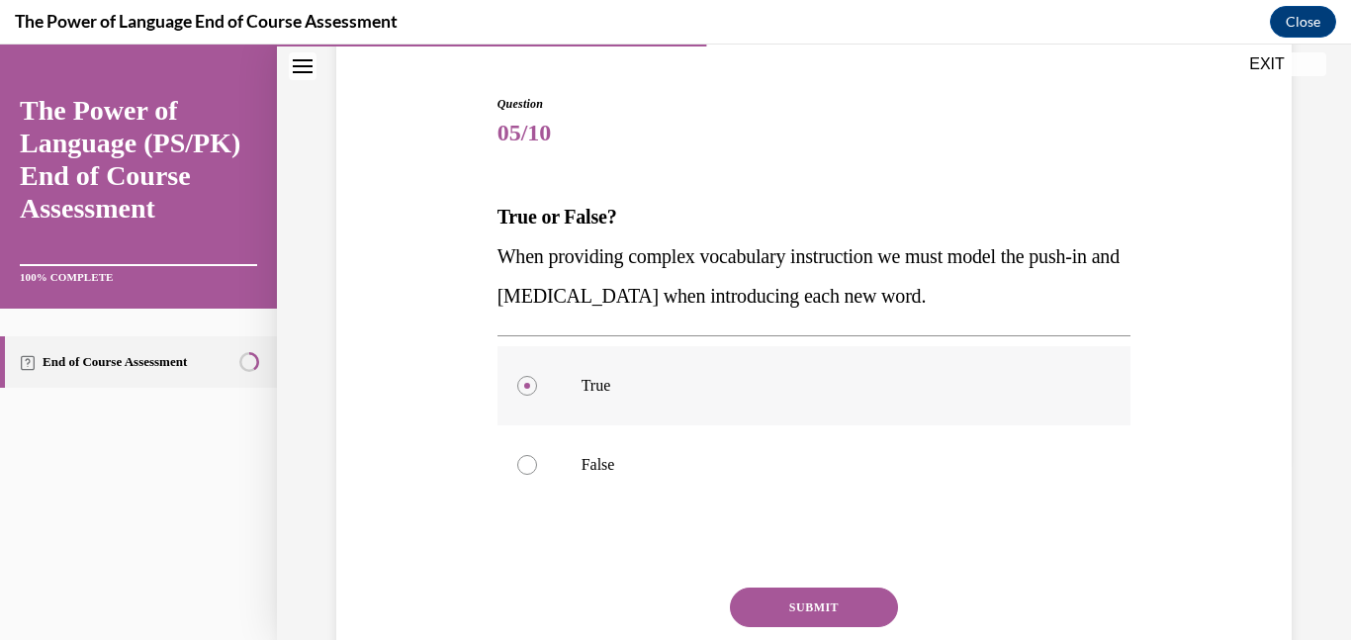
click at [788, 593] on button "SUBMIT" at bounding box center [814, 608] width 168 height 40
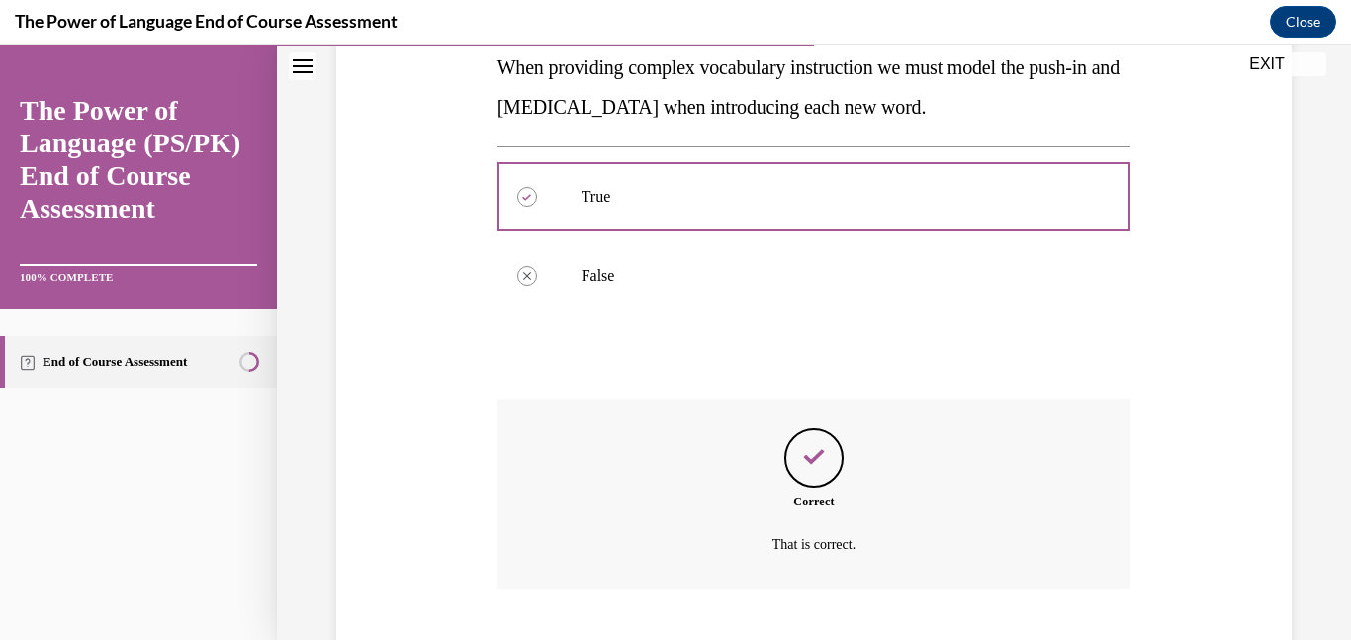
scroll to position [490, 0]
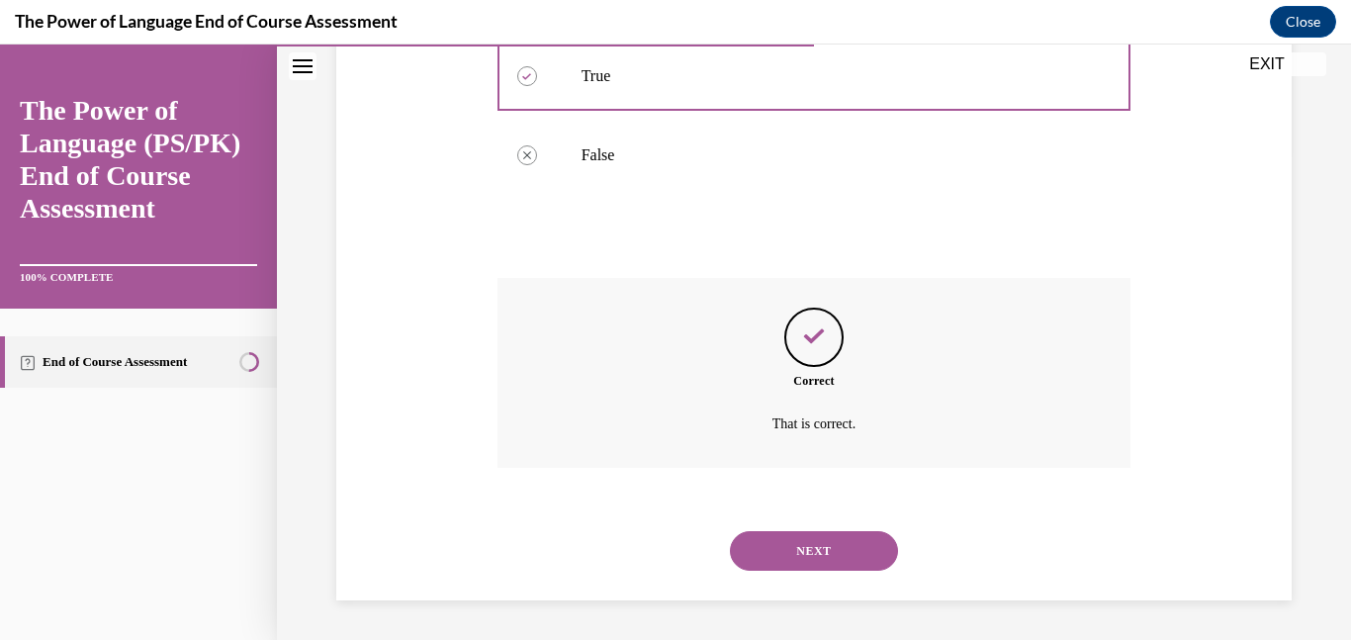
click at [786, 541] on button "NEXT" at bounding box center [814, 551] width 168 height 40
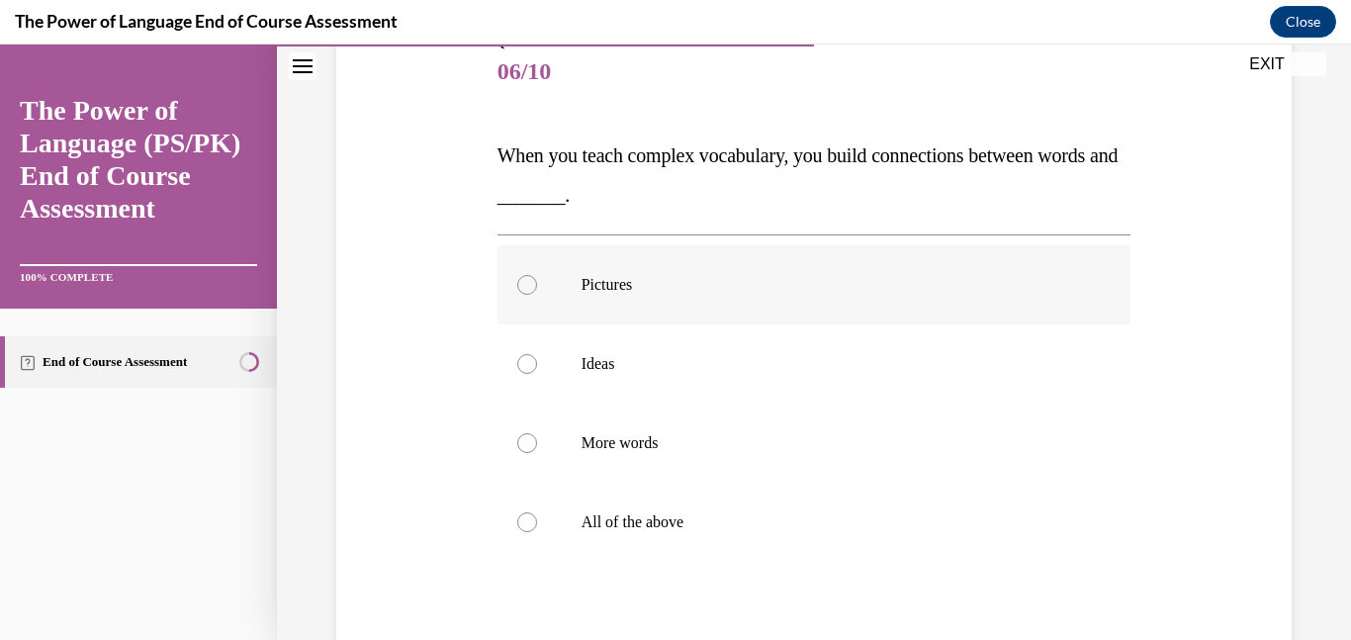
scroll to position [244, 0]
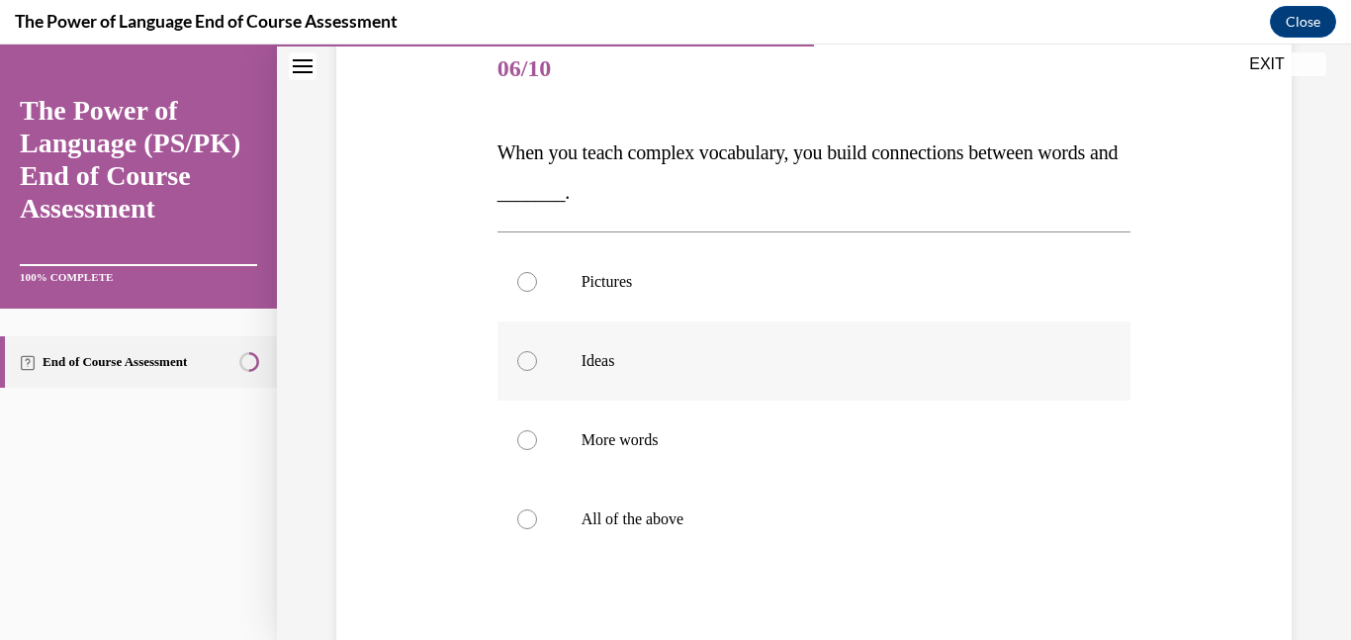
click at [749, 353] on p "Ideas" at bounding box center [832, 361] width 501 height 20
click at [537, 353] on input "Ideas" at bounding box center [527, 361] width 20 height 20
radio input "true"
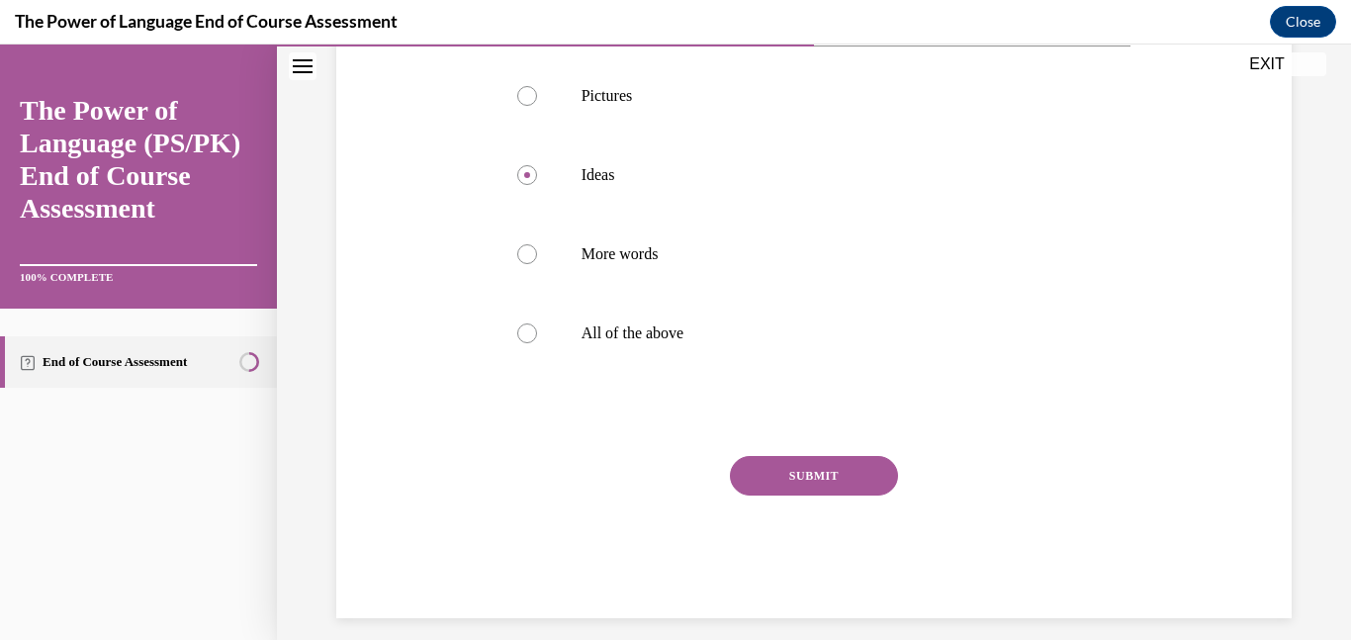
click at [783, 473] on button "SUBMIT" at bounding box center [814, 476] width 168 height 40
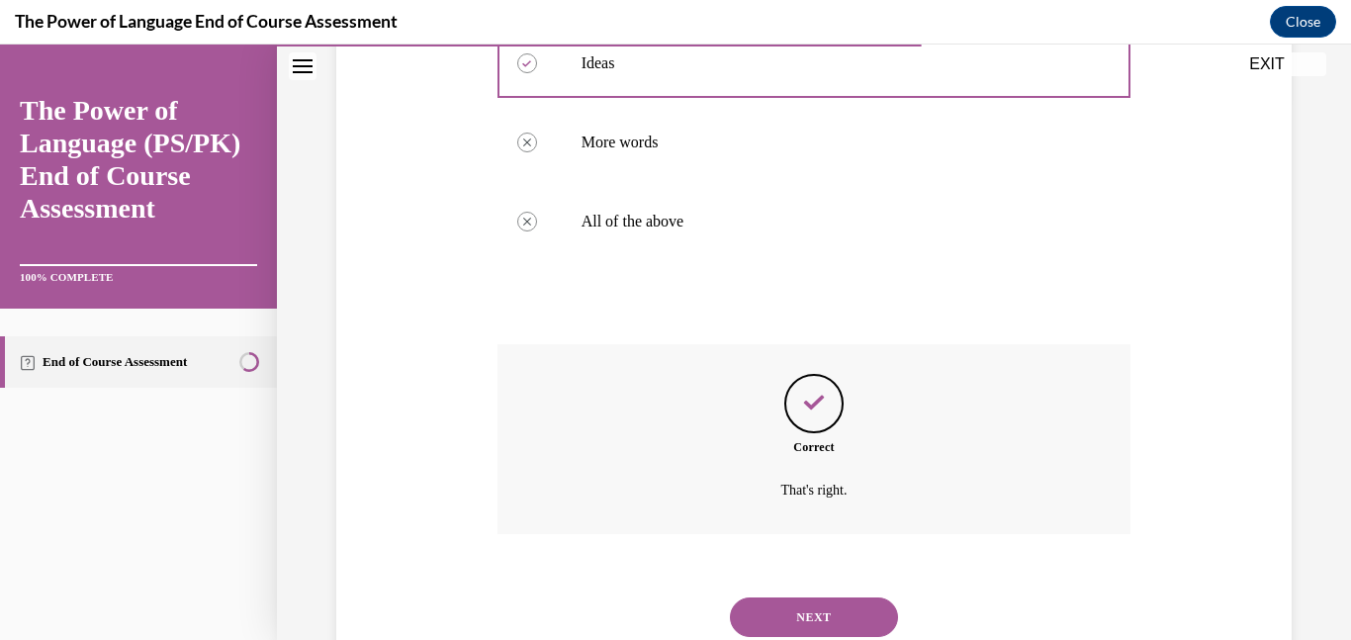
scroll to position [608, 0]
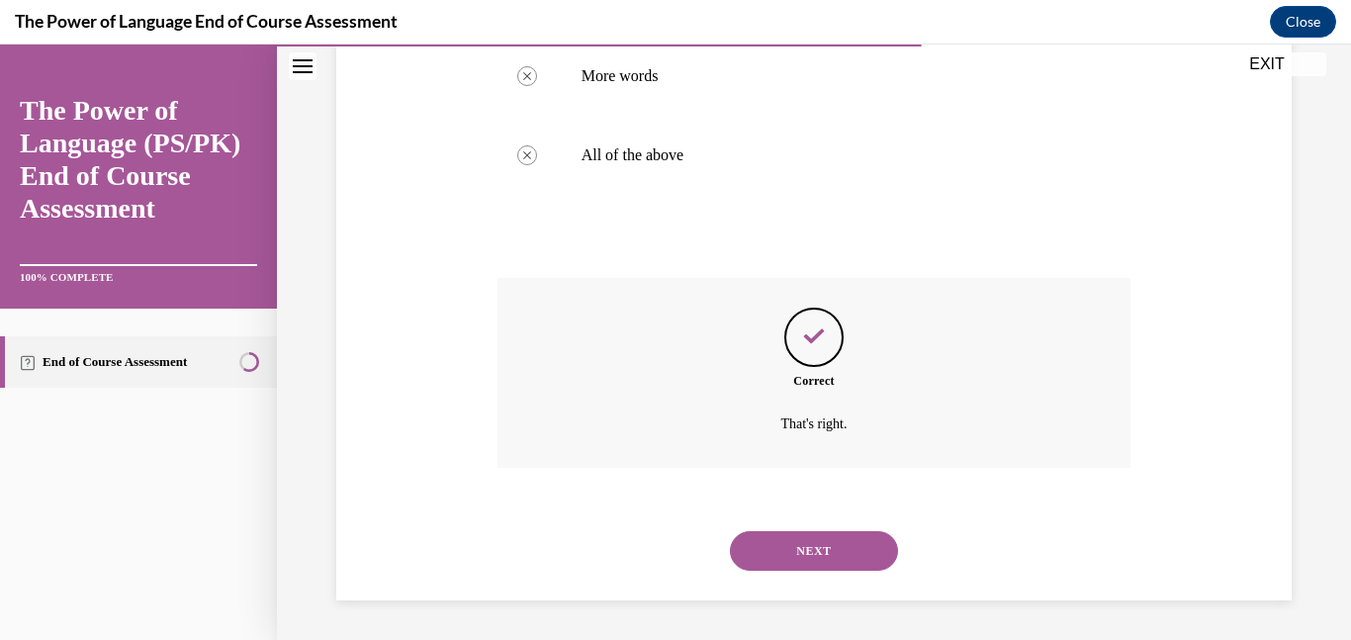
click at [807, 542] on button "NEXT" at bounding box center [814, 551] width 168 height 40
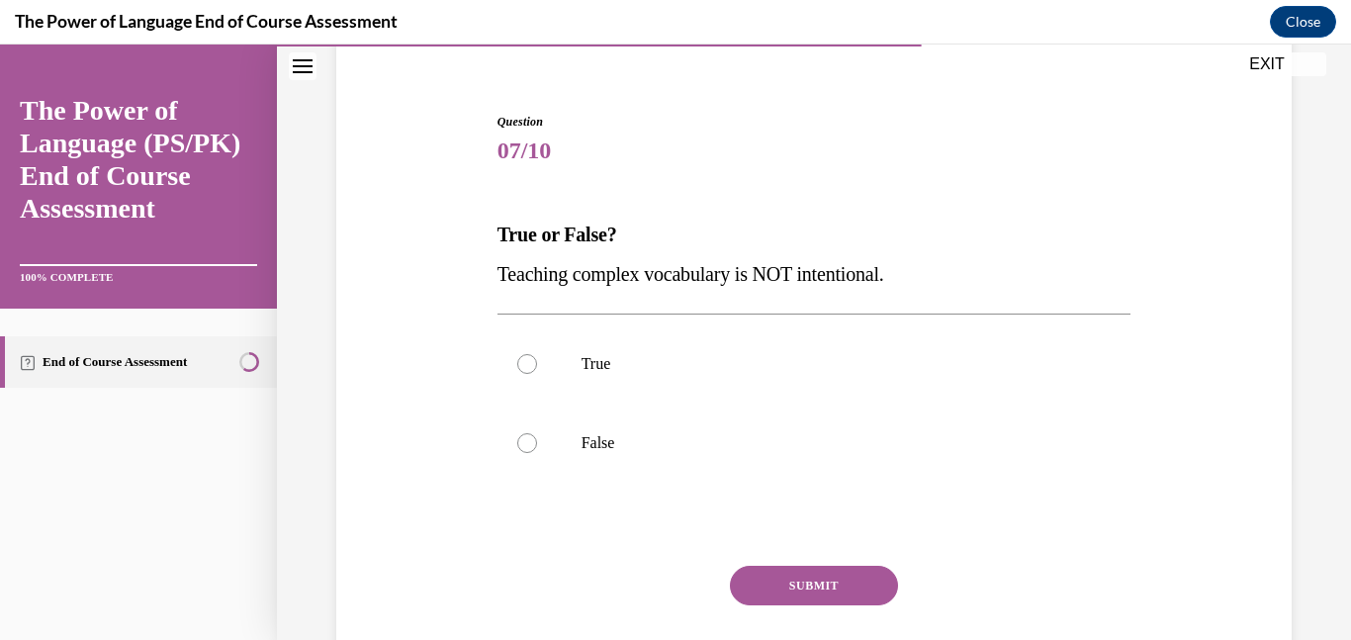
scroll to position [168, 0]
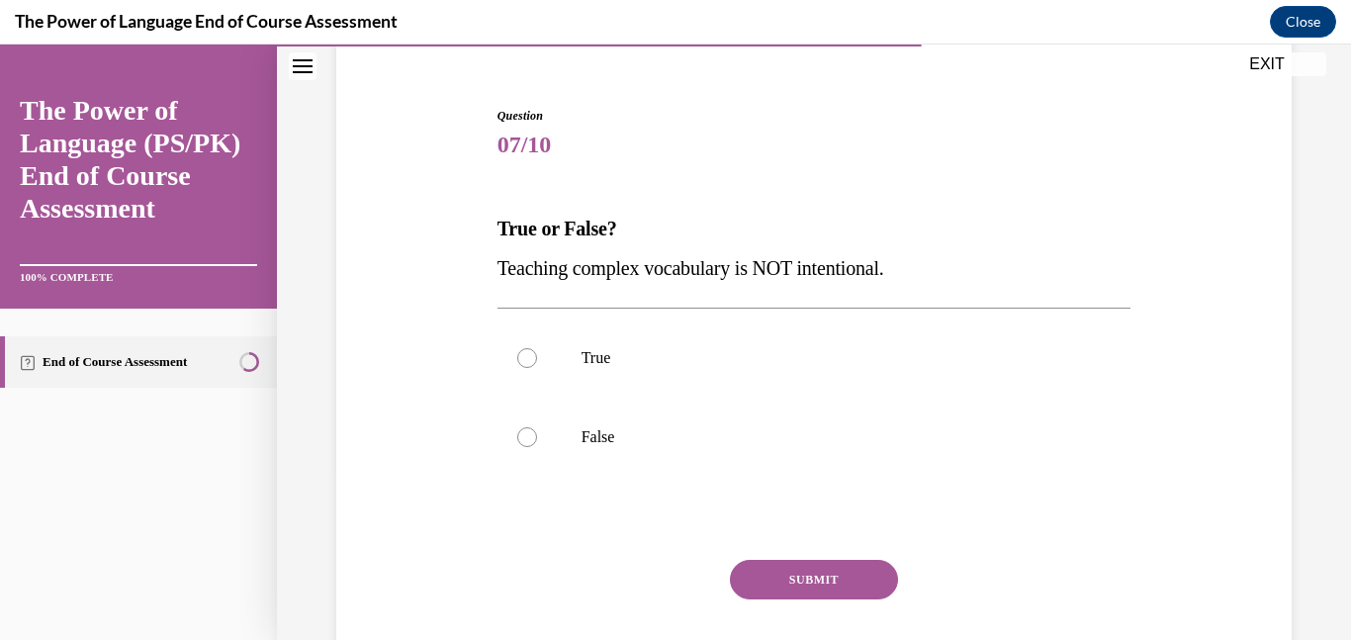
click at [788, 465] on label "False" at bounding box center [815, 437] width 634 height 79
click at [537, 447] on input "False" at bounding box center [527, 437] width 20 height 20
radio input "true"
click at [820, 593] on button "SUBMIT" at bounding box center [814, 580] width 168 height 40
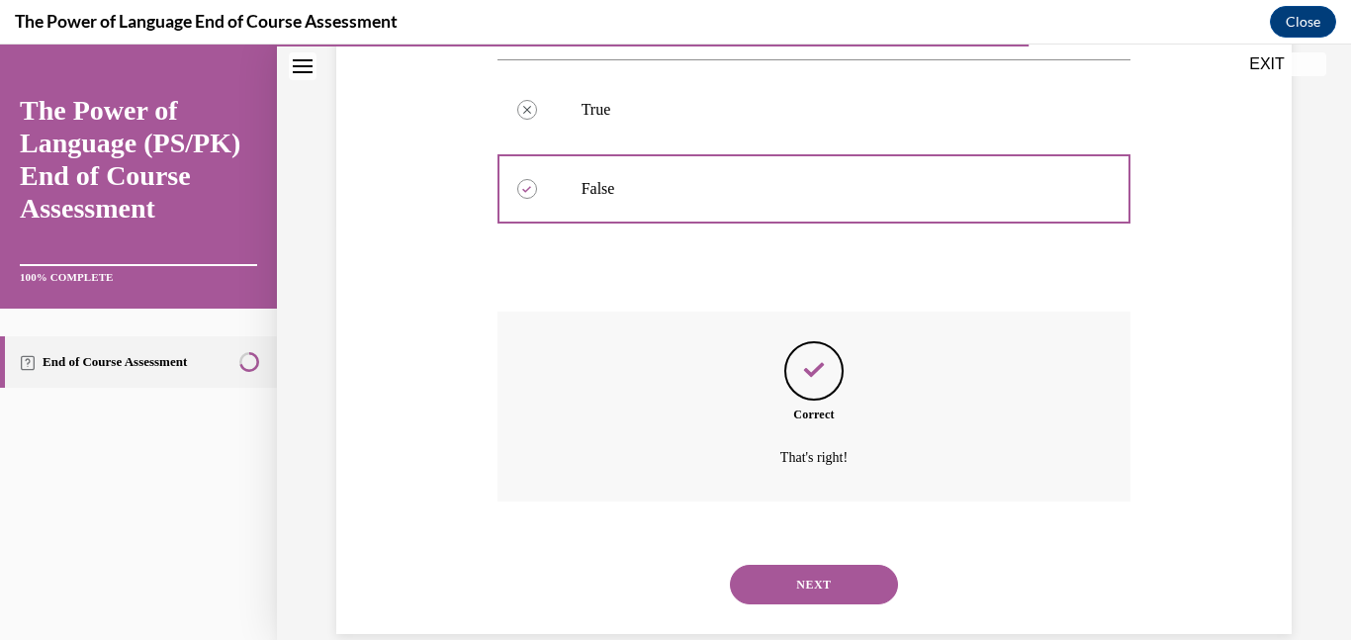
scroll to position [450, 0]
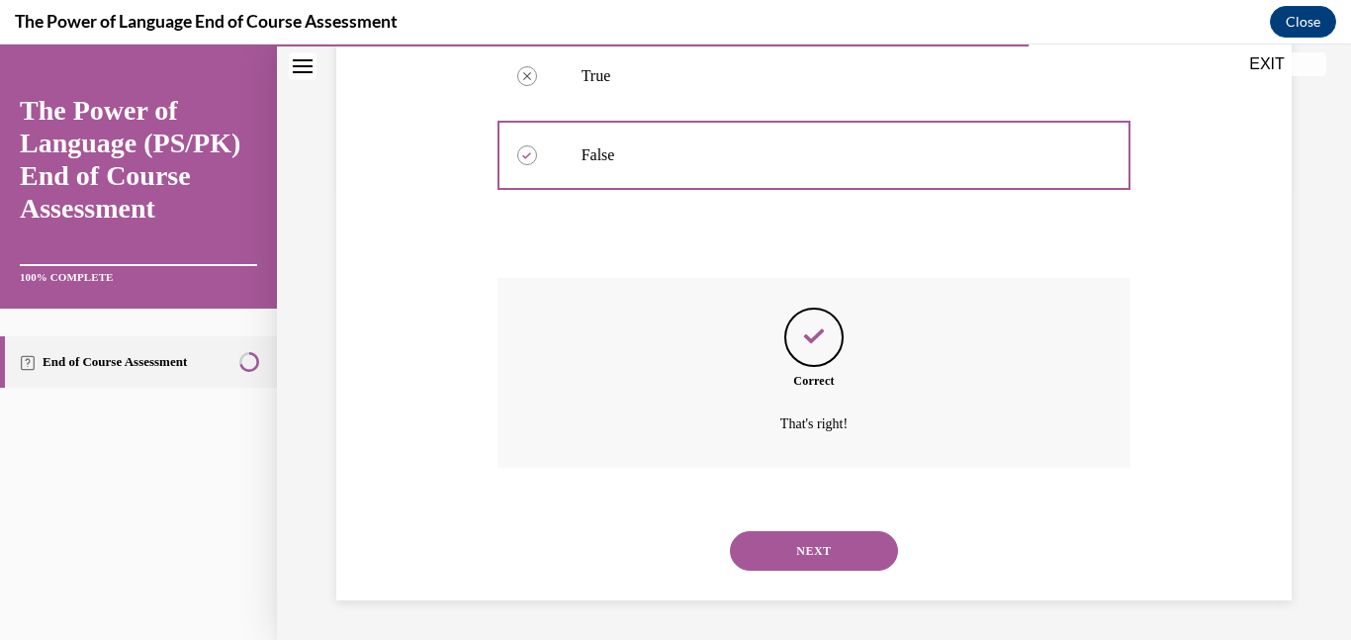
click at [814, 559] on button "NEXT" at bounding box center [814, 551] width 168 height 40
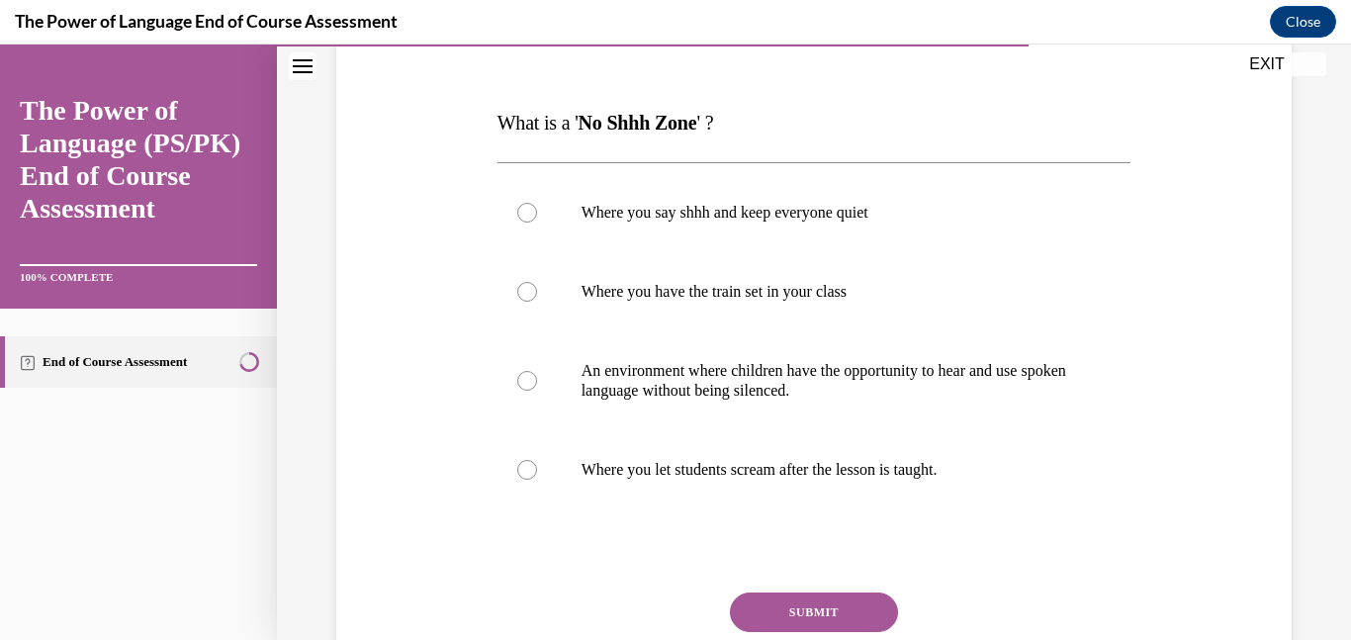
scroll to position [272, 0]
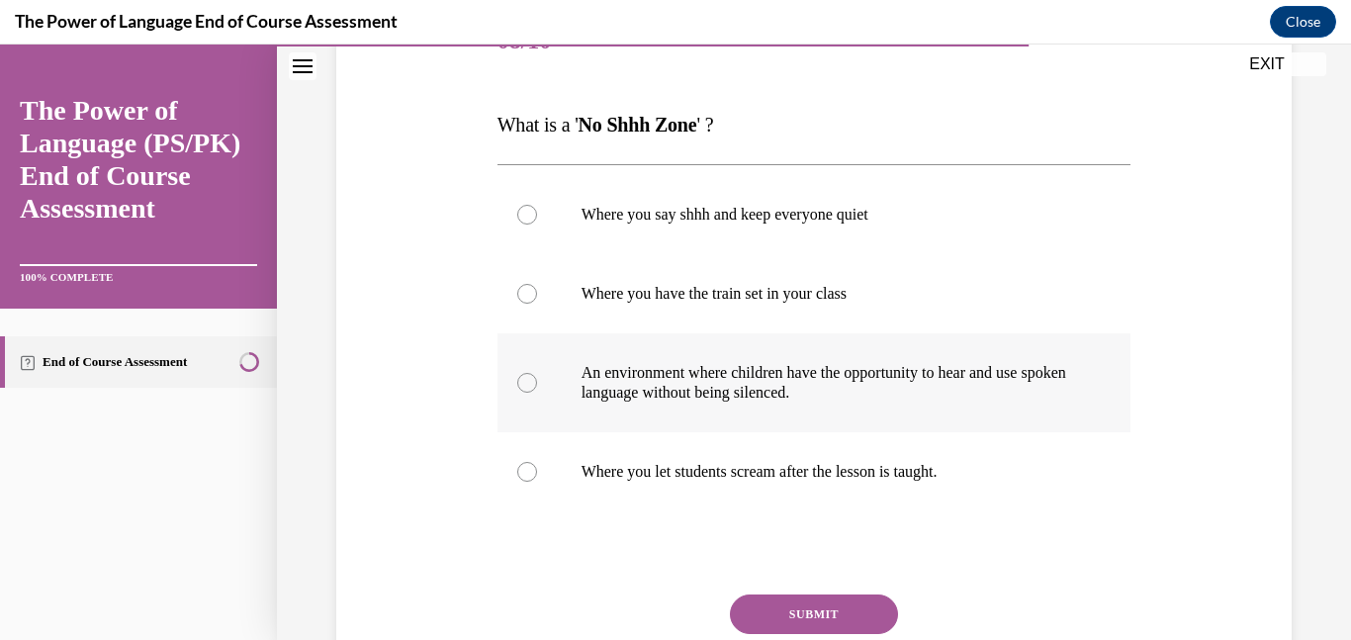
click at [780, 377] on p "An environment where children have the opportunity to hear and use spoken langu…" at bounding box center [832, 383] width 501 height 40
click at [537, 377] on input "An environment where children have the opportunity to hear and use spoken langu…" at bounding box center [527, 383] width 20 height 20
radio input "true"
click at [812, 614] on button "SUBMIT" at bounding box center [814, 615] width 168 height 40
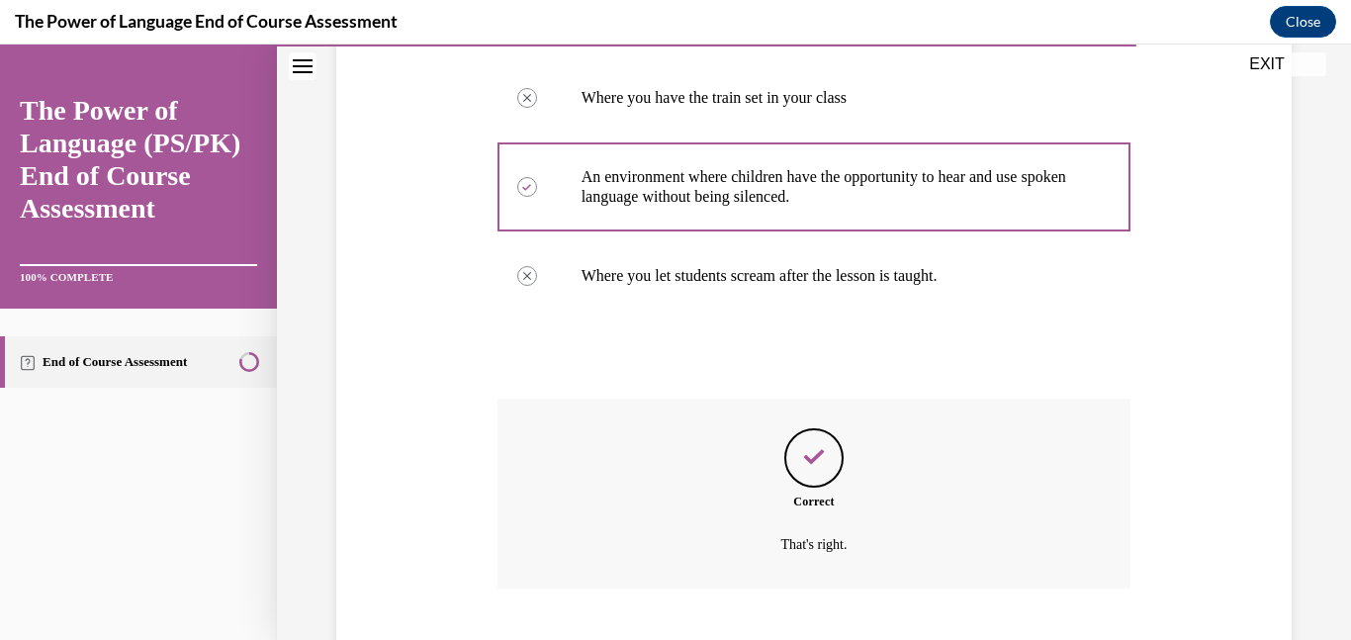
scroll to position [589, 0]
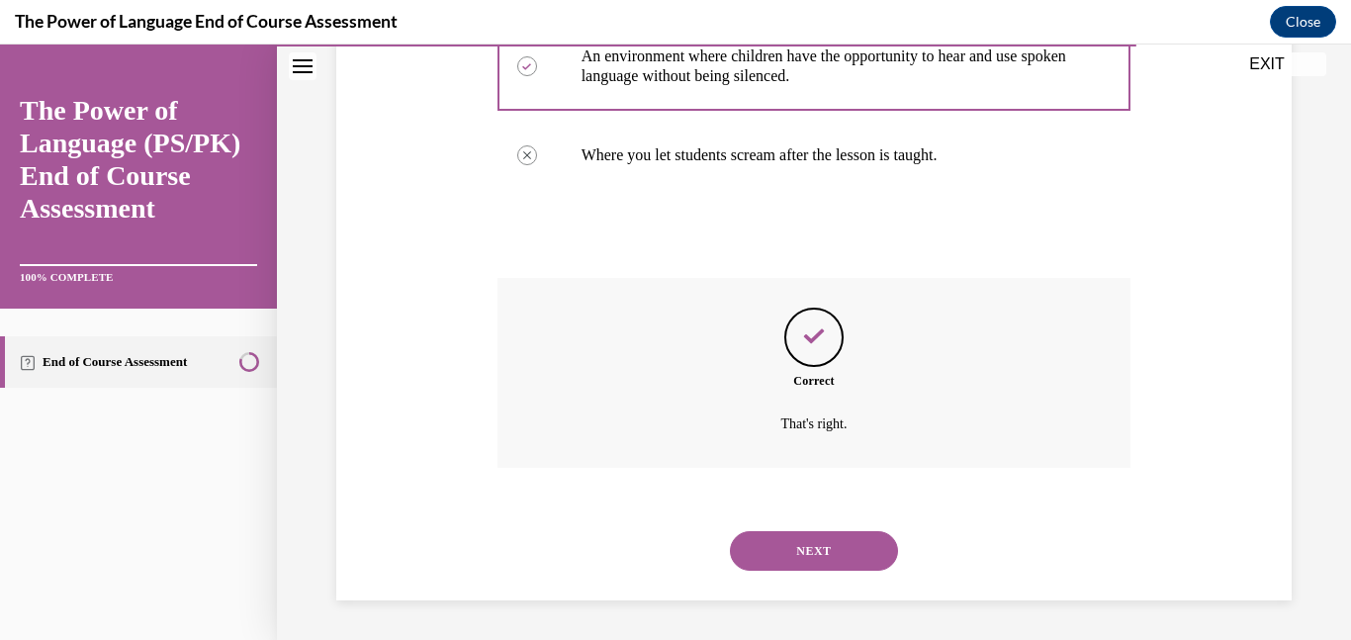
click at [793, 536] on button "NEXT" at bounding box center [814, 551] width 168 height 40
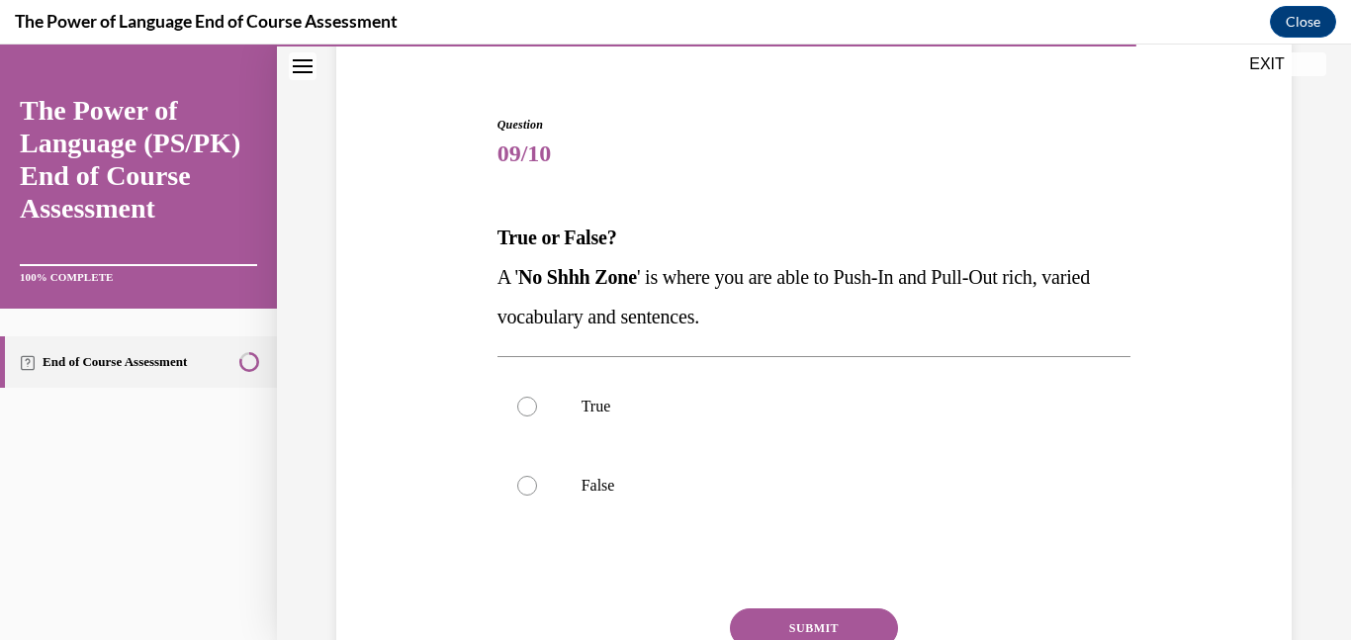
scroll to position [160, 0]
click at [760, 398] on p "True" at bounding box center [832, 406] width 501 height 20
click at [537, 398] on input "True" at bounding box center [527, 406] width 20 height 20
radio input "true"
click at [822, 614] on button "SUBMIT" at bounding box center [814, 627] width 168 height 40
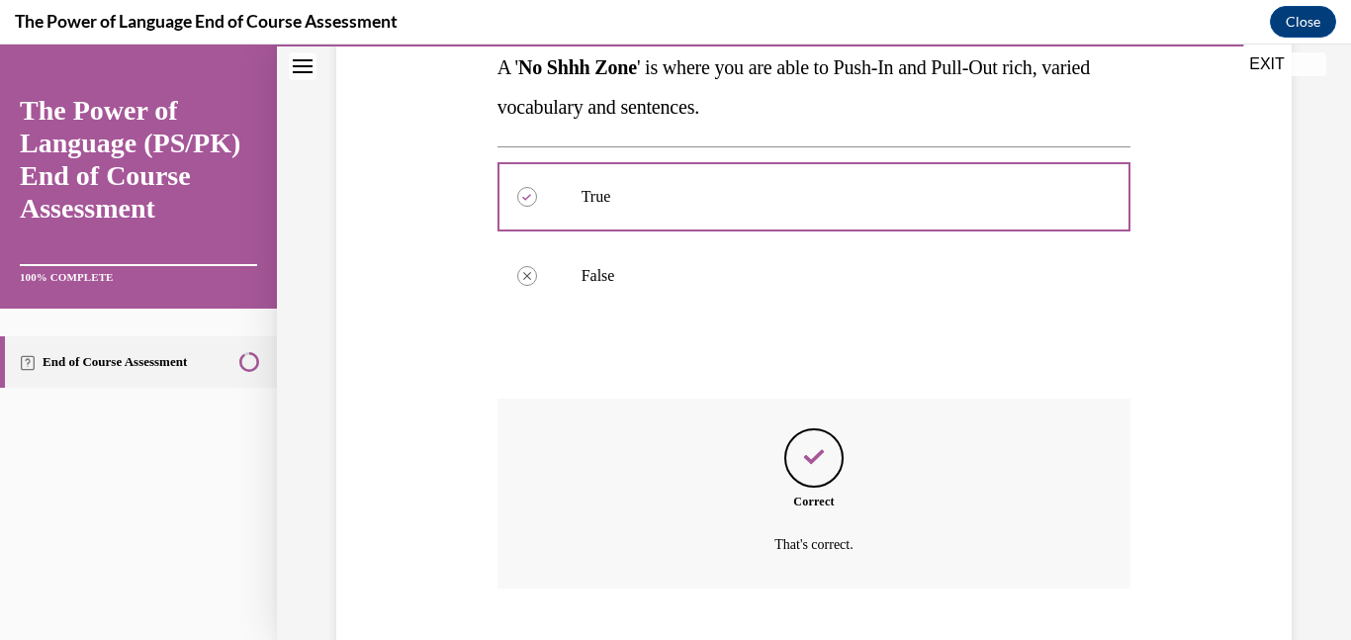
scroll to position [490, 0]
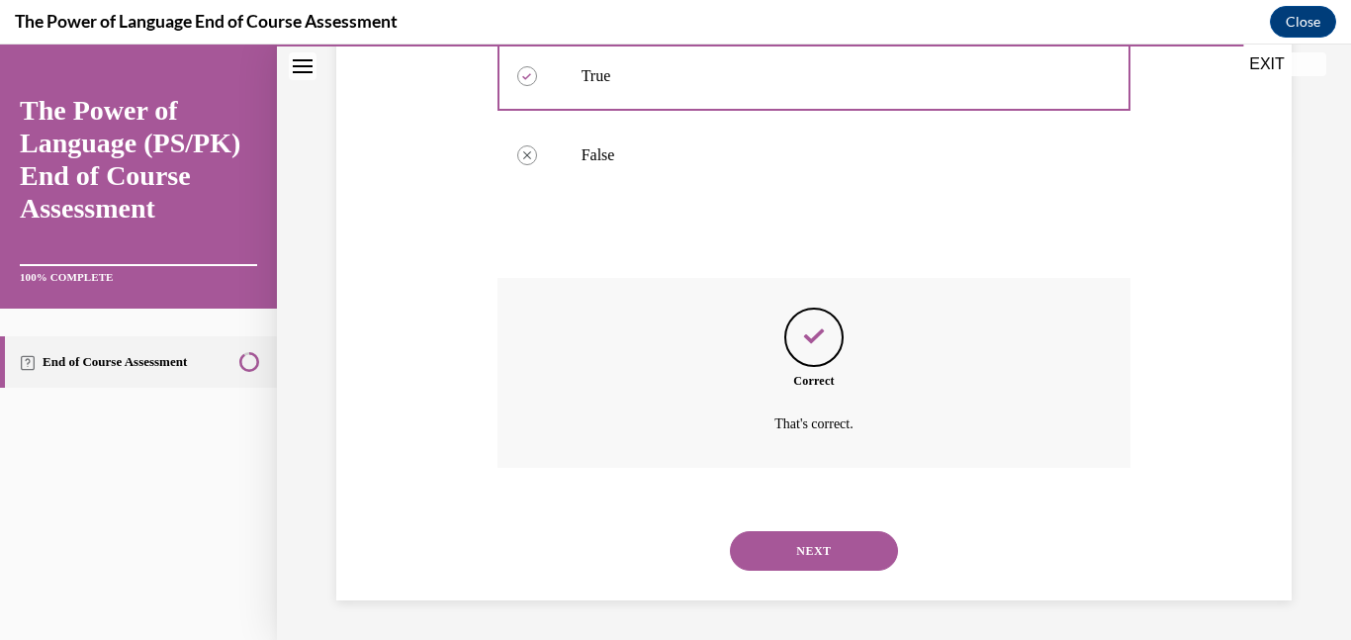
click at [820, 540] on button "NEXT" at bounding box center [814, 551] width 168 height 40
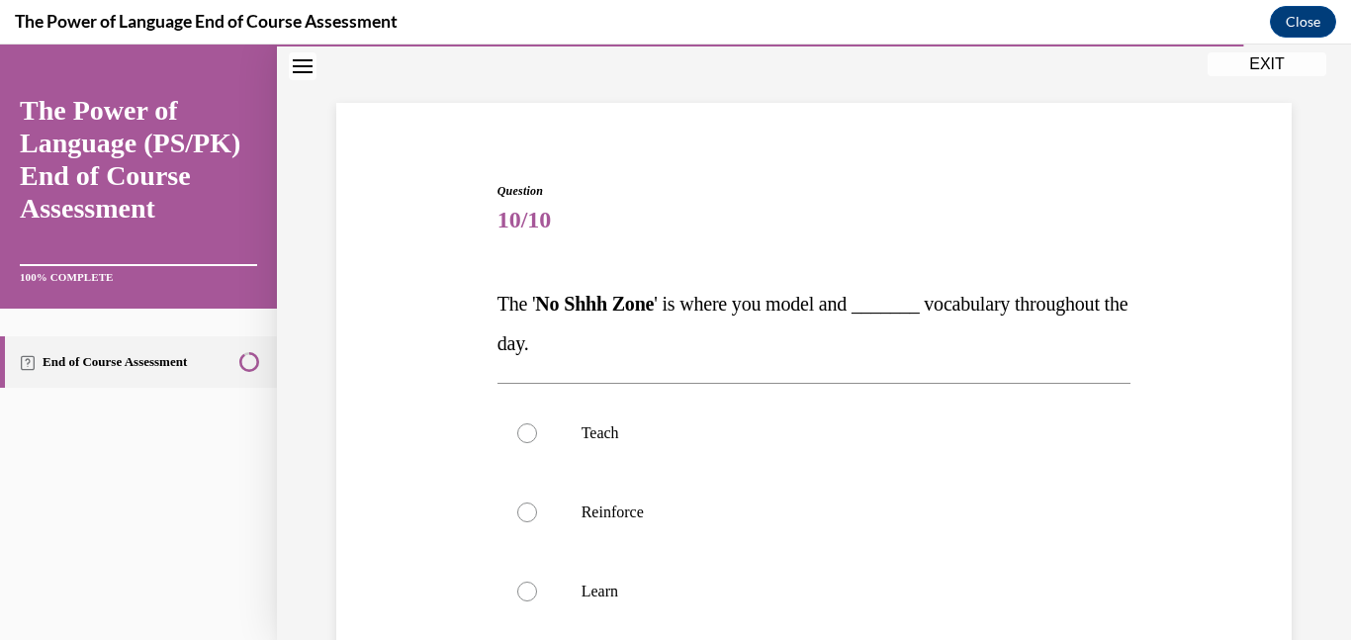
click at [820, 540] on label "Reinforce" at bounding box center [815, 512] width 634 height 79
click at [537, 522] on input "Reinforce" at bounding box center [527, 513] width 20 height 20
radio input "true"
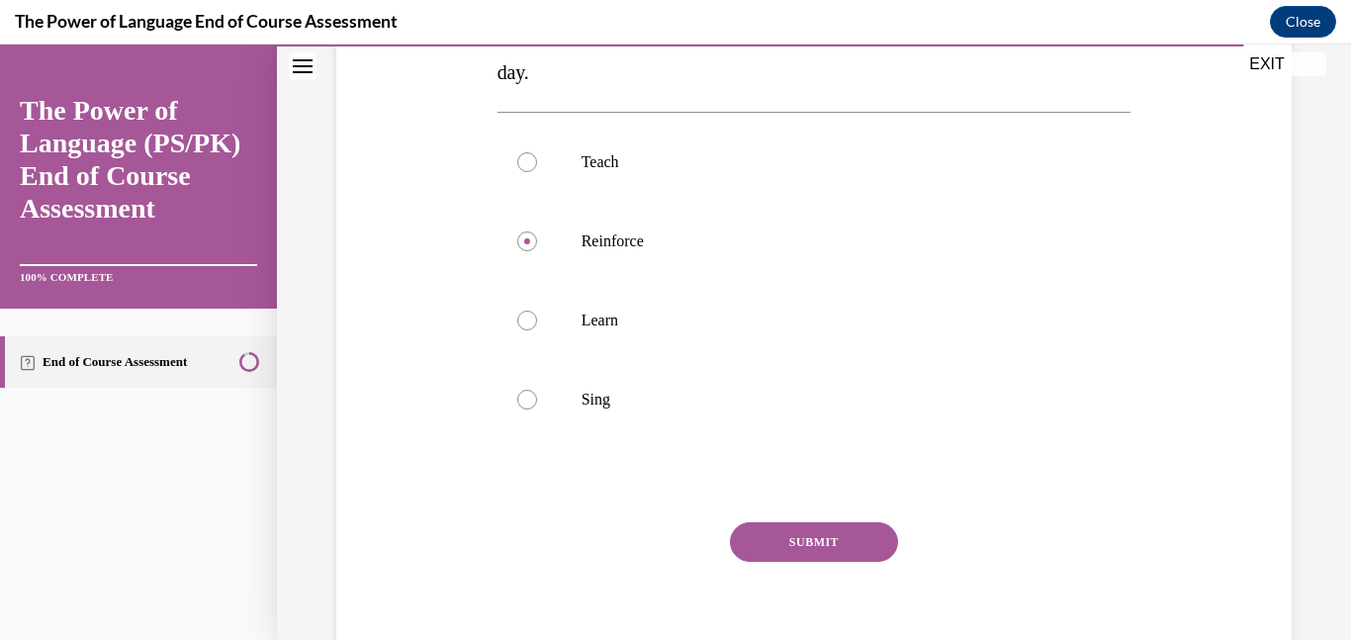
click at [820, 540] on button "SUBMIT" at bounding box center [814, 542] width 168 height 40
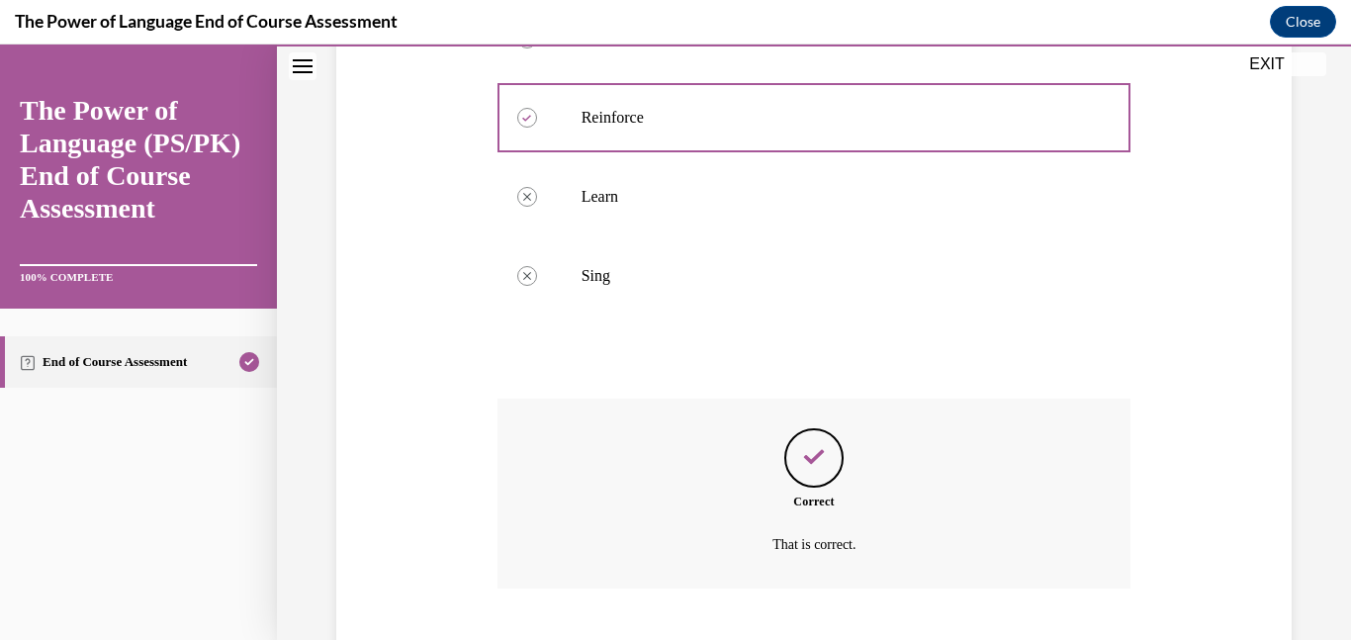
scroll to position [608, 0]
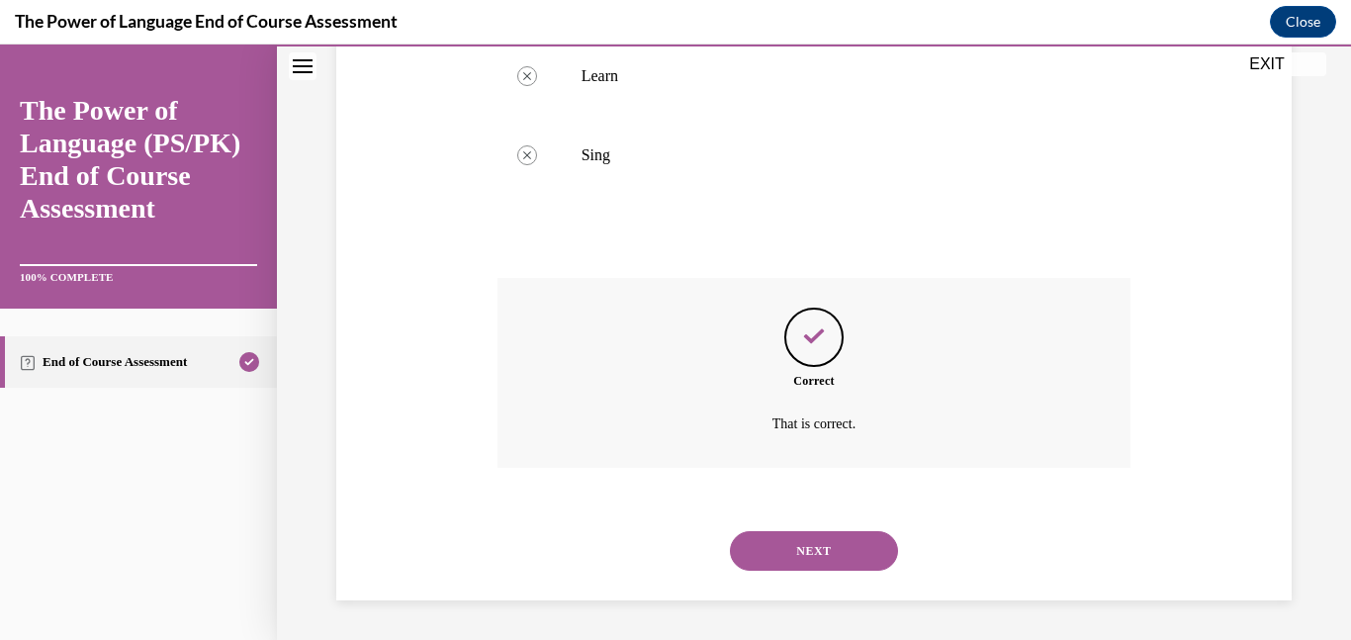
click at [820, 540] on button "NEXT" at bounding box center [814, 551] width 168 height 40
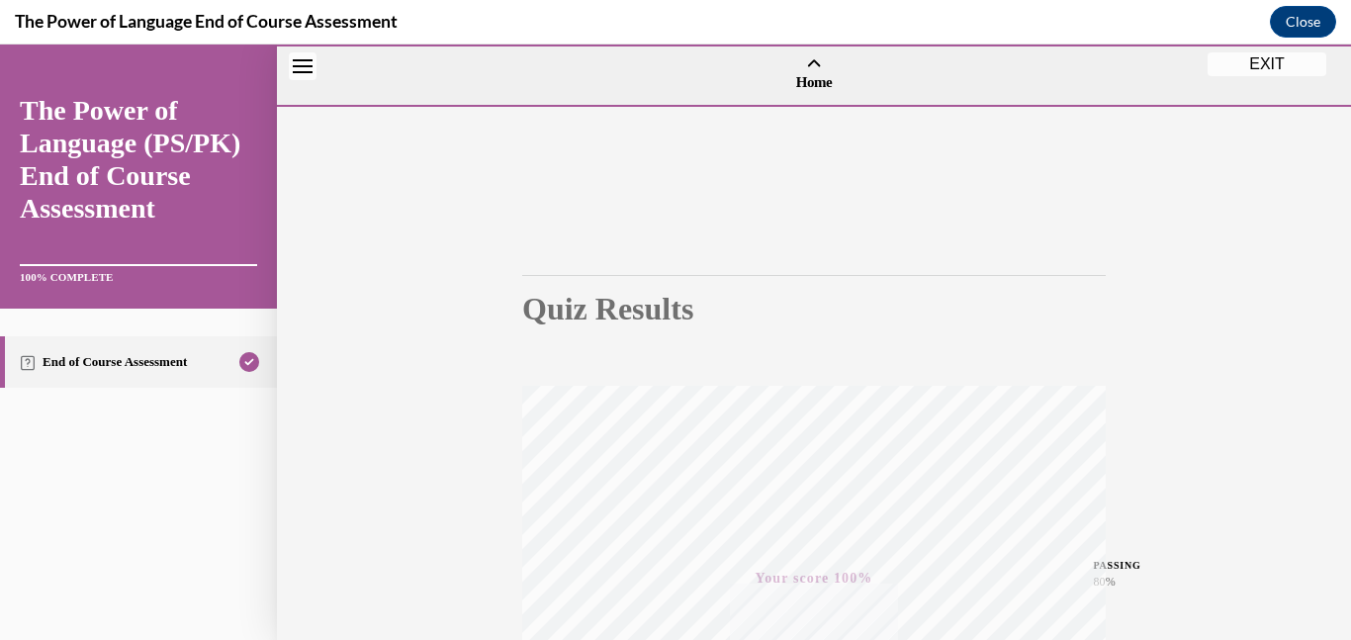
scroll to position [2, 0]
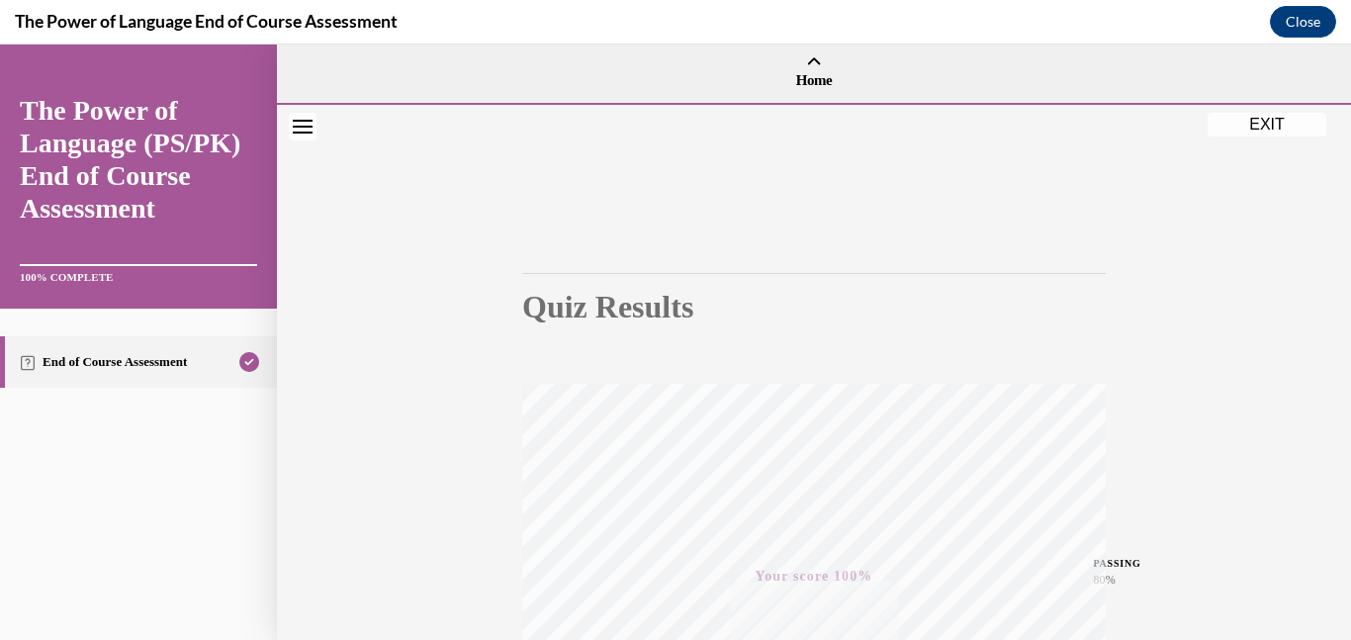
click at [1299, 121] on button "EXIT" at bounding box center [1267, 125] width 119 height 24
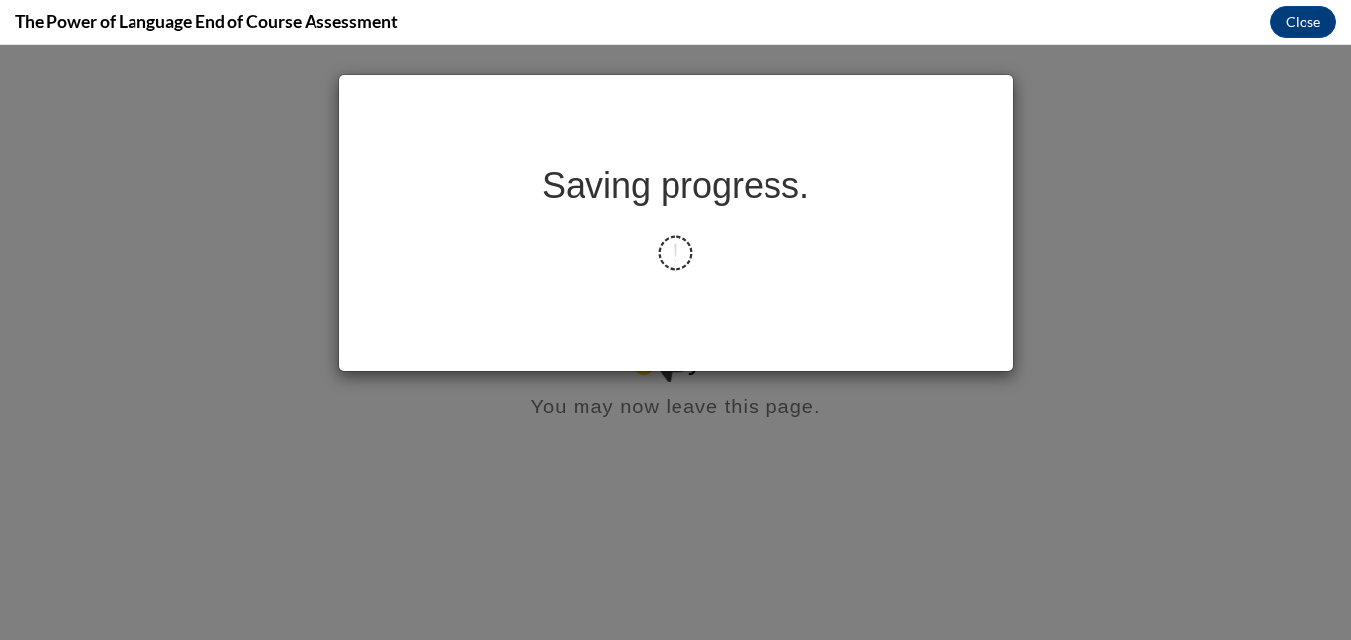
scroll to position [0, 0]
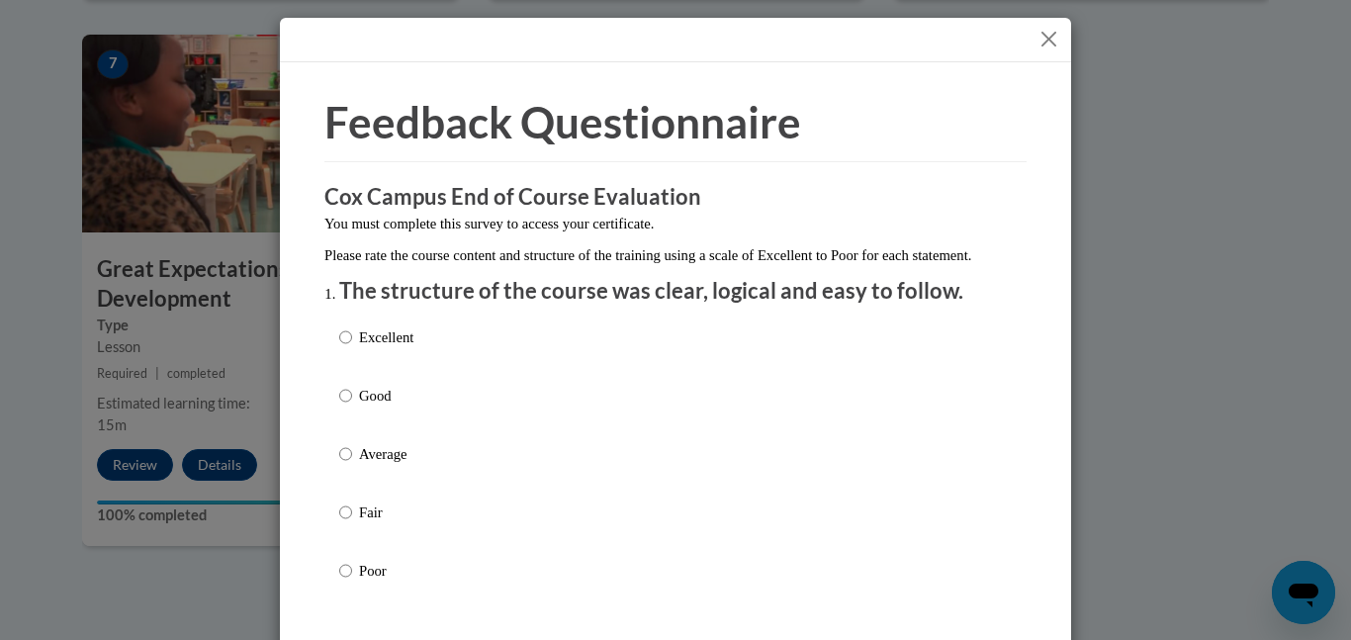
click at [501, 420] on div "Excellent Good Average Fair Poor" at bounding box center [675, 478] width 673 height 323
click at [389, 407] on p "Good" at bounding box center [386, 396] width 54 height 22
click at [352, 407] on input "Good" at bounding box center [345, 396] width 13 height 22
radio input "true"
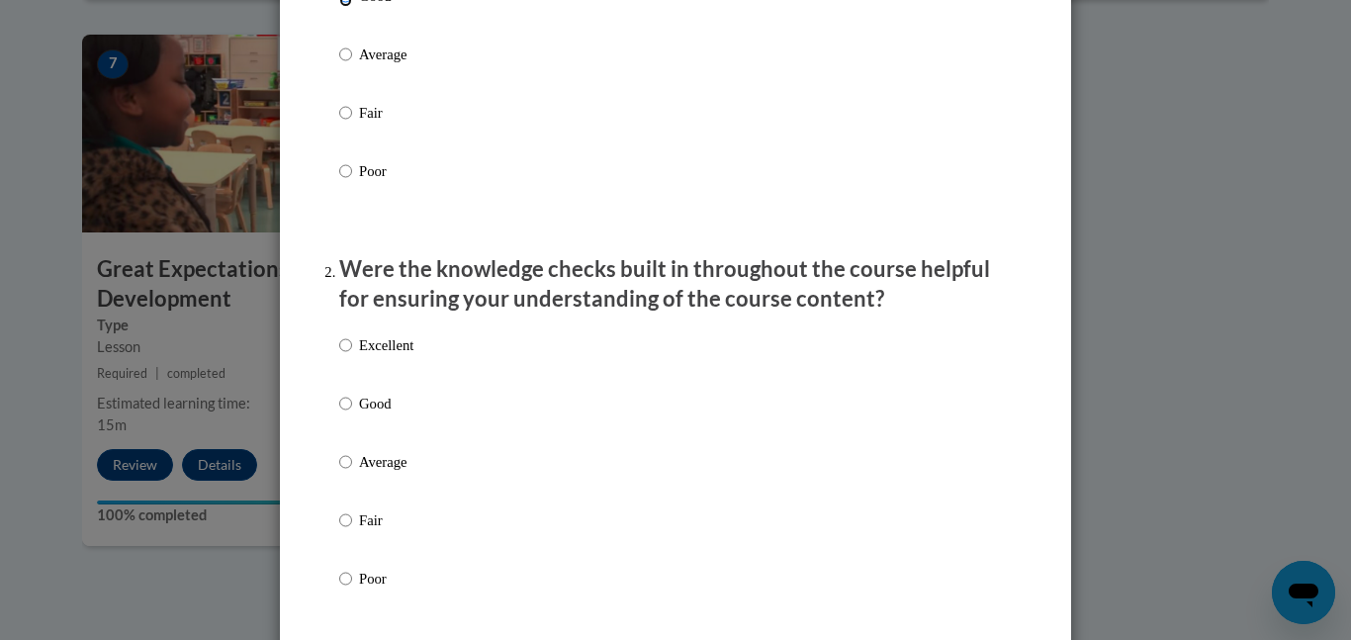
scroll to position [405, 0]
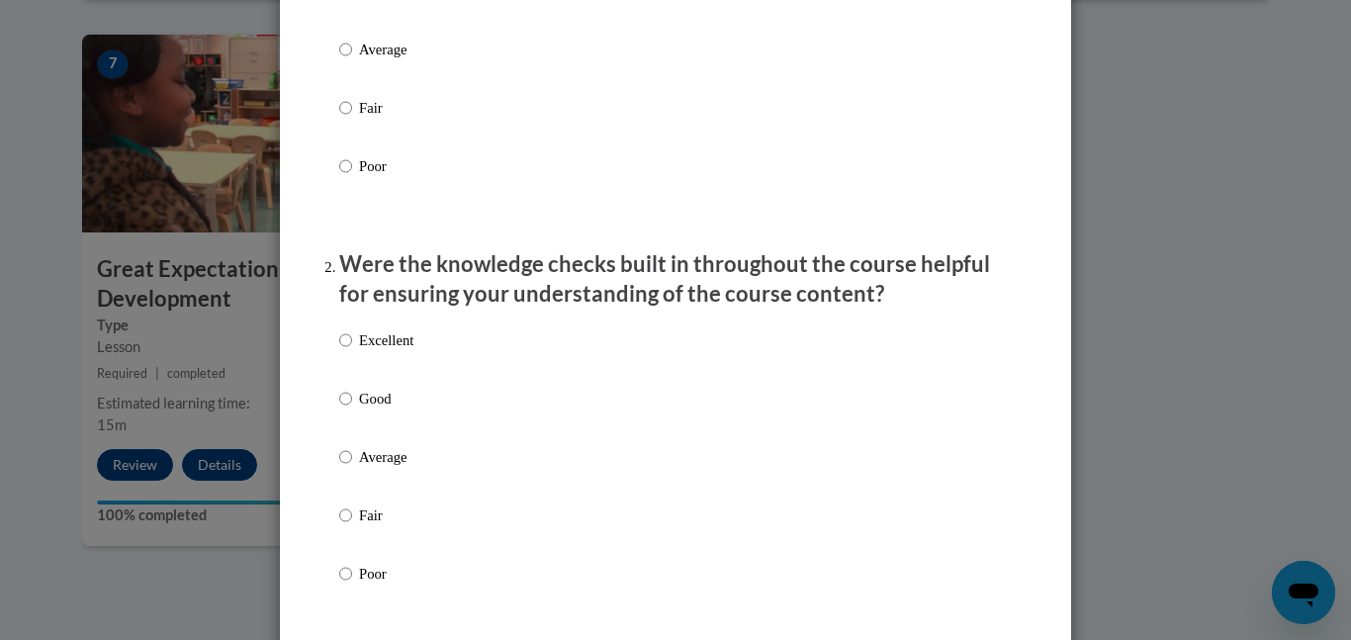
click at [388, 410] on p "Good" at bounding box center [386, 399] width 54 height 22
click at [352, 410] on input "Good" at bounding box center [345, 399] width 13 height 22
radio input "true"
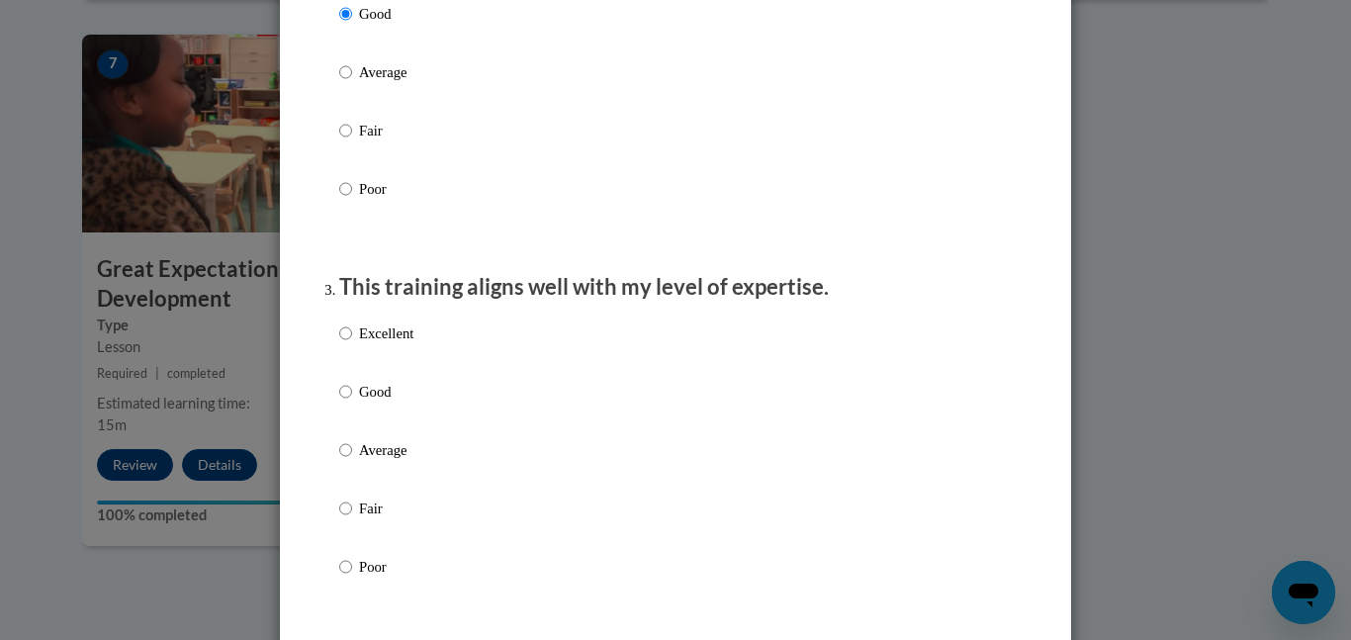
click at [388, 403] on p "Good" at bounding box center [386, 392] width 54 height 22
click at [352, 403] on input "Good" at bounding box center [345, 392] width 13 height 22
radio input "true"
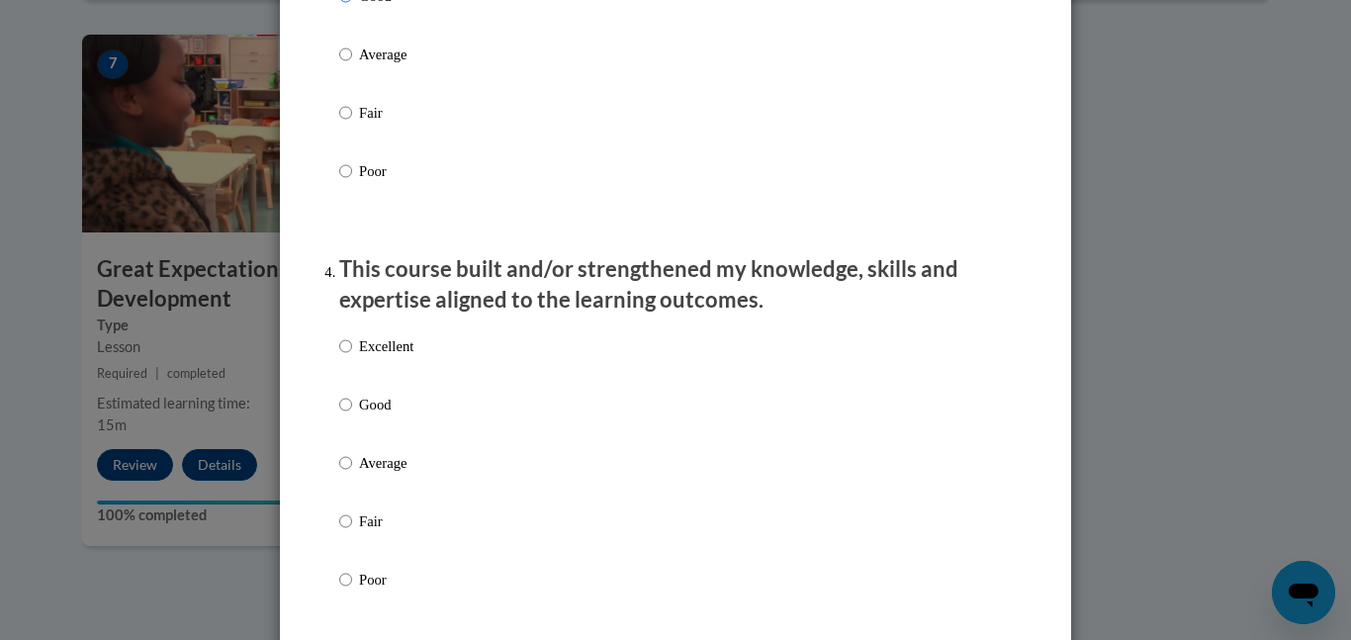
click at [388, 416] on p "Good" at bounding box center [386, 405] width 54 height 22
click at [352, 416] on input "Good" at bounding box center [345, 405] width 13 height 22
radio input "true"
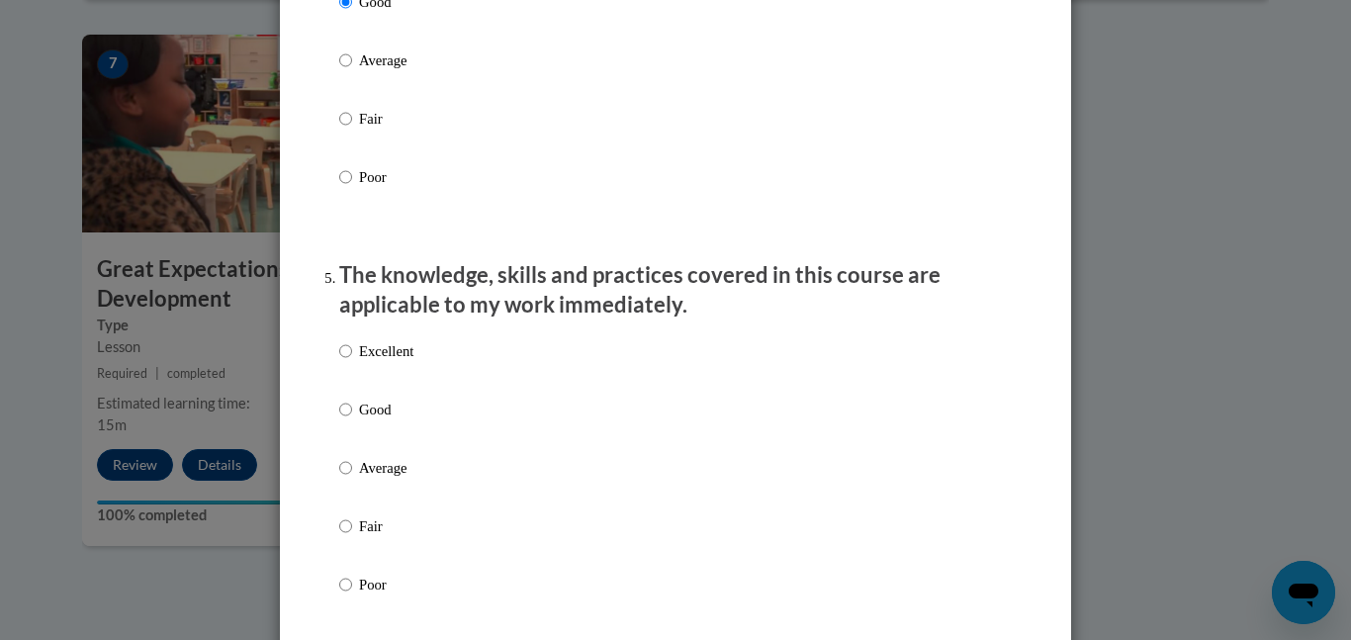
click at [388, 417] on p "Good" at bounding box center [386, 410] width 54 height 22
click at [352, 417] on input "Good" at bounding box center [345, 410] width 13 height 22
radio input "true"
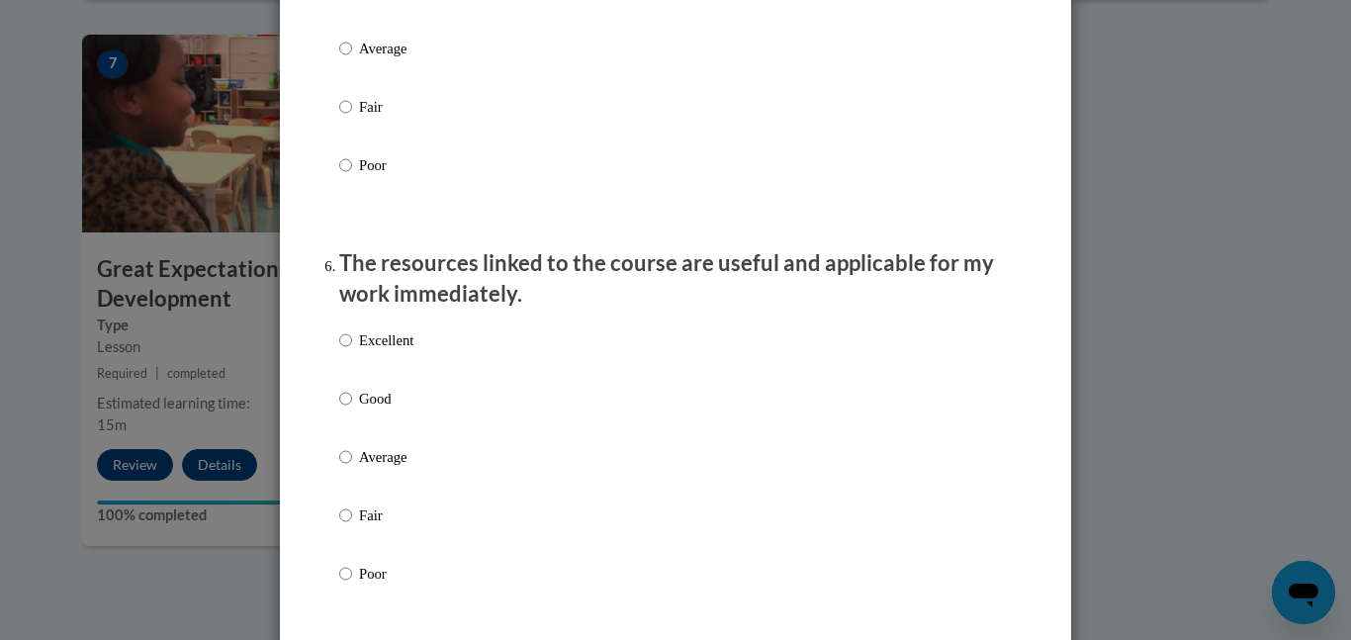
click at [388, 410] on p "Good" at bounding box center [386, 399] width 54 height 22
click at [352, 410] on input "Good" at bounding box center [345, 399] width 13 height 22
radio input "true"
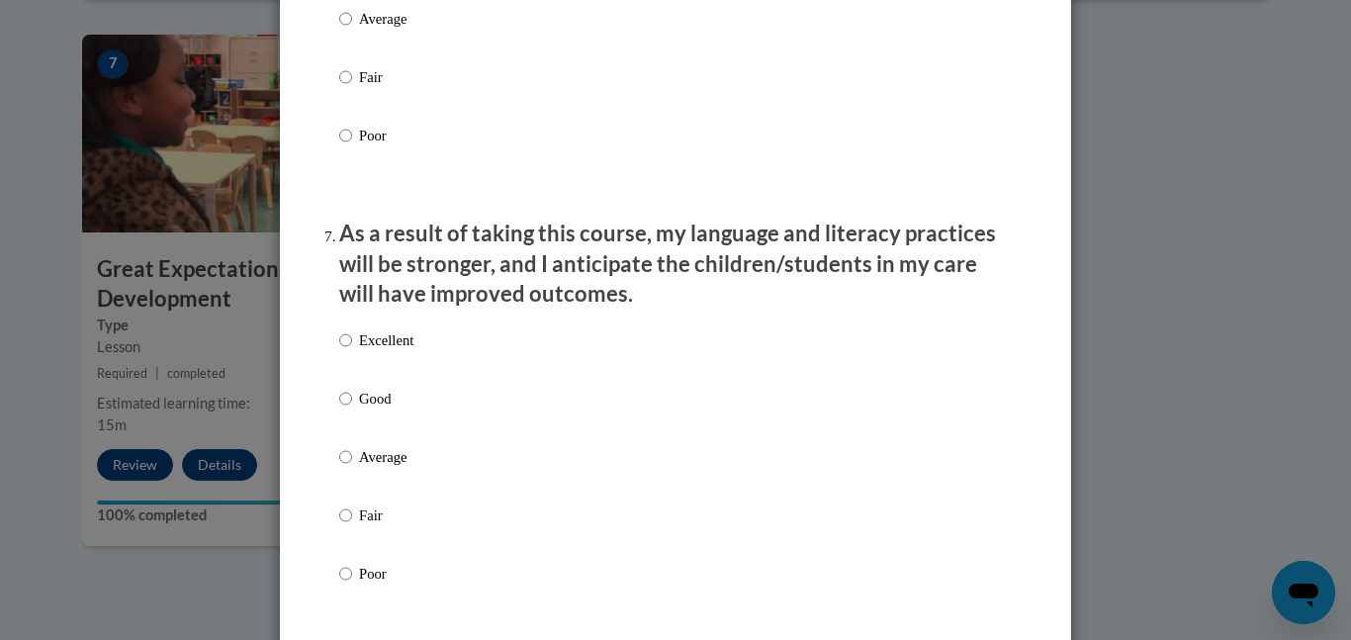
click at [388, 410] on p "Good" at bounding box center [386, 399] width 54 height 22
click at [352, 410] on input "Good" at bounding box center [345, 399] width 13 height 22
radio input "true"
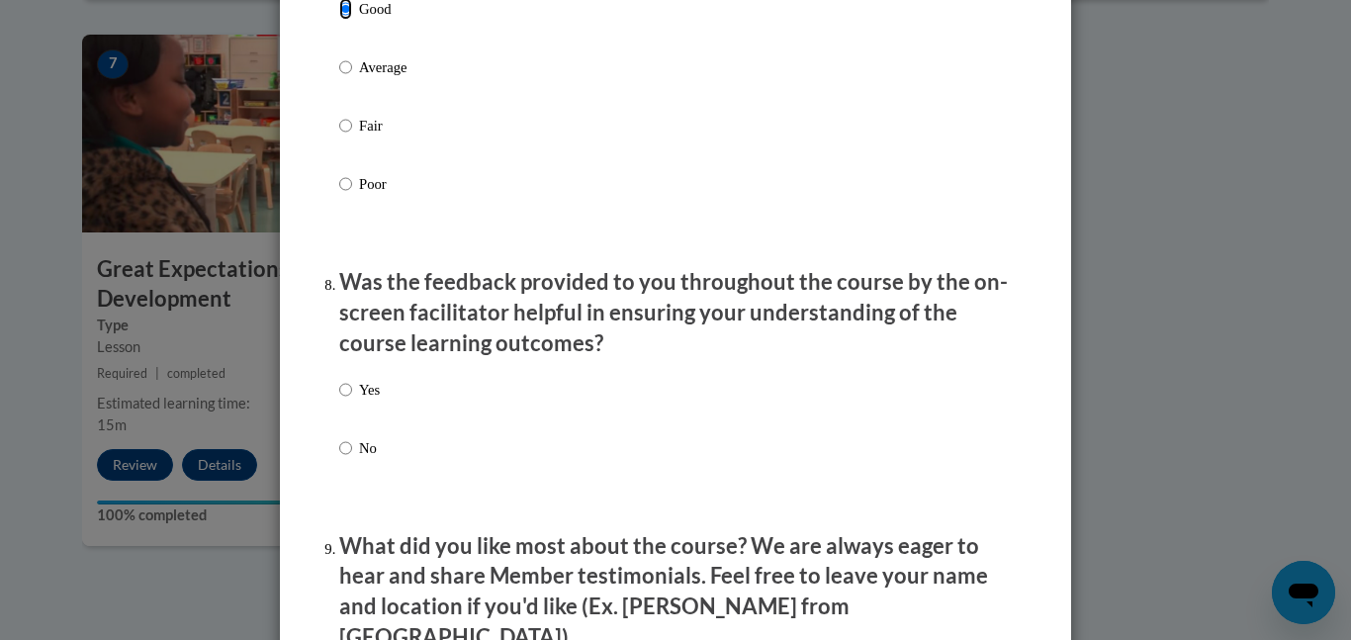
scroll to position [2840, 0]
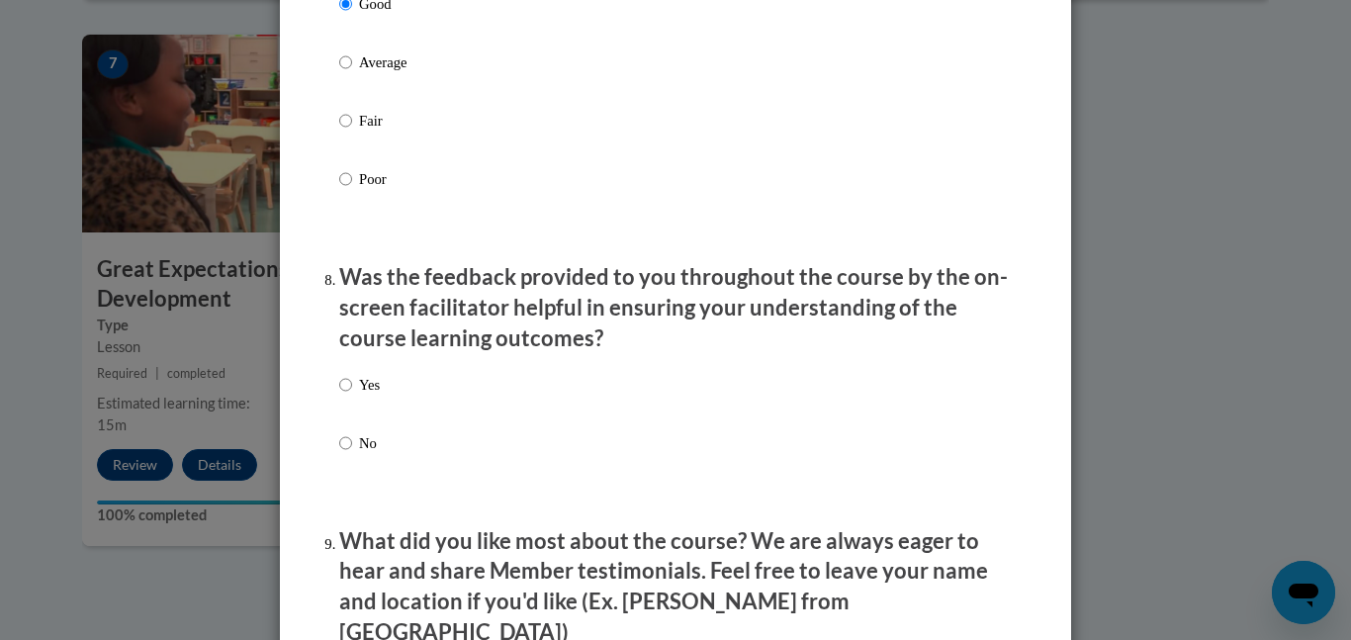
click at [380, 396] on p "Yes" at bounding box center [369, 385] width 21 height 22
click at [352, 396] on input "Yes" at bounding box center [345, 385] width 13 height 22
radio input "true"
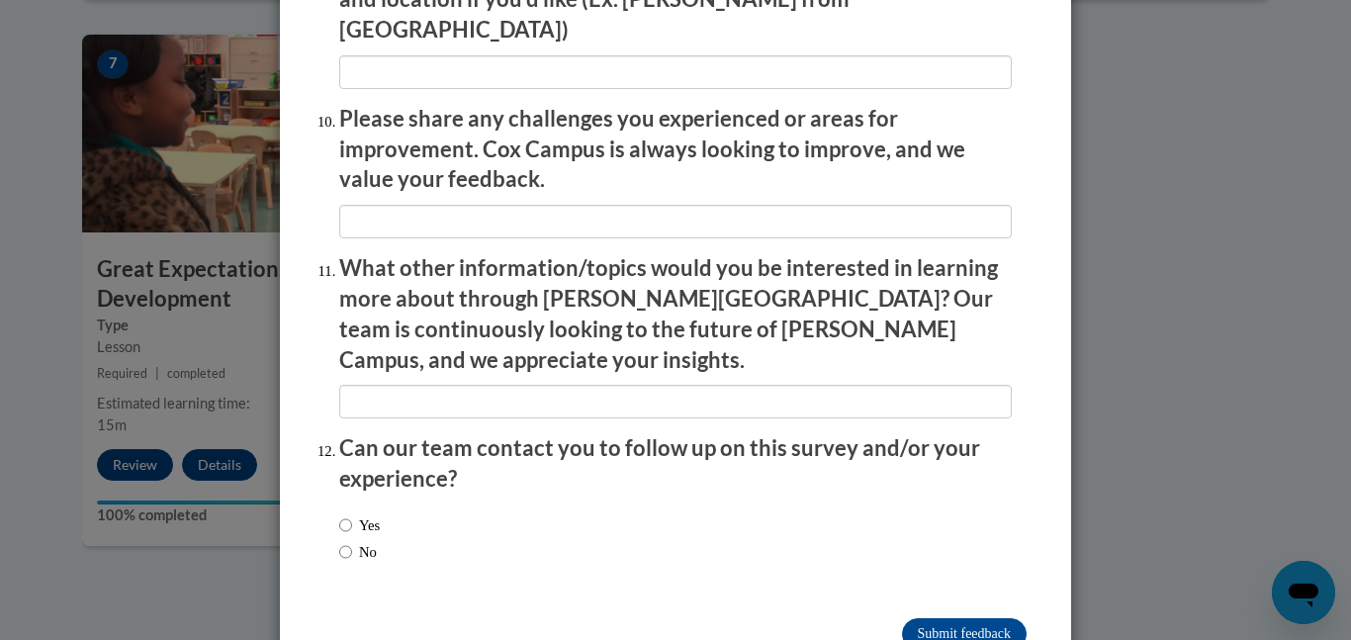
scroll to position [3471, 0]
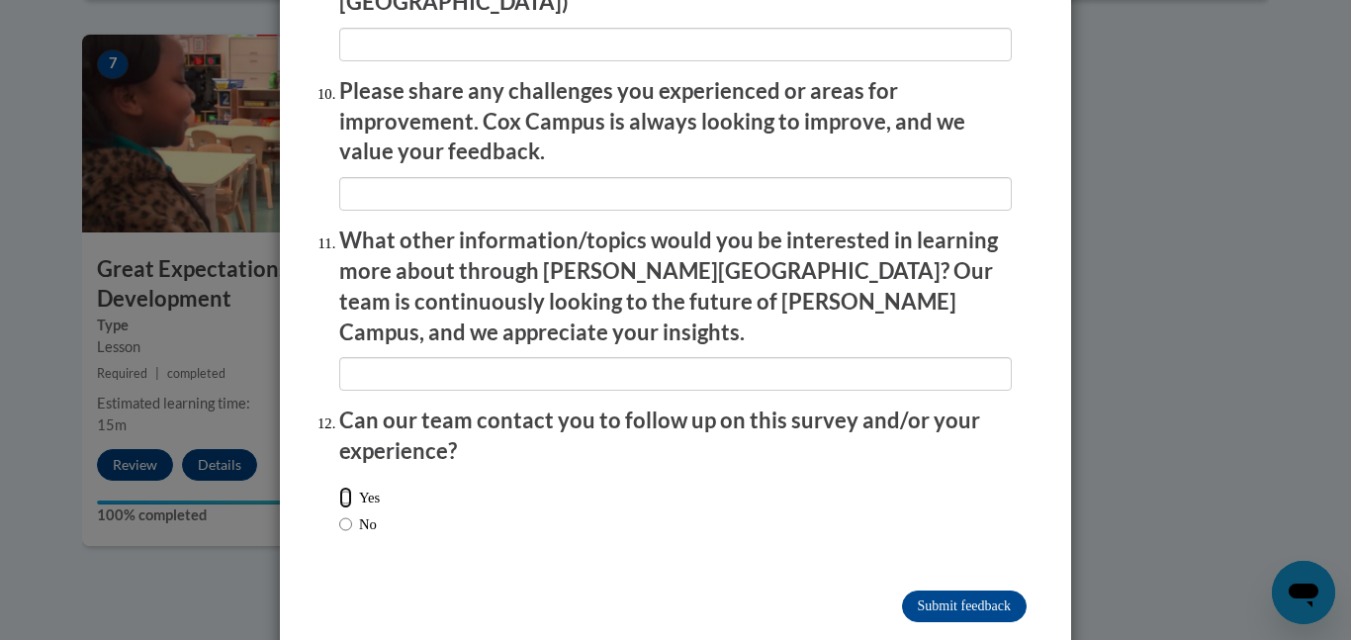
click at [350, 487] on input "Yes" at bounding box center [345, 498] width 13 height 22
radio input "true"
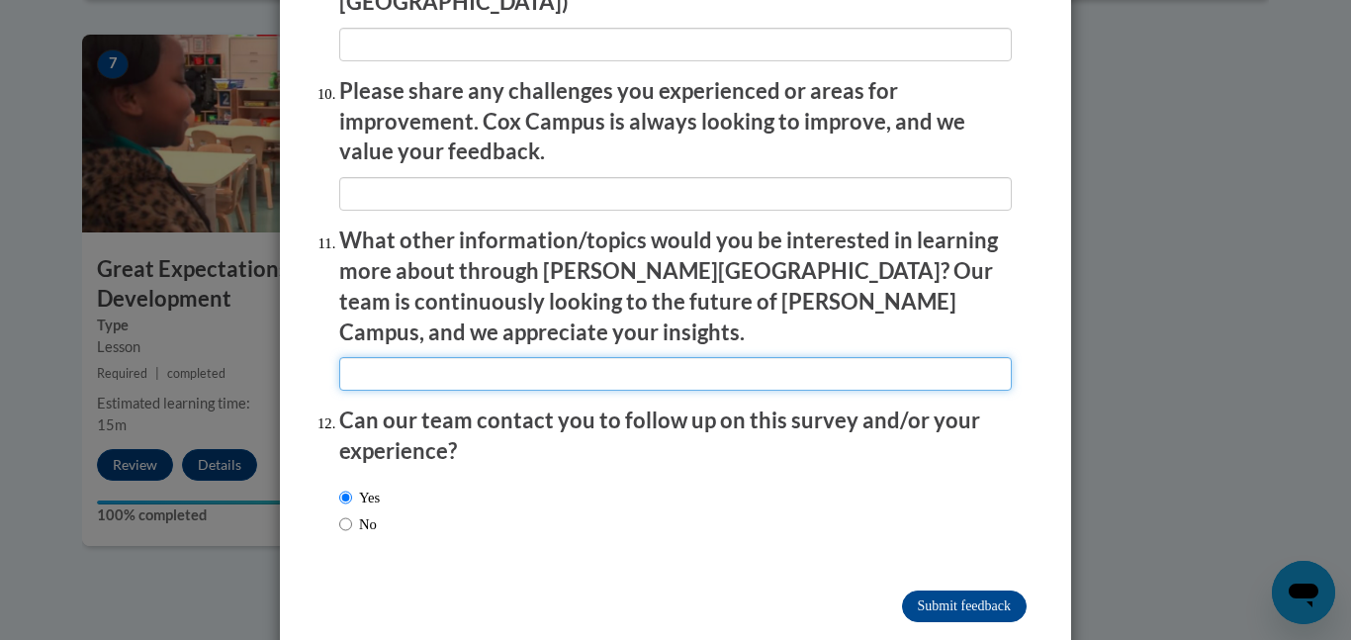
click at [382, 357] on input "textbox" at bounding box center [675, 374] width 673 height 34
type input "I'm not sure"
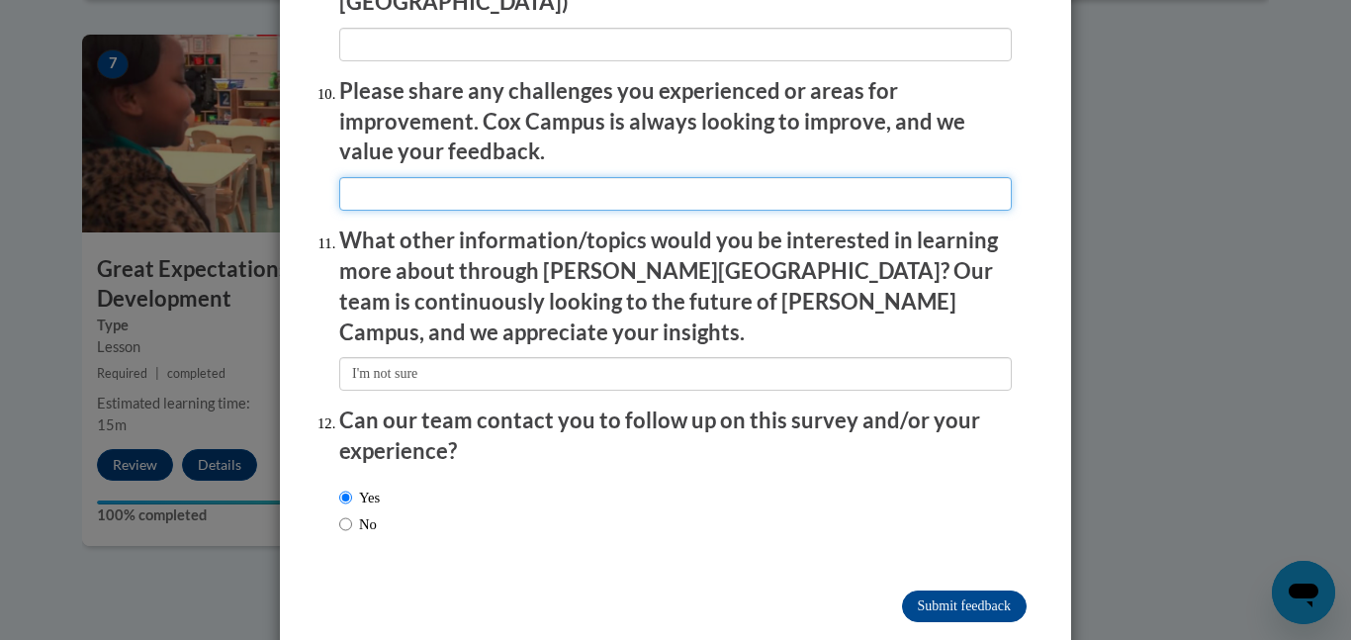
click at [413, 177] on input "textbox" at bounding box center [675, 194] width 673 height 34
type input "I don't have any"
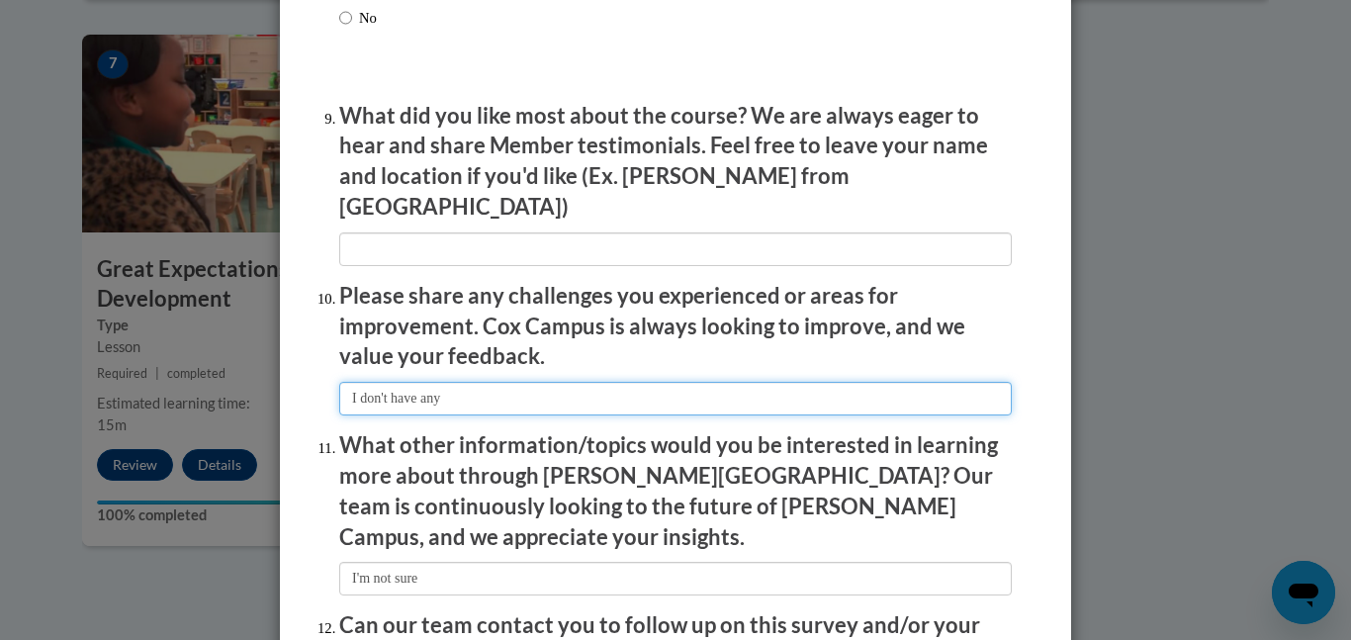
scroll to position [3264, 0]
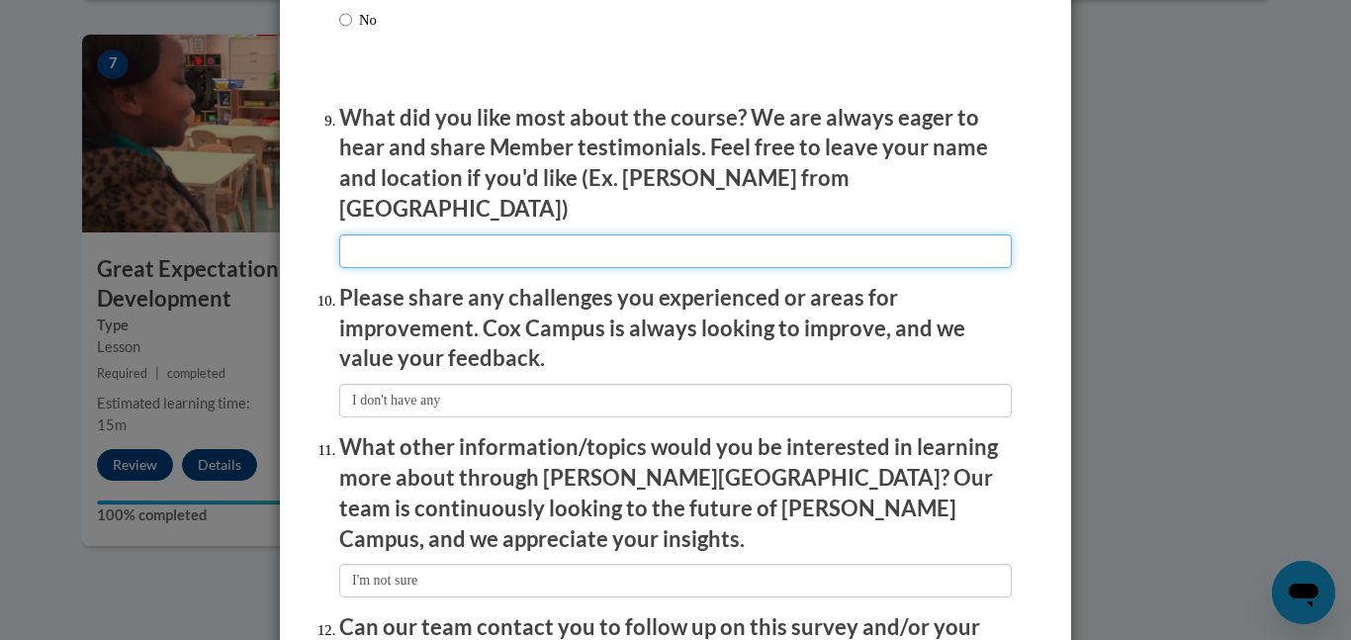
click at [509, 234] on input "textbox" at bounding box center [675, 251] width 673 height 34
type input "writeing the notes"
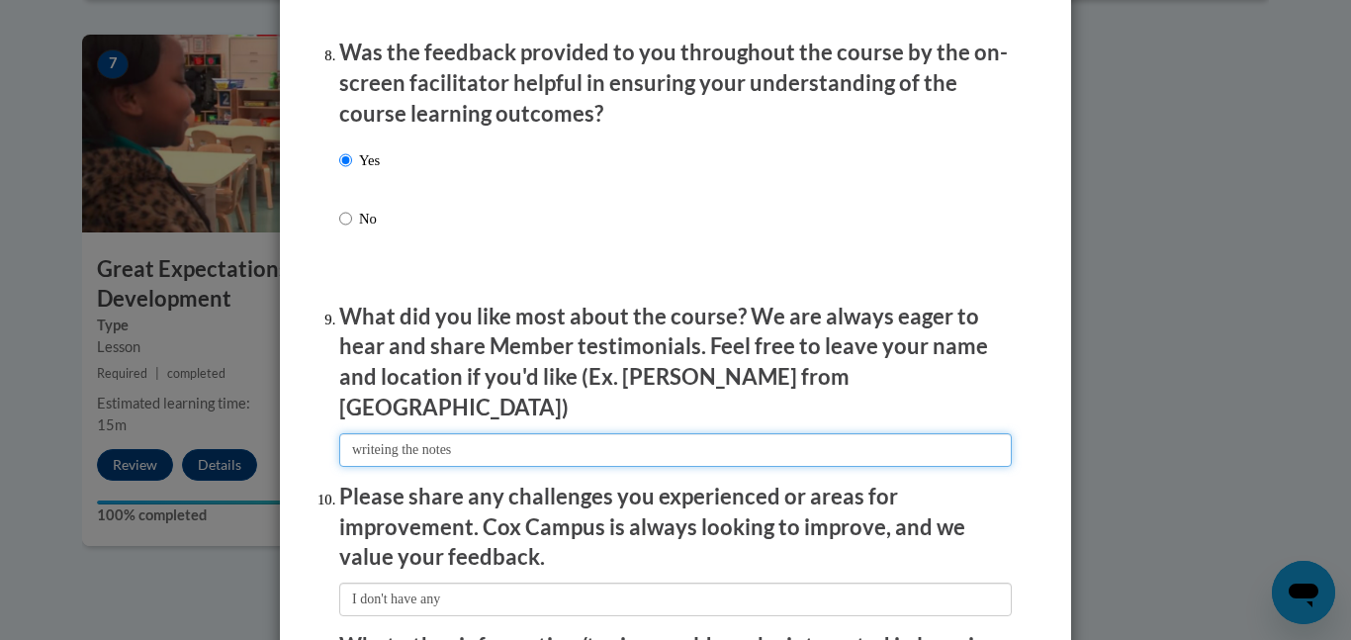
scroll to position [3471, 0]
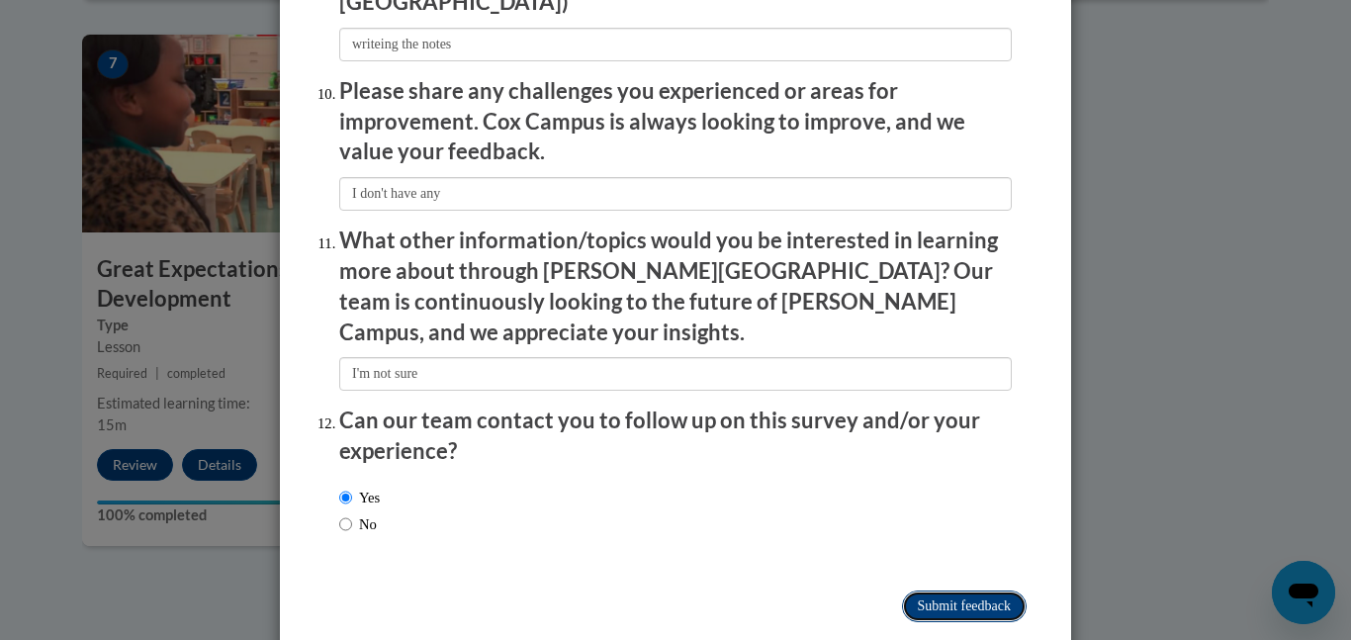
click at [927, 591] on input "Submit feedback" at bounding box center [964, 607] width 125 height 32
